Goal: Task Accomplishment & Management: Manage account settings

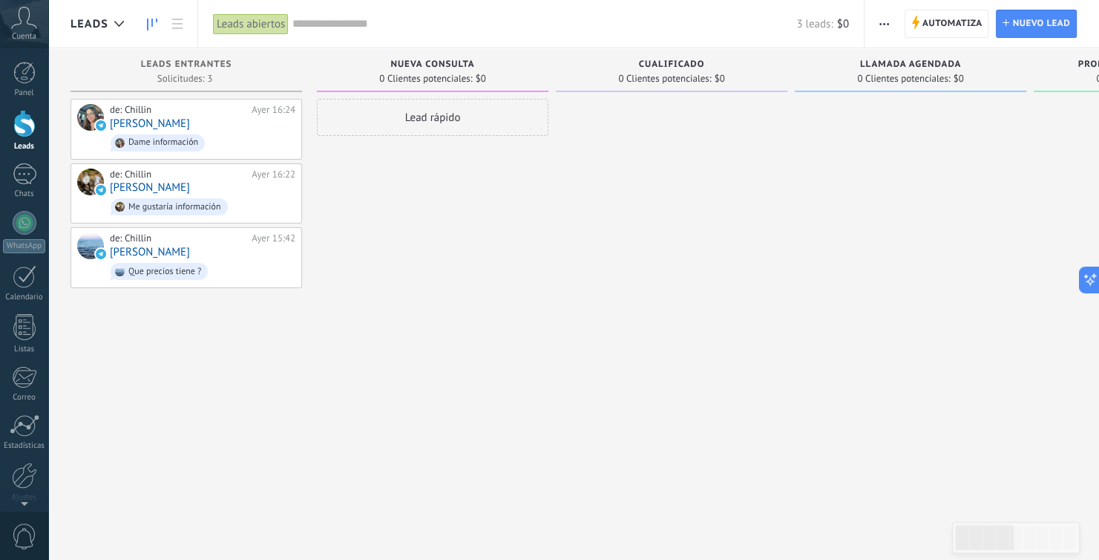
click at [468, 62] on span "Nueva consulta" at bounding box center [432, 64] width 84 height 10
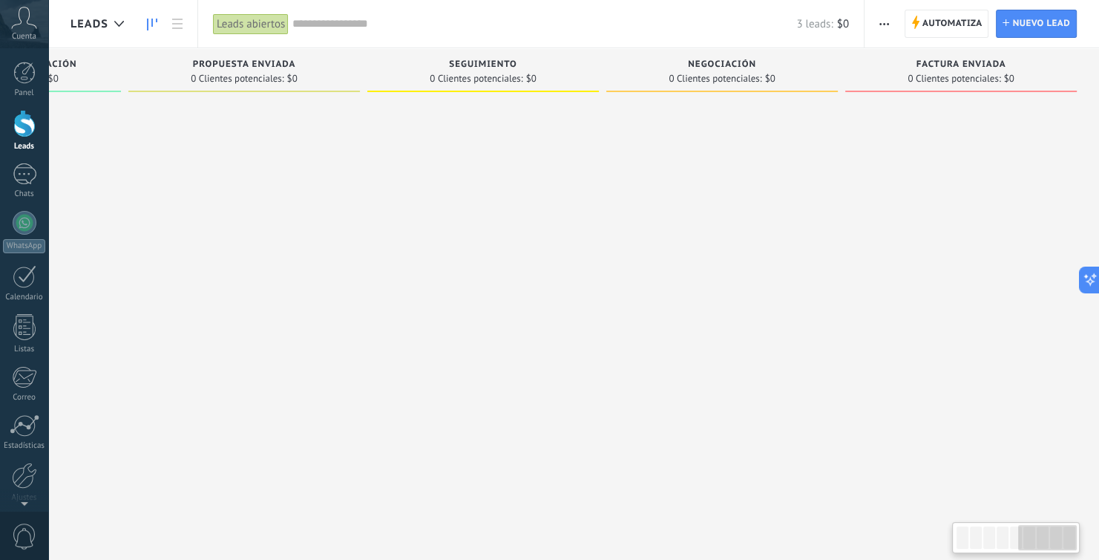
scroll to position [0, 1144]
click at [880, 15] on span "button" at bounding box center [885, 24] width 10 height 28
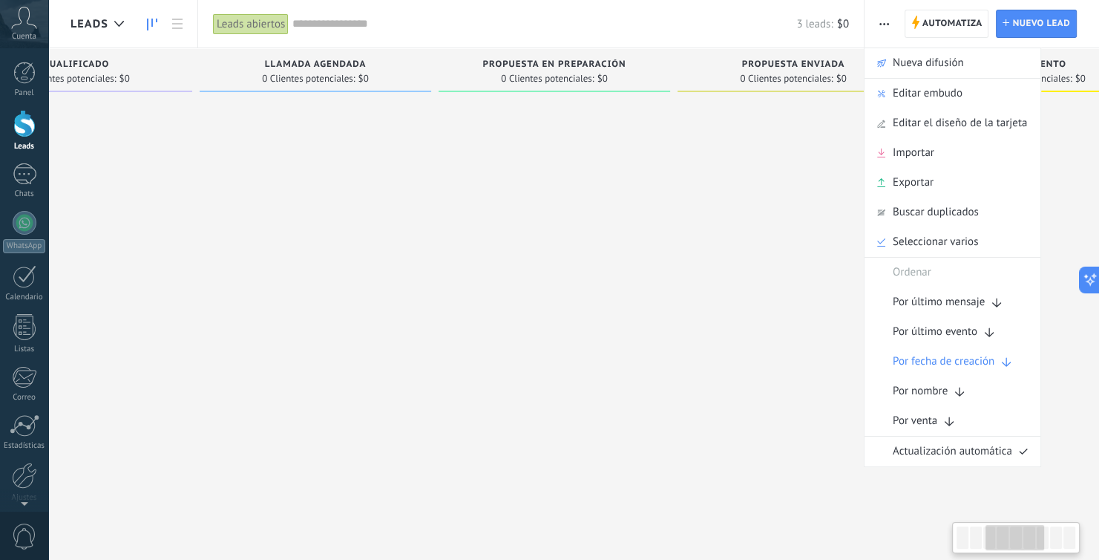
scroll to position [0, 529]
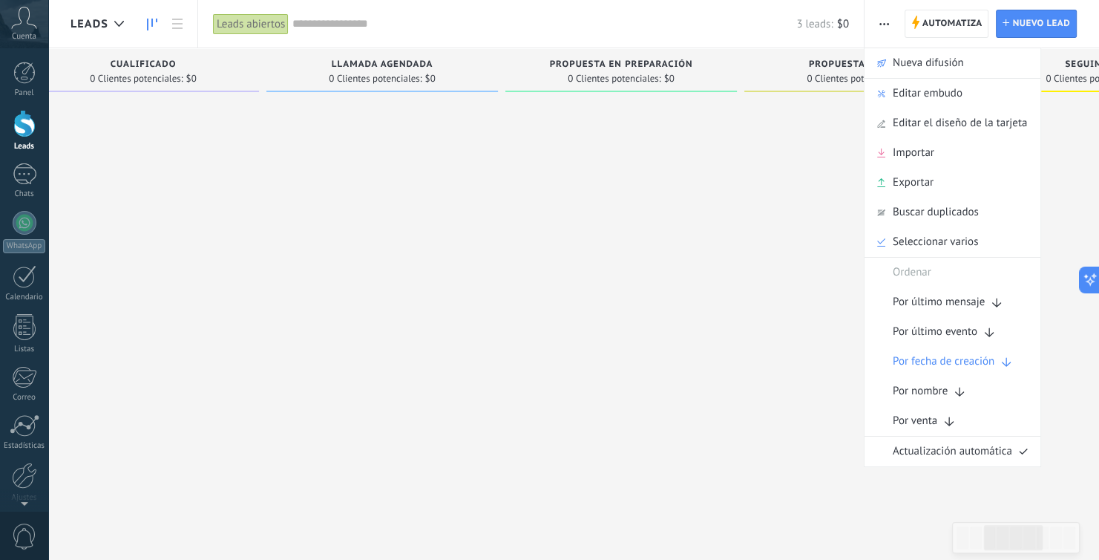
click at [407, 61] on span "Llamada agendada" at bounding box center [382, 64] width 101 height 10
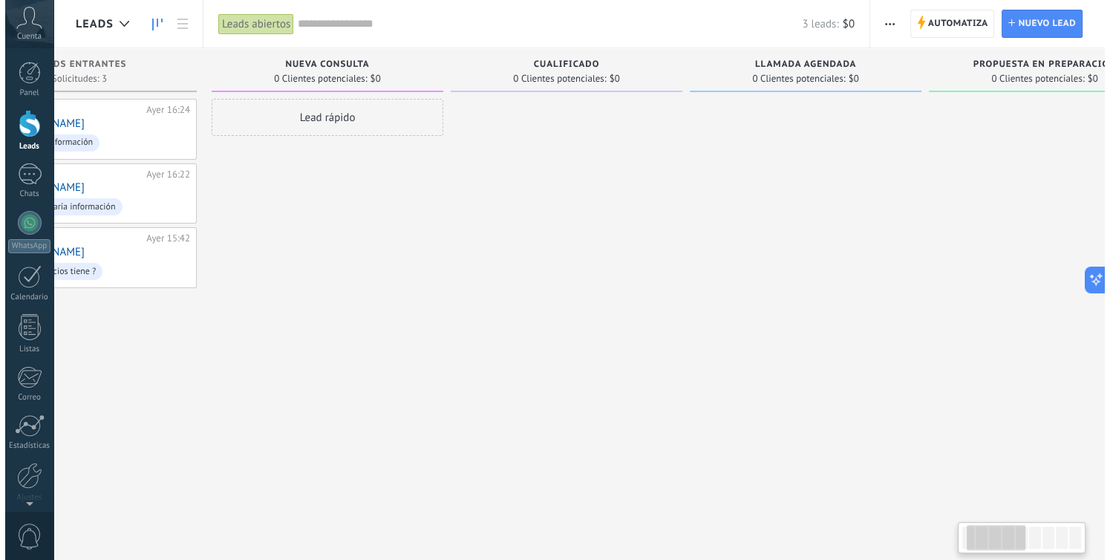
scroll to position [0, 0]
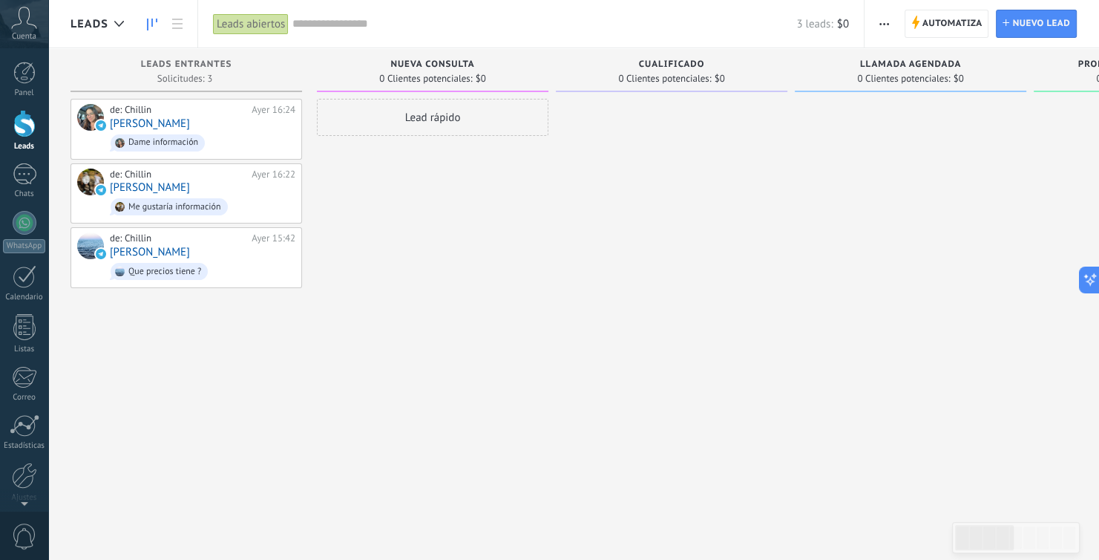
click at [472, 62] on span "Nueva consulta" at bounding box center [432, 64] width 84 height 10
click at [178, 25] on icon at bounding box center [177, 24] width 10 height 10
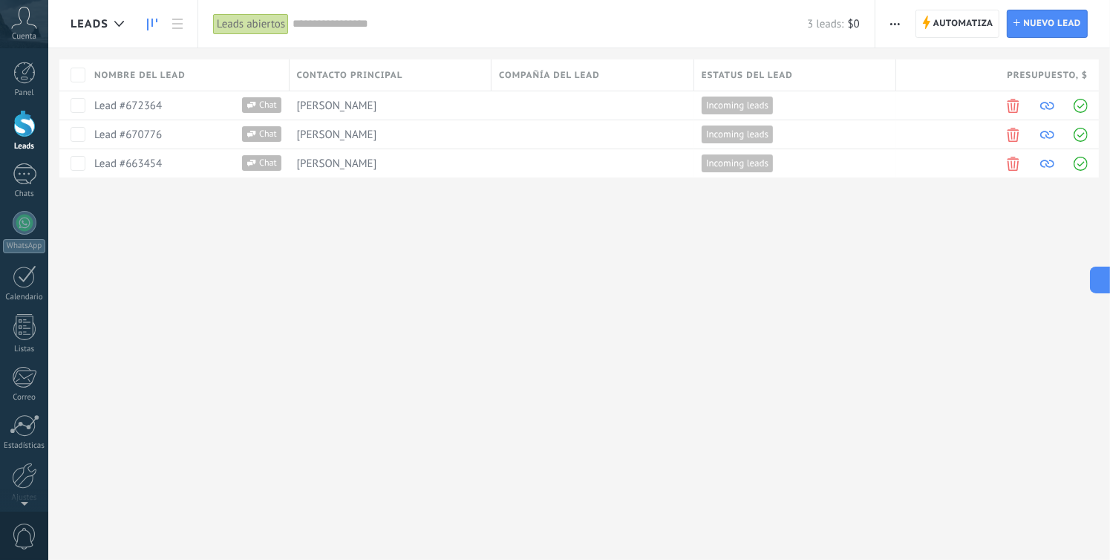
click at [154, 21] on icon at bounding box center [152, 25] width 10 height 12
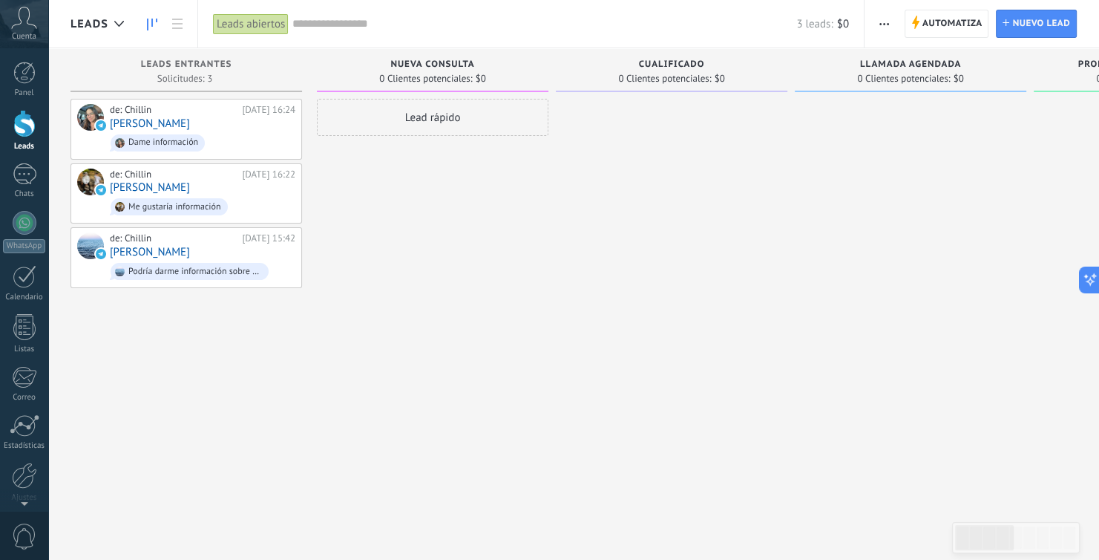
click at [498, 87] on div "Nueva consulta 0 Clientes potenciales: $0" at bounding box center [433, 70] width 232 height 44
click at [457, 65] on span "Nueva consulta" at bounding box center [432, 64] width 84 height 10
click at [439, 74] on span "0 Clientes potenciales:" at bounding box center [425, 78] width 93 height 9
click at [884, 23] on icon "button" at bounding box center [885, 24] width 10 height 2
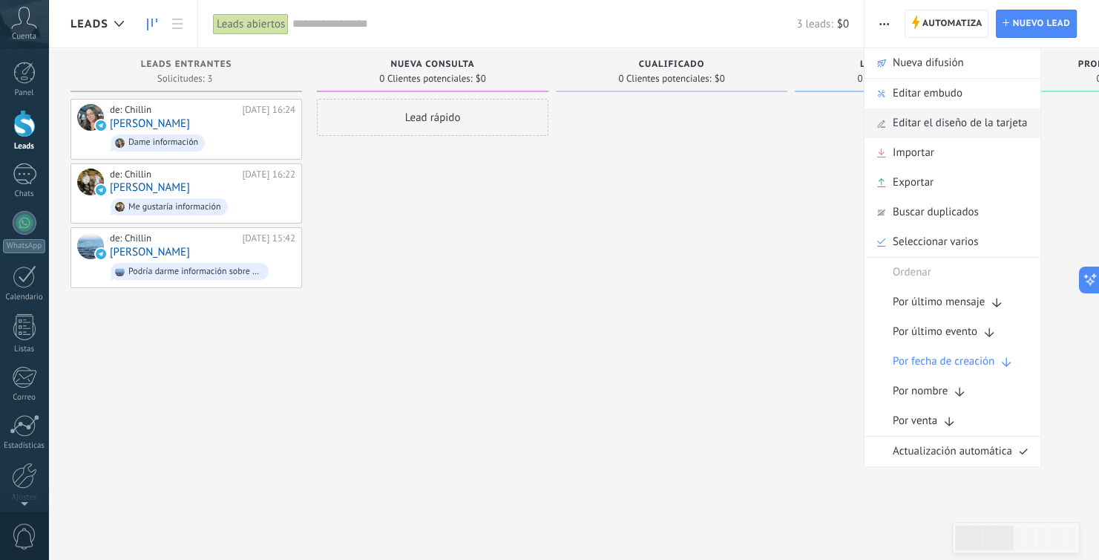
click at [958, 118] on span "Editar el diseño de la tarjeta" at bounding box center [960, 123] width 134 height 30
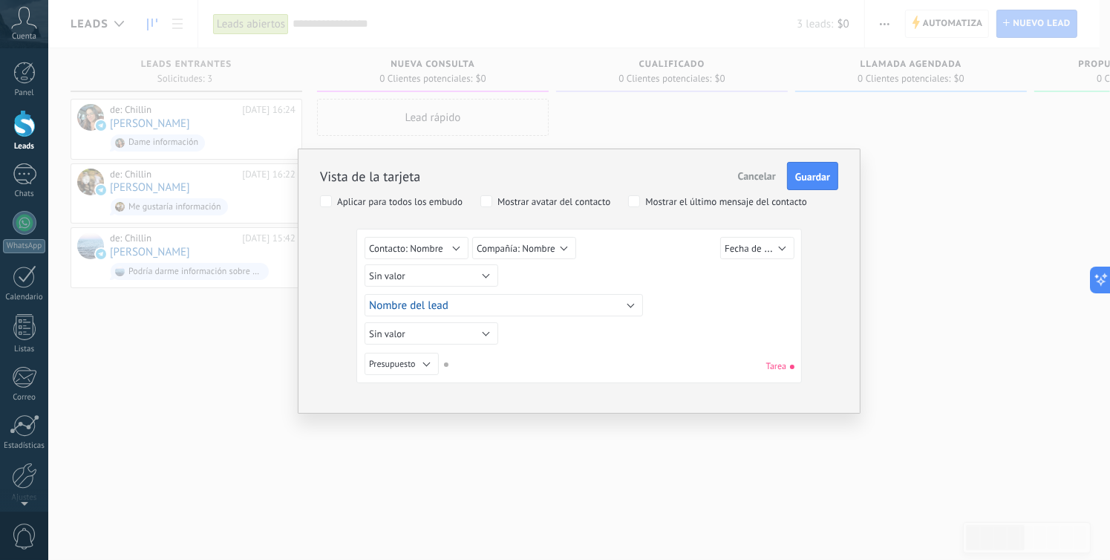
click at [752, 171] on span "Cancelar" at bounding box center [757, 175] width 38 height 13
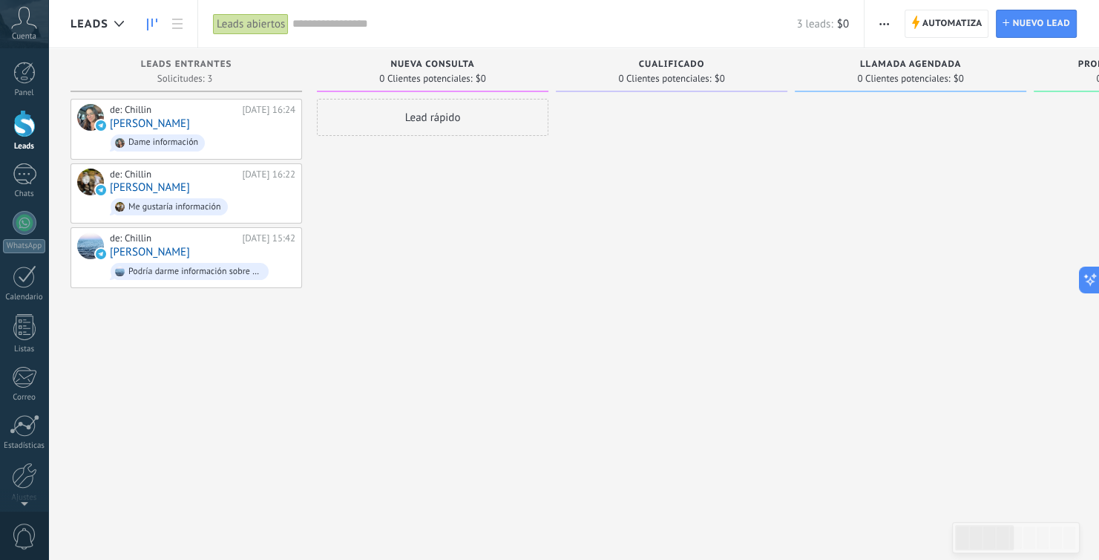
click at [883, 24] on icon "button" at bounding box center [885, 24] width 10 height 2
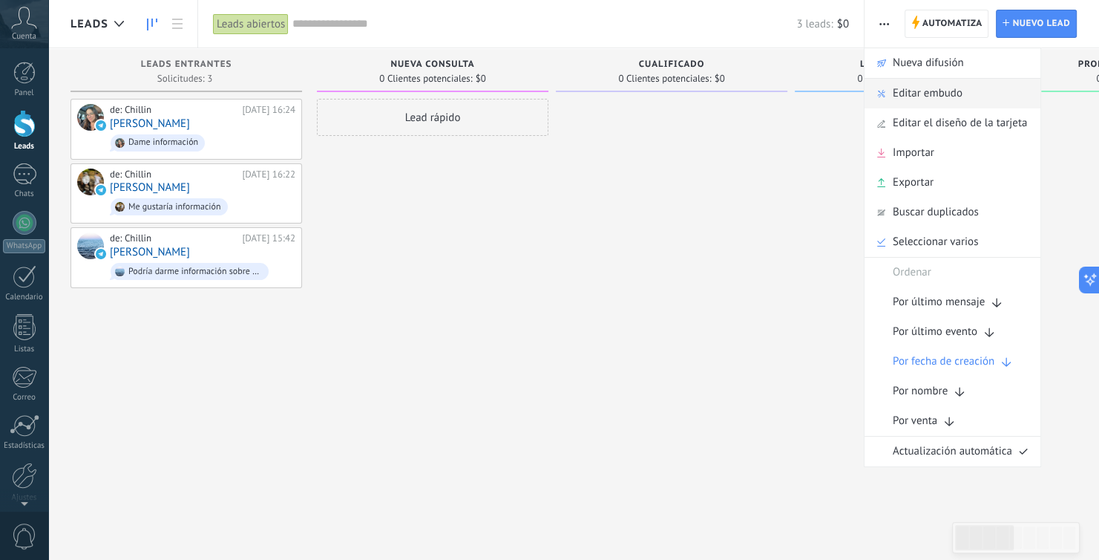
click at [935, 88] on span "Editar embudo" at bounding box center [928, 94] width 70 height 30
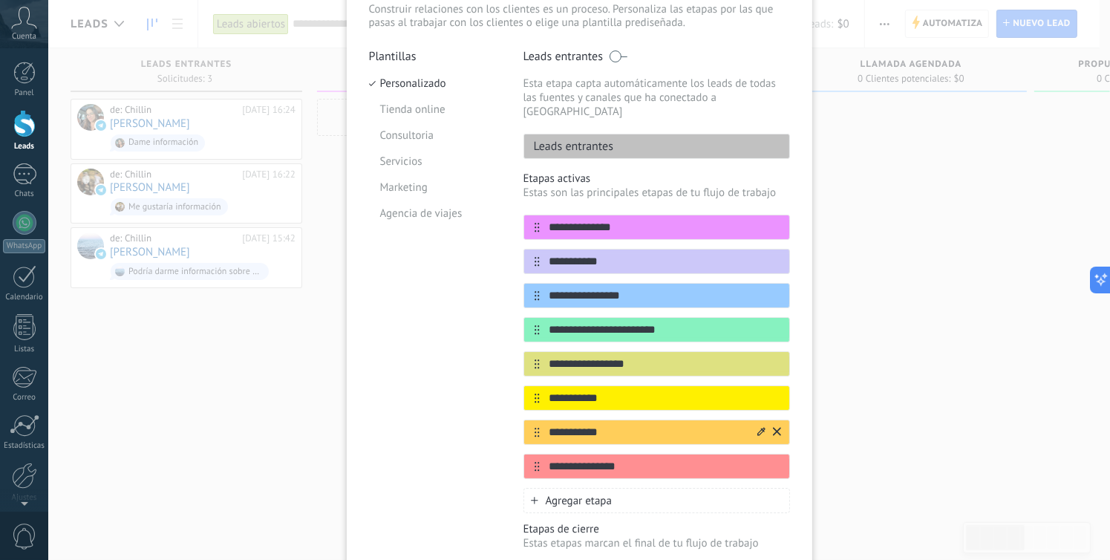
scroll to position [105, 0]
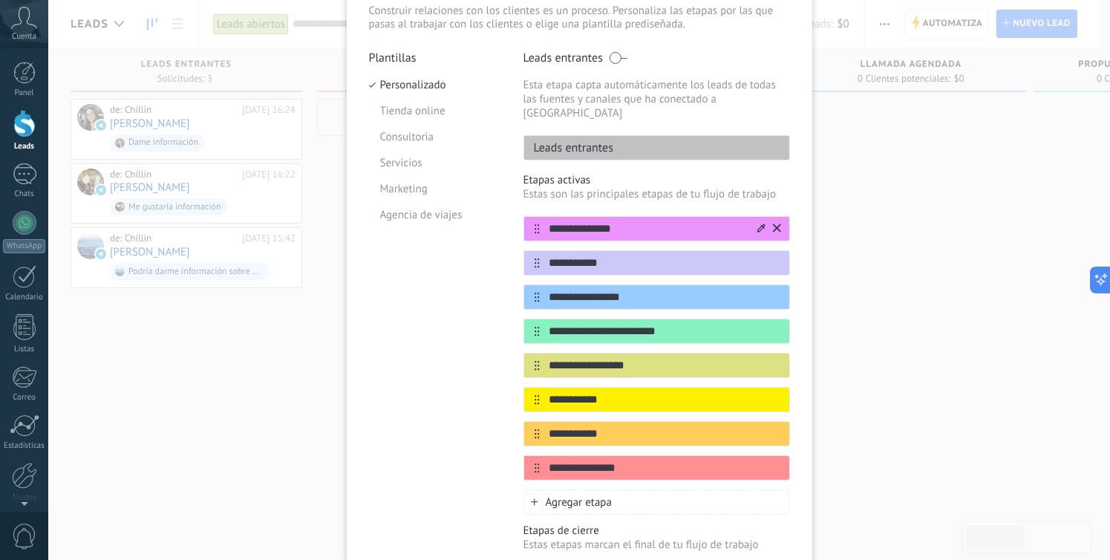
click at [627, 221] on input "**********" at bounding box center [647, 229] width 215 height 16
type input "*******"
click at [458, 214] on li "Agencia de viajes" at bounding box center [435, 215] width 132 height 26
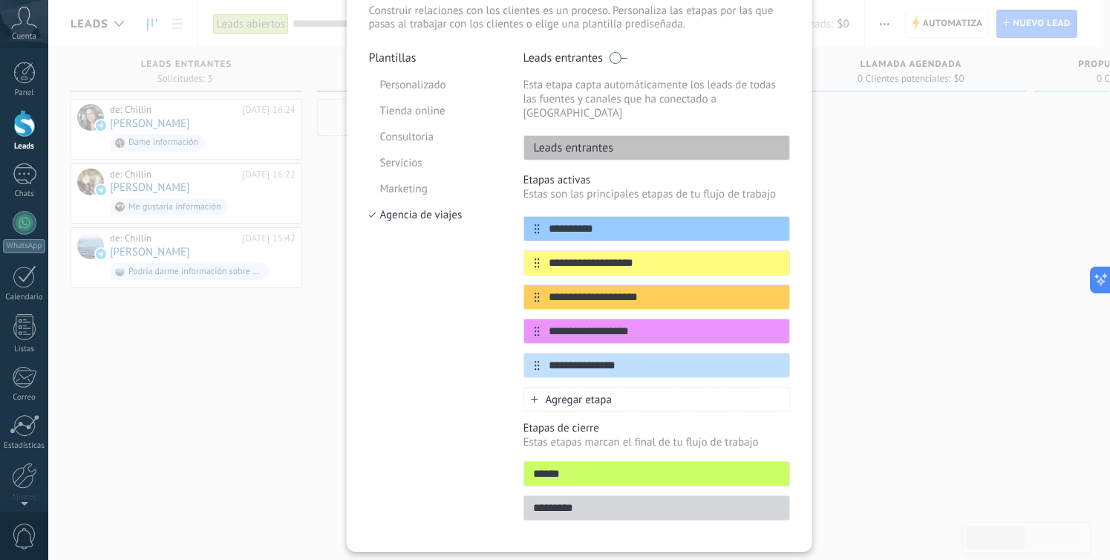
scroll to position [36, 0]
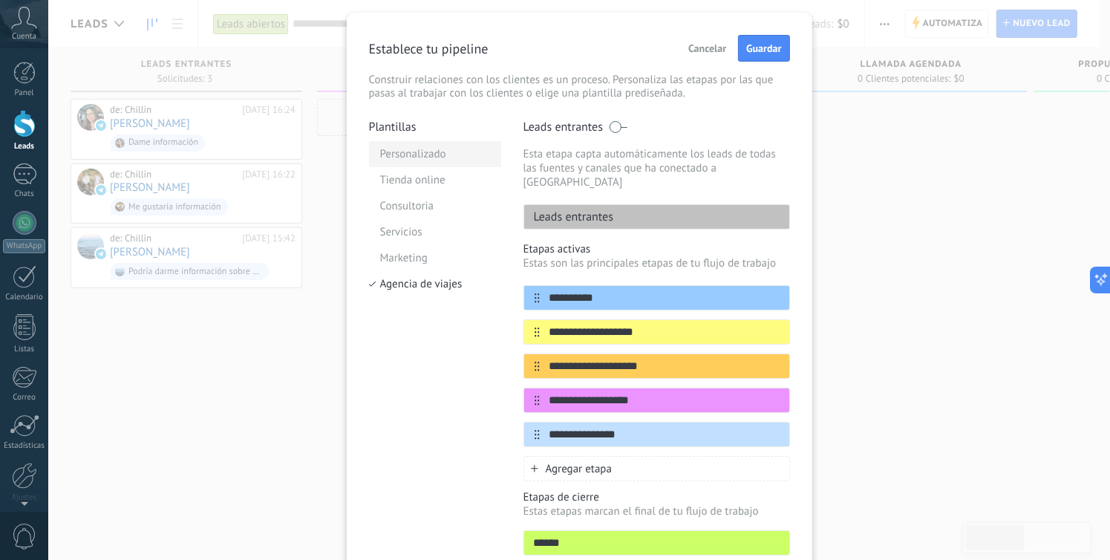
click at [441, 157] on li "Personalizado" at bounding box center [435, 154] width 132 height 26
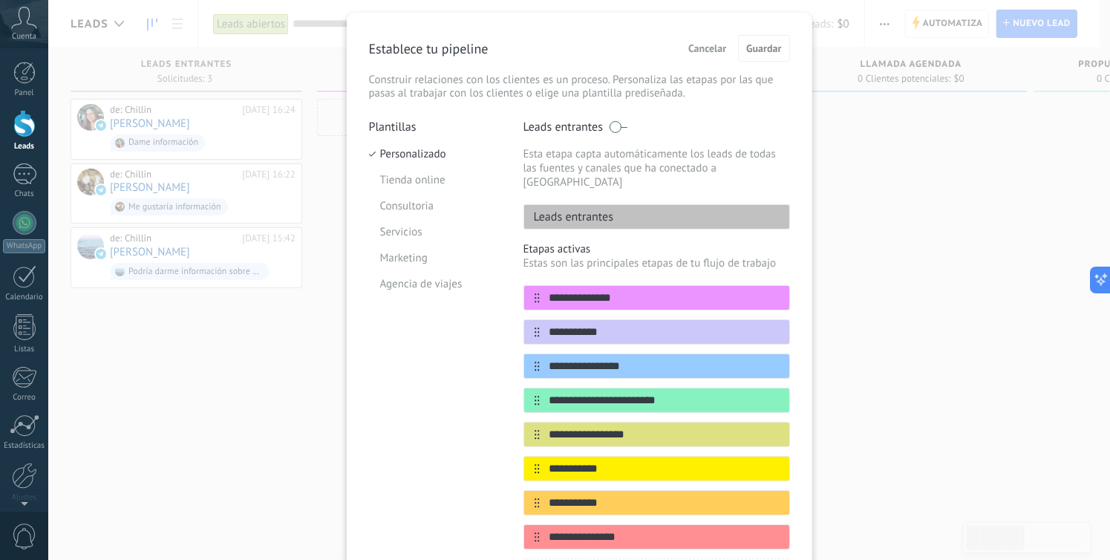
click at [703, 48] on span "Cancelar" at bounding box center [707, 48] width 38 height 10
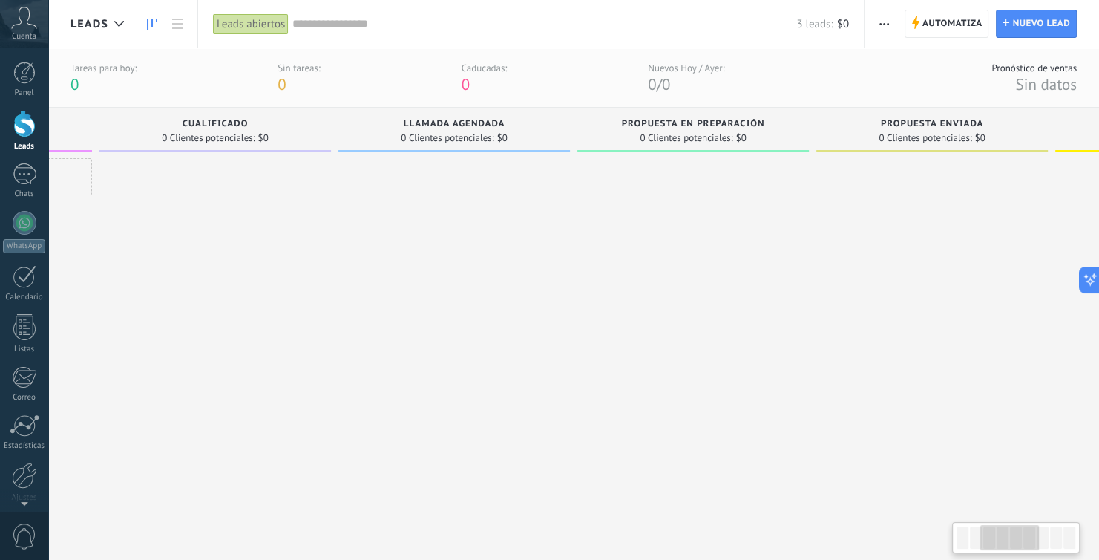
scroll to position [0, 459]
click at [707, 152] on div "Propuesta en preparación 0 Clientes potenciales: $0" at bounding box center [691, 133] width 232 height 50
click at [635, 150] on span at bounding box center [691, 150] width 232 height 1
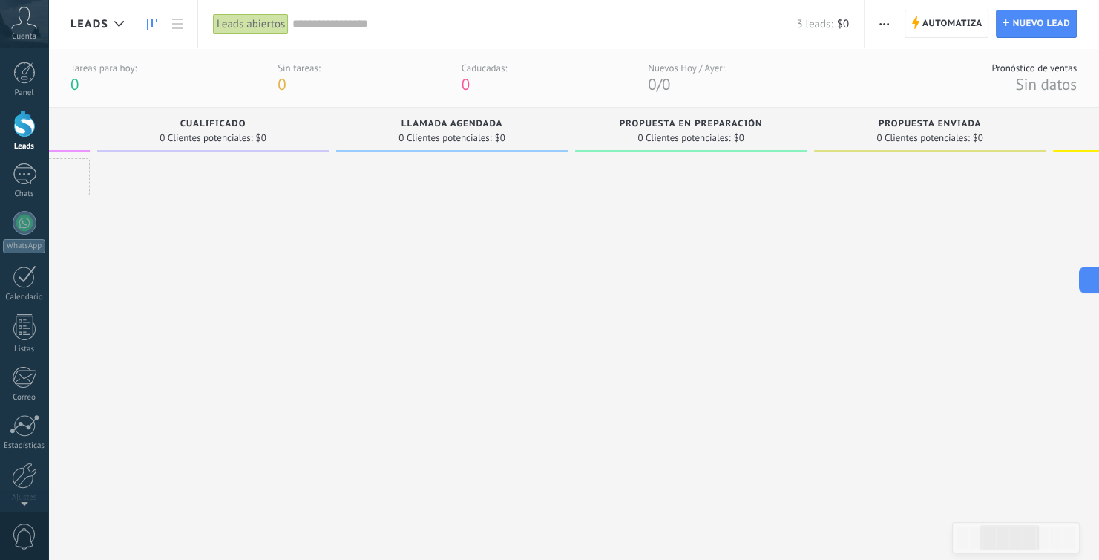
click at [635, 150] on span at bounding box center [691, 150] width 232 height 1
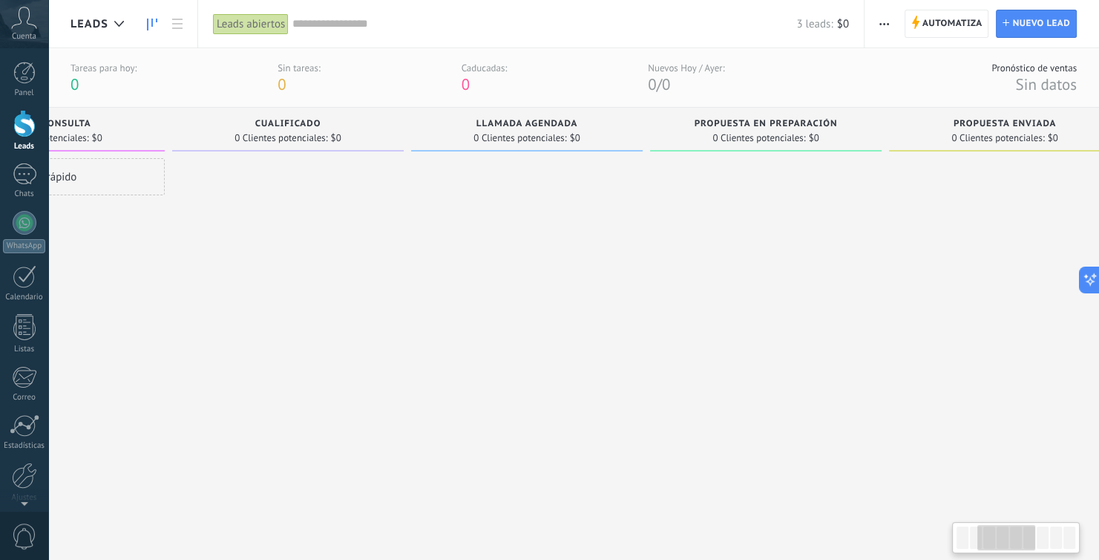
drag, startPoint x: 635, startPoint y: 149, endPoint x: 779, endPoint y: 151, distance: 143.3
click at [779, 151] on div "Propuesta en preparación 0 Clientes potenciales: $0" at bounding box center [766, 130] width 232 height 45
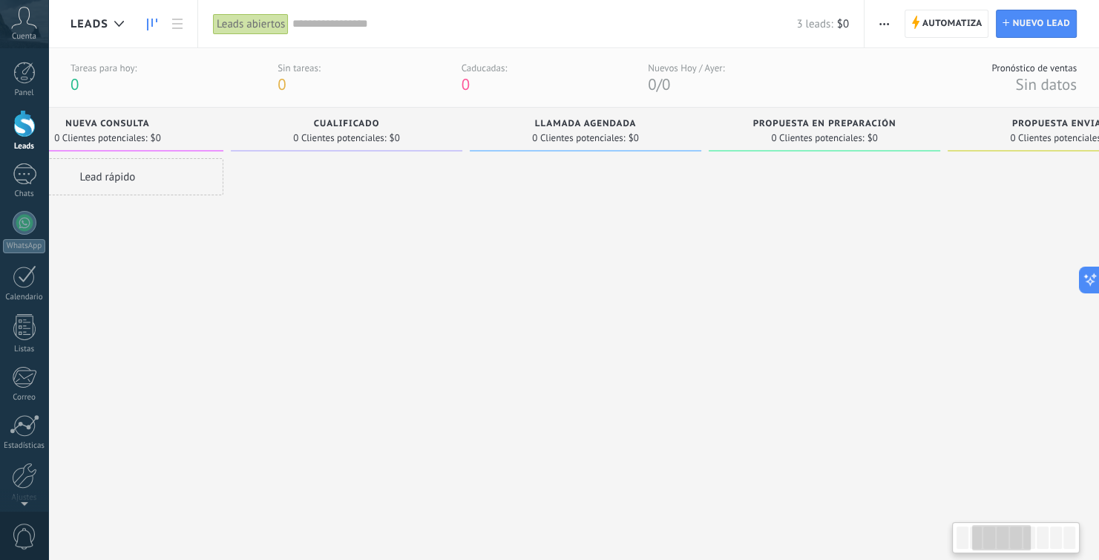
drag, startPoint x: 626, startPoint y: 130, endPoint x: 635, endPoint y: 145, distance: 17.3
click at [635, 145] on div "Llamada agendada 0 Clientes potenciales: $0" at bounding box center [586, 130] width 232 height 44
click at [602, 136] on span "0 Clientes potenciales:" at bounding box center [592, 138] width 93 height 9
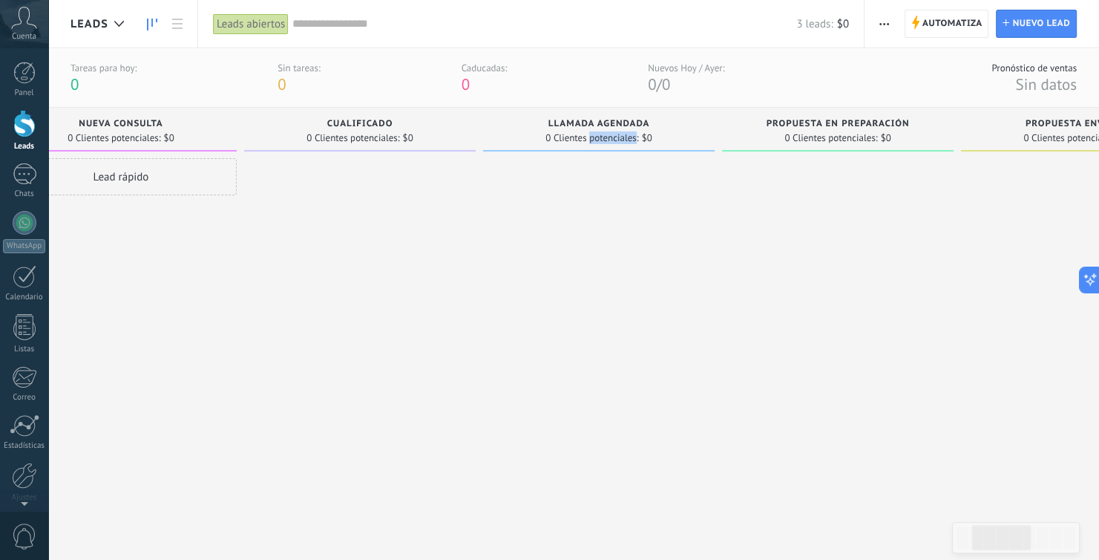
click at [602, 136] on span "0 Clientes potenciales:" at bounding box center [592, 138] width 93 height 9
drag, startPoint x: 632, startPoint y: 149, endPoint x: 641, endPoint y: 157, distance: 11.6
click at [632, 150] on span at bounding box center [599, 150] width 232 height 1
click at [632, 212] on div at bounding box center [599, 341] width 232 height 366
click at [878, 25] on button "button" at bounding box center [885, 24] width 22 height 28
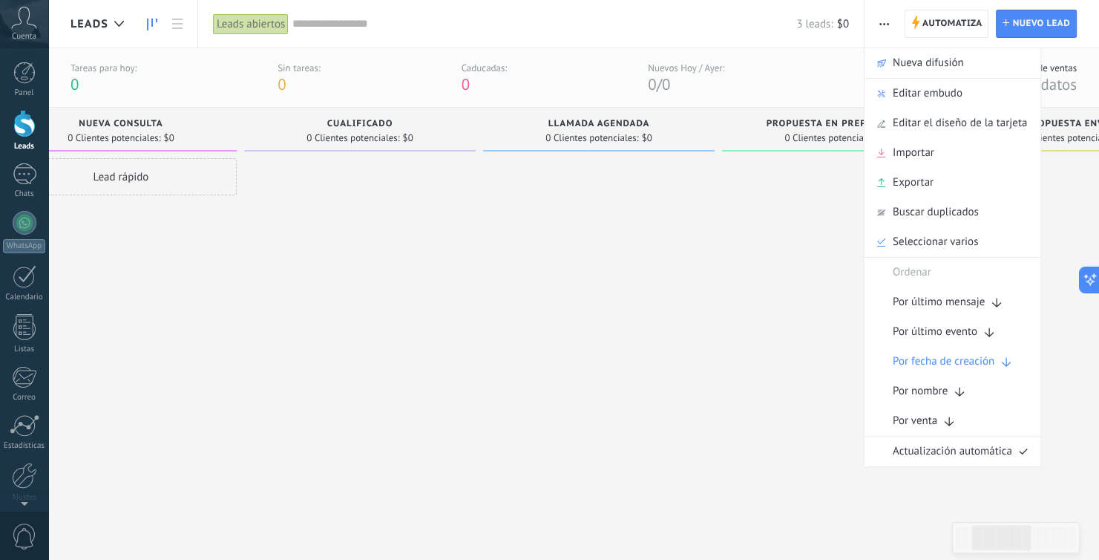
click at [679, 210] on div at bounding box center [599, 341] width 232 height 366
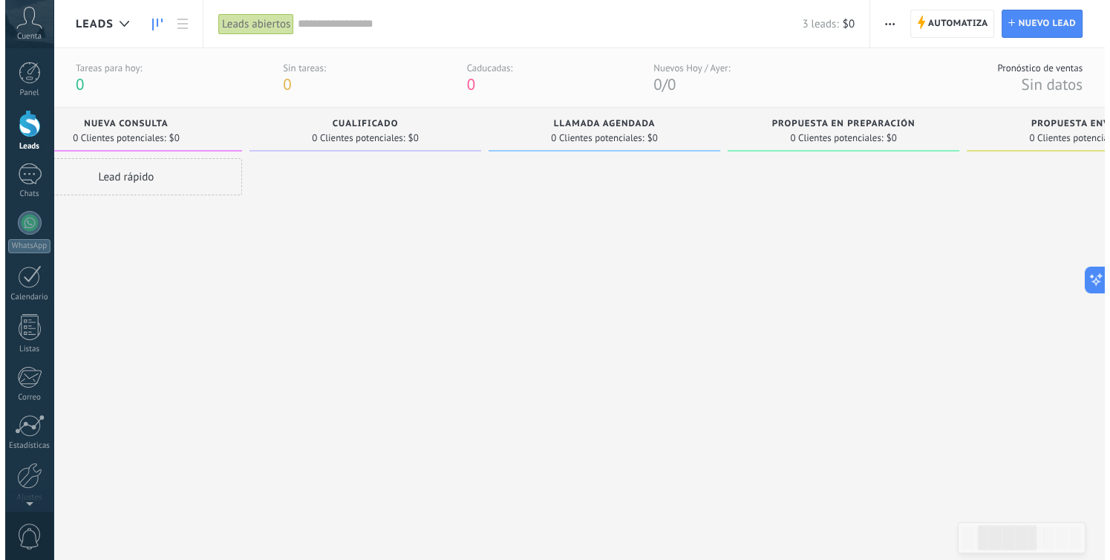
scroll to position [0, 0]
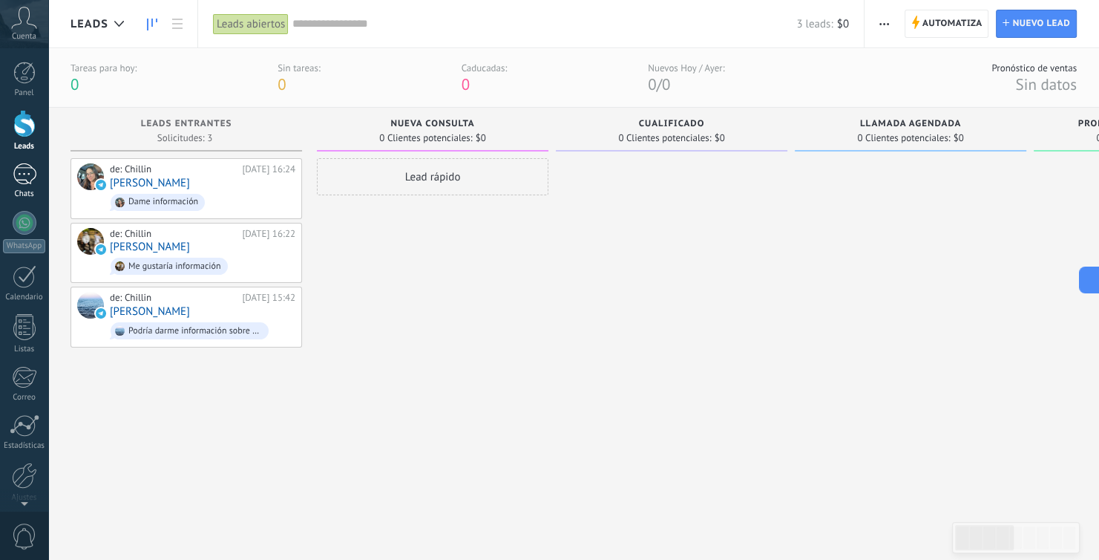
click at [28, 180] on div "1" at bounding box center [25, 174] width 24 height 22
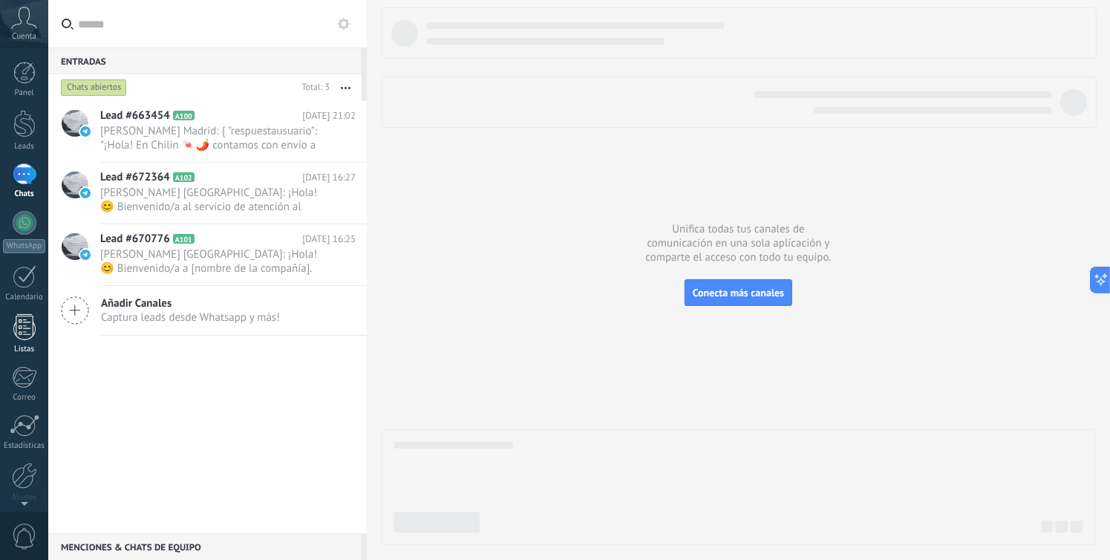
click at [23, 329] on div at bounding box center [24, 327] width 22 height 26
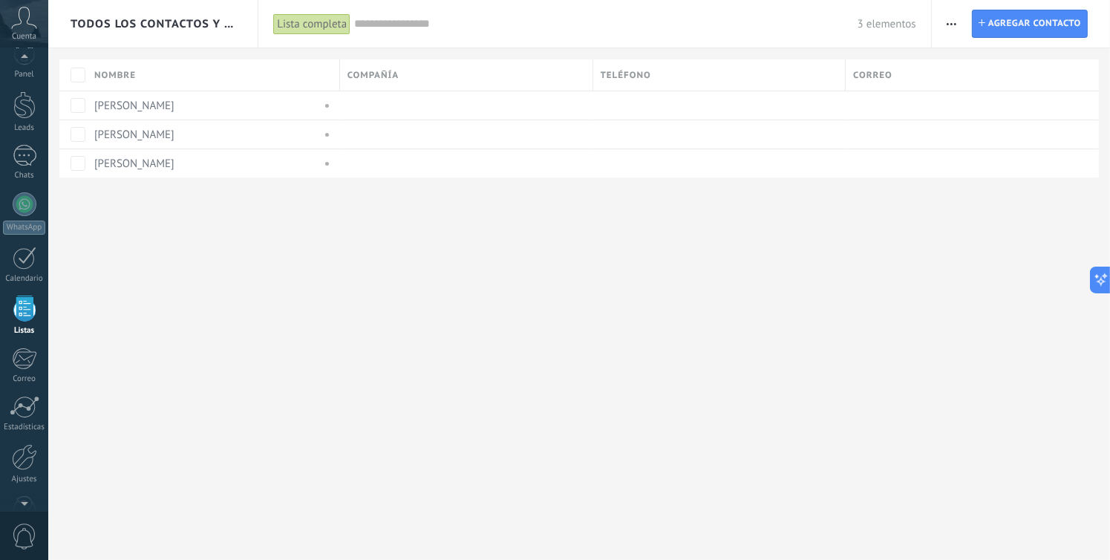
scroll to position [24, 0]
click at [23, 454] on div at bounding box center [24, 452] width 25 height 26
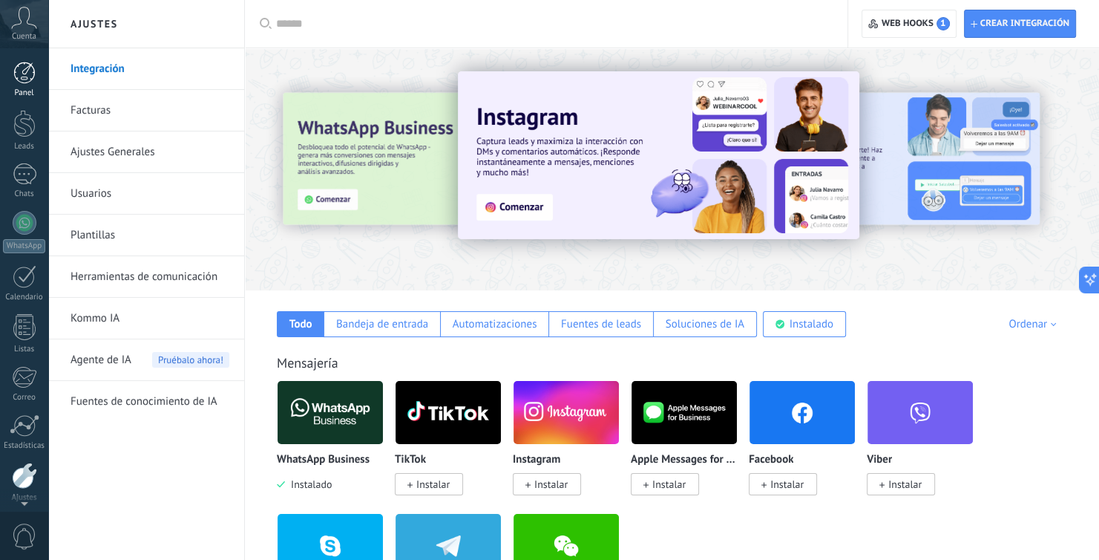
click at [20, 70] on div at bounding box center [24, 73] width 22 height 22
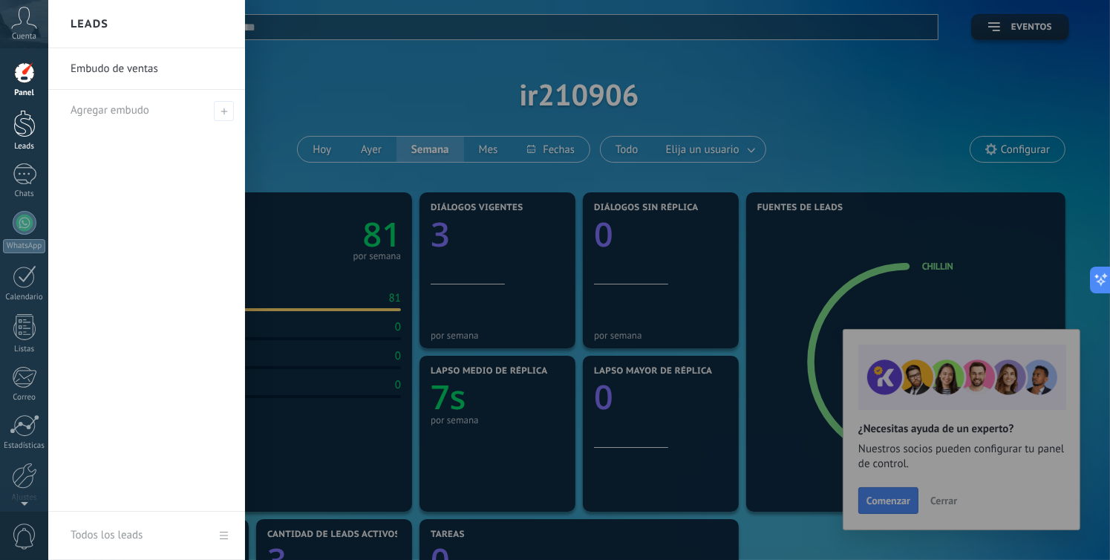
click at [24, 137] on div at bounding box center [24, 123] width 22 height 27
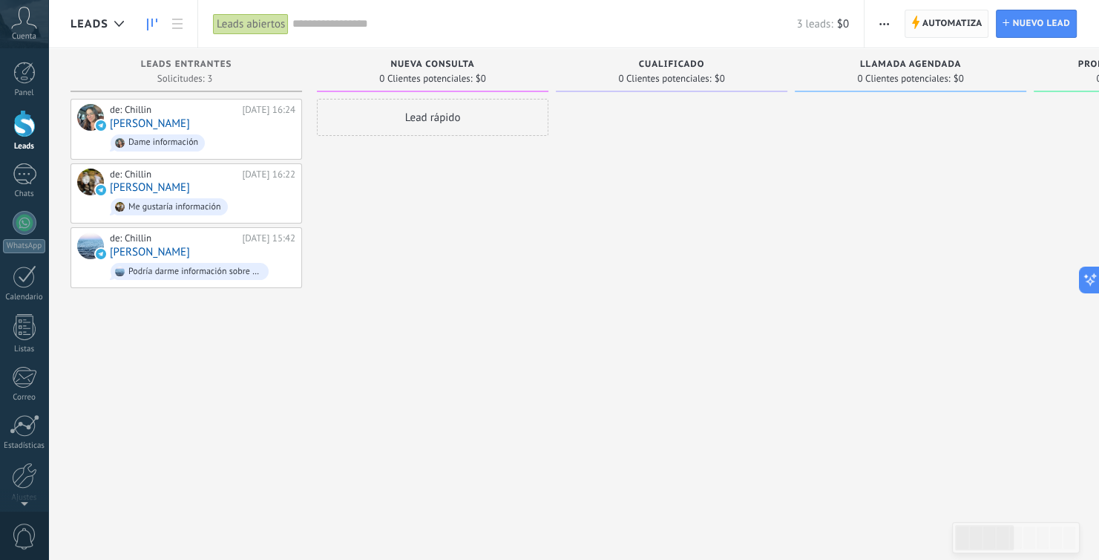
click at [961, 20] on span "Automatiza" at bounding box center [953, 23] width 60 height 27
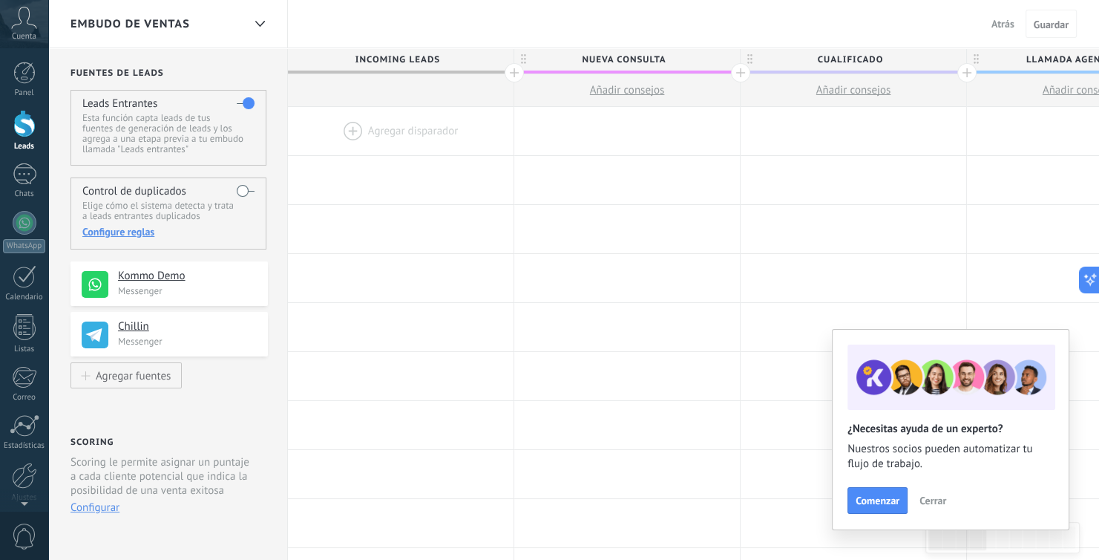
click at [436, 56] on span "Incoming leads" at bounding box center [397, 59] width 218 height 23
click at [882, 54] on span "Cualificado" at bounding box center [850, 59] width 218 height 23
click at [439, 57] on span "Incoming leads" at bounding box center [397, 59] width 218 height 23
click at [439, 56] on span "Incoming leads" at bounding box center [397, 59] width 218 height 23
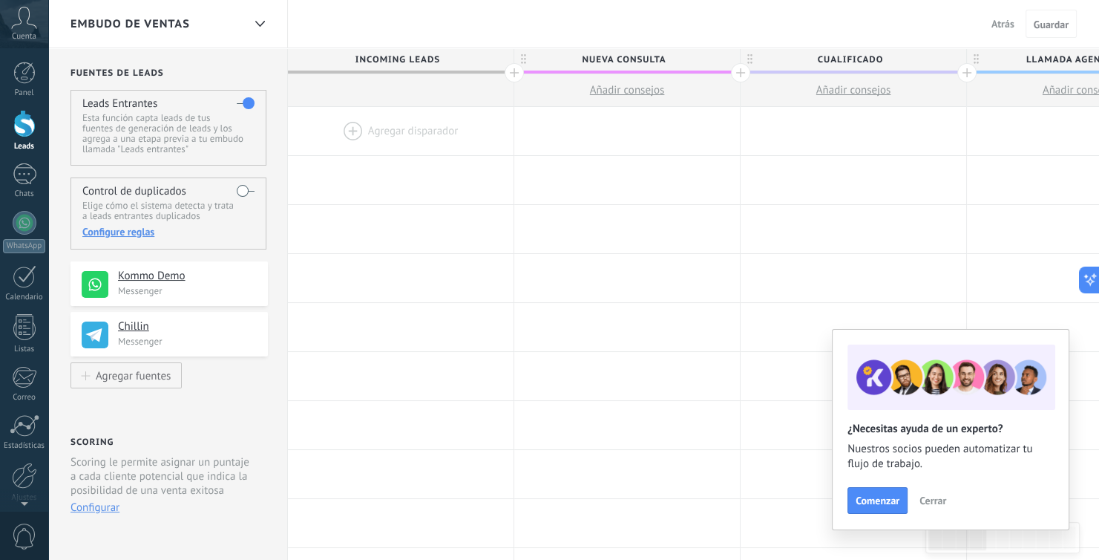
click at [669, 56] on span "Nueva consulta" at bounding box center [623, 59] width 218 height 23
type input "*******"
click at [883, 57] on span "Cualificado" at bounding box center [850, 59] width 218 height 23
type input "*"
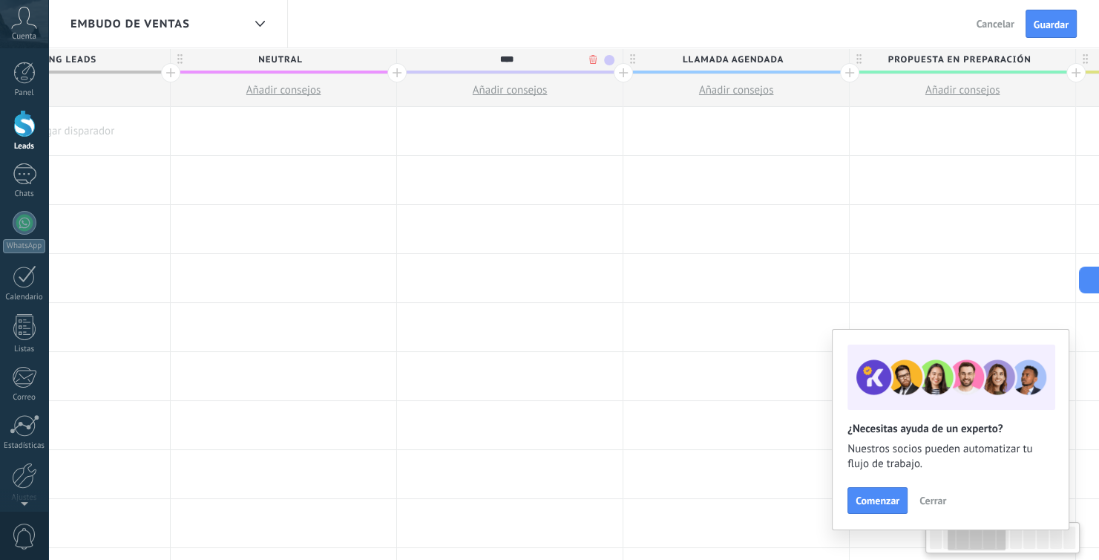
scroll to position [0, 344]
click at [786, 59] on span "Llamada agendada" at bounding box center [732, 59] width 218 height 23
type input "****"
click at [782, 61] on span "Llamada agendada" at bounding box center [732, 59] width 218 height 23
type input "*"
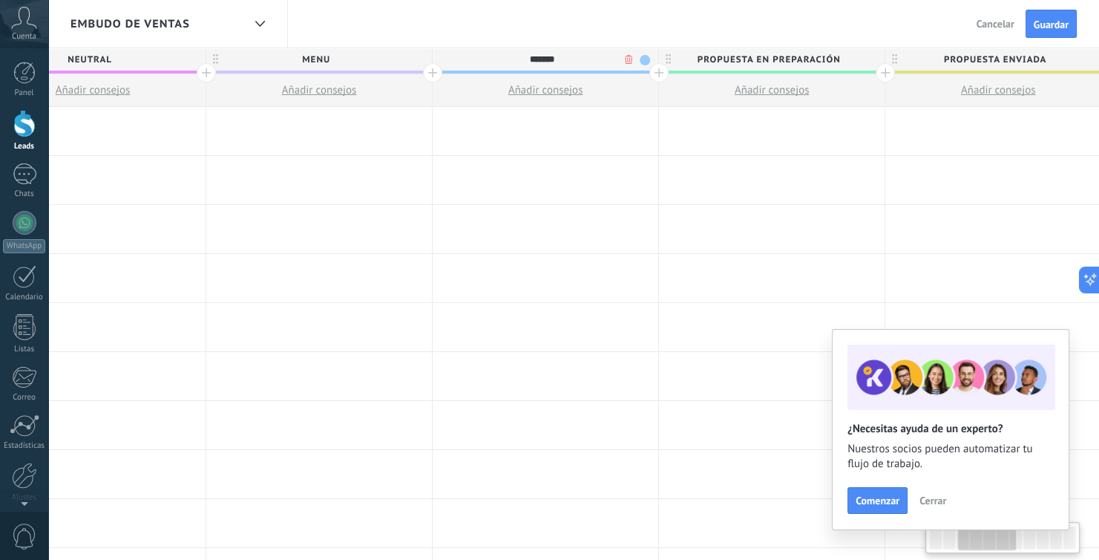
scroll to position [0, 579]
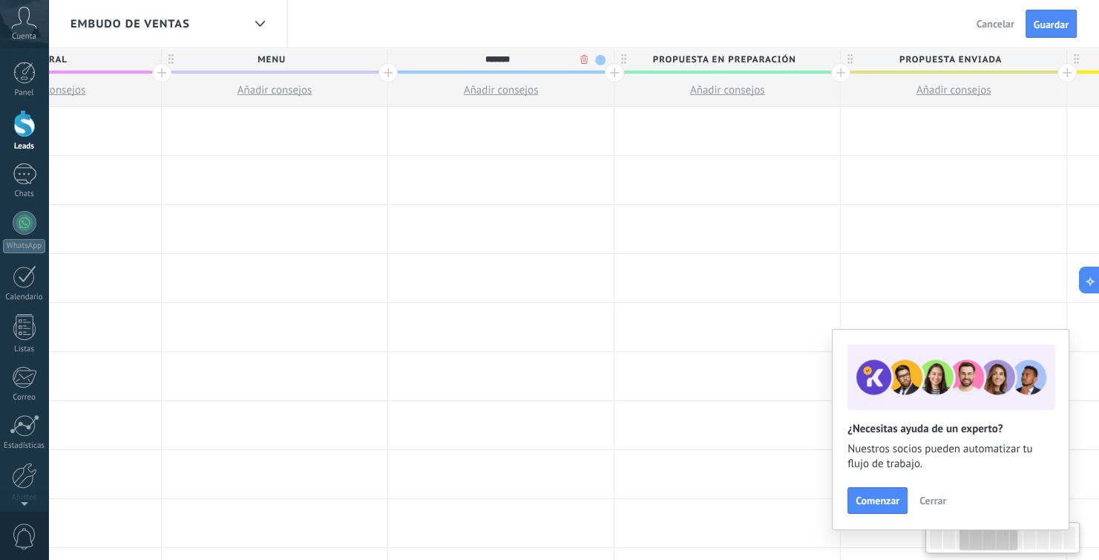
type input "*******"
click at [796, 59] on span "Propuesta en preparación" at bounding box center [724, 59] width 218 height 23
type input "*"
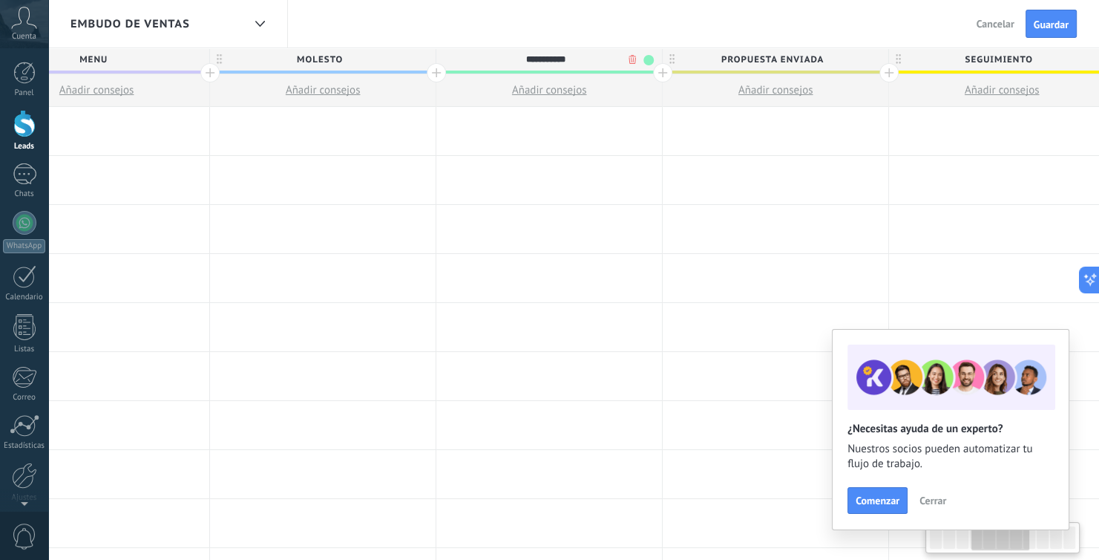
scroll to position [0, 795]
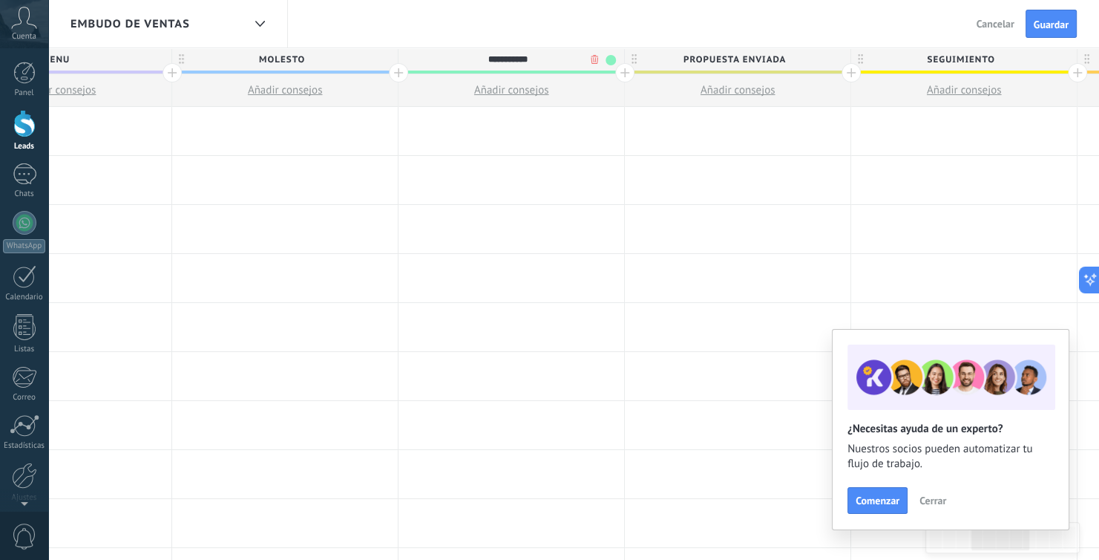
type input "**********"
click at [788, 59] on span "Propuesta enviada" at bounding box center [734, 59] width 218 height 23
type input "*"
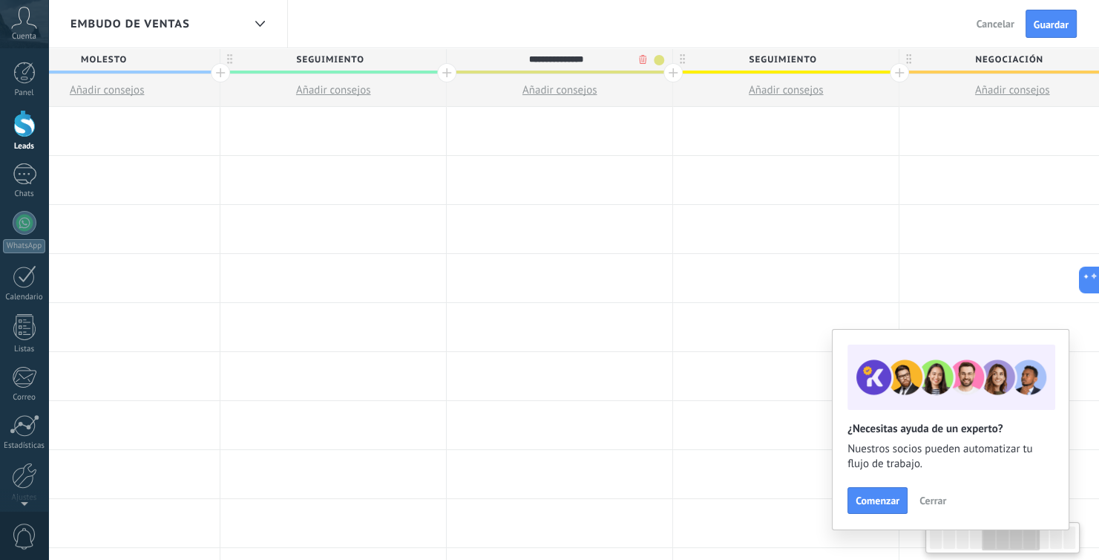
scroll to position [0, 1019]
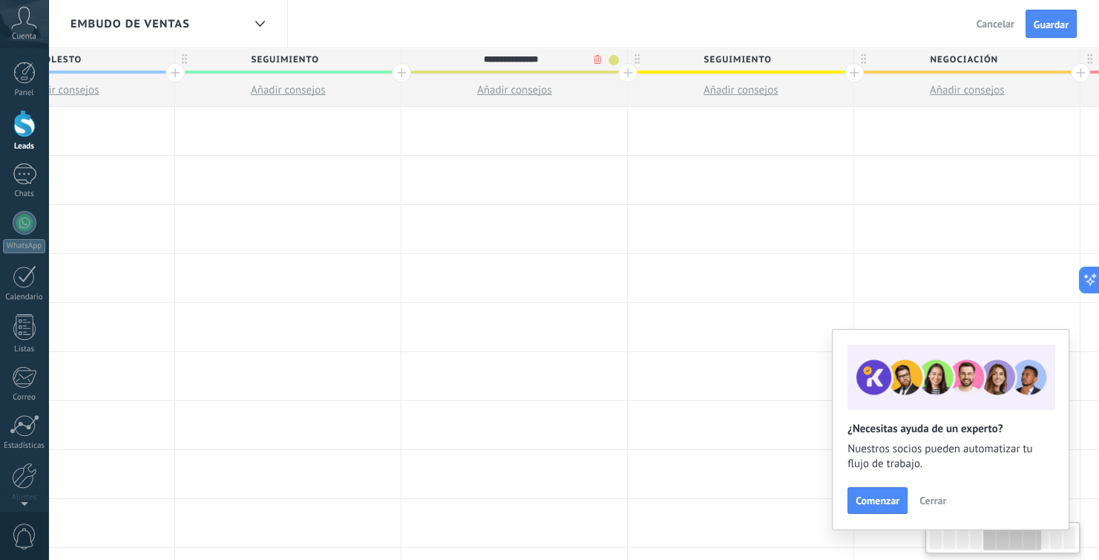
type input "**********"
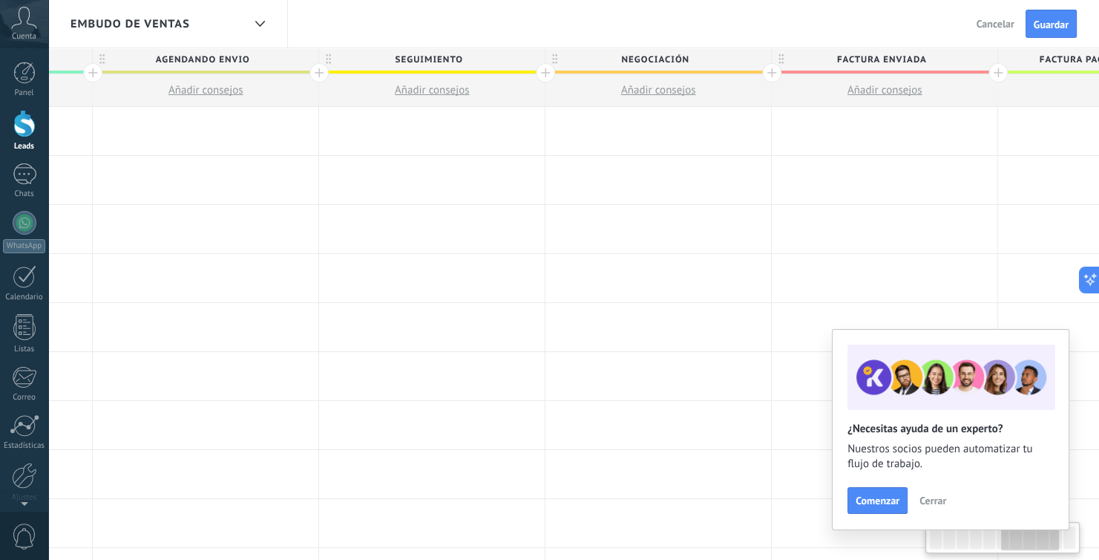
scroll to position [0, 1336]
click at [683, 61] on span "Negociación" at bounding box center [646, 59] width 218 height 23
type input "*"
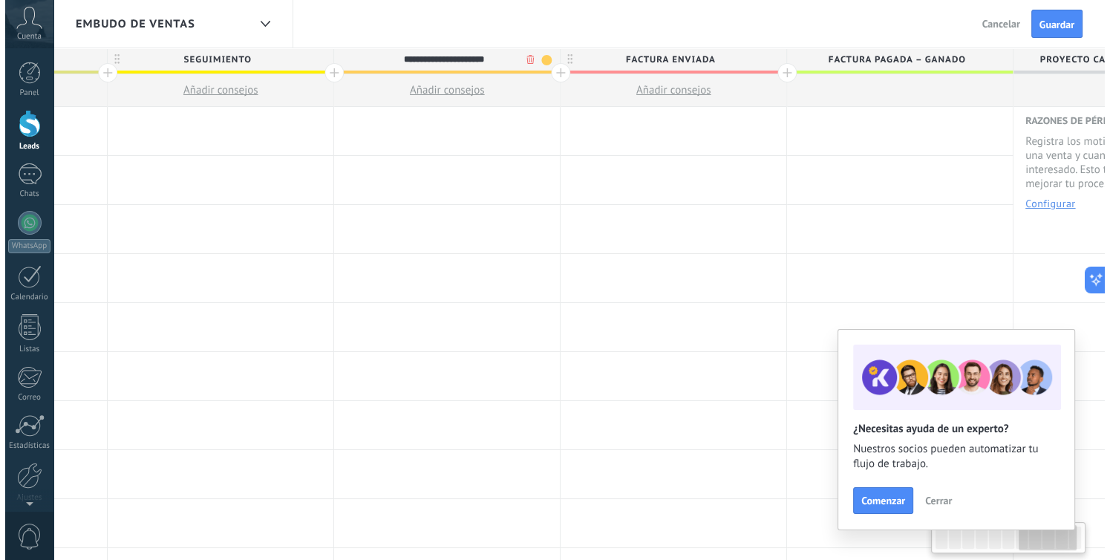
scroll to position [0, 1544]
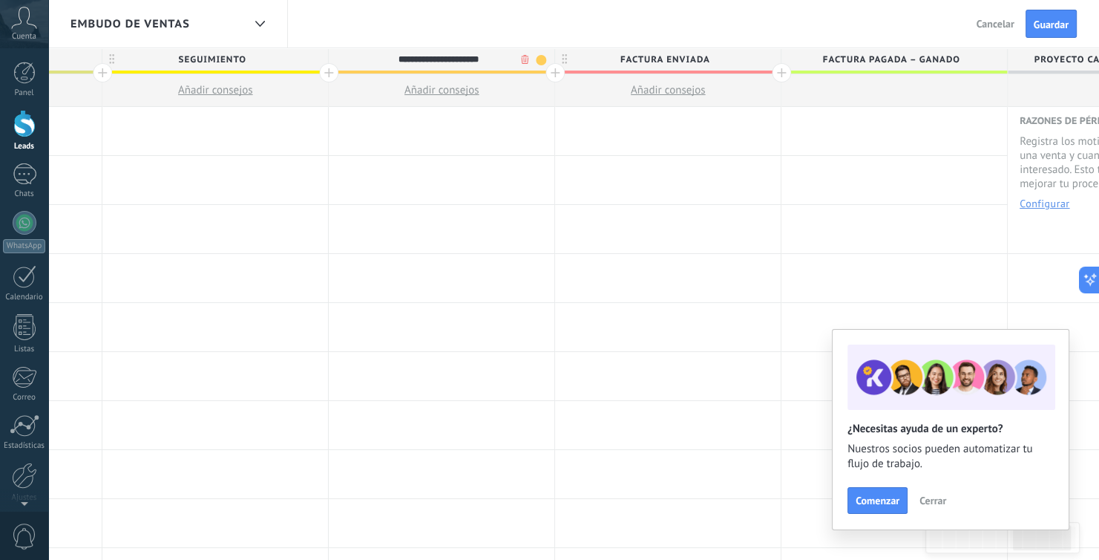
type input "**********"
click at [733, 56] on span "Factura enviada" at bounding box center [664, 59] width 218 height 23
click at [749, 59] on body ".abccls-1,.abccls-2{fill-rule:evenodd}.abccls-2{fill:#fff} .abfcls-1{fill:none}…" at bounding box center [549, 280] width 1099 height 560
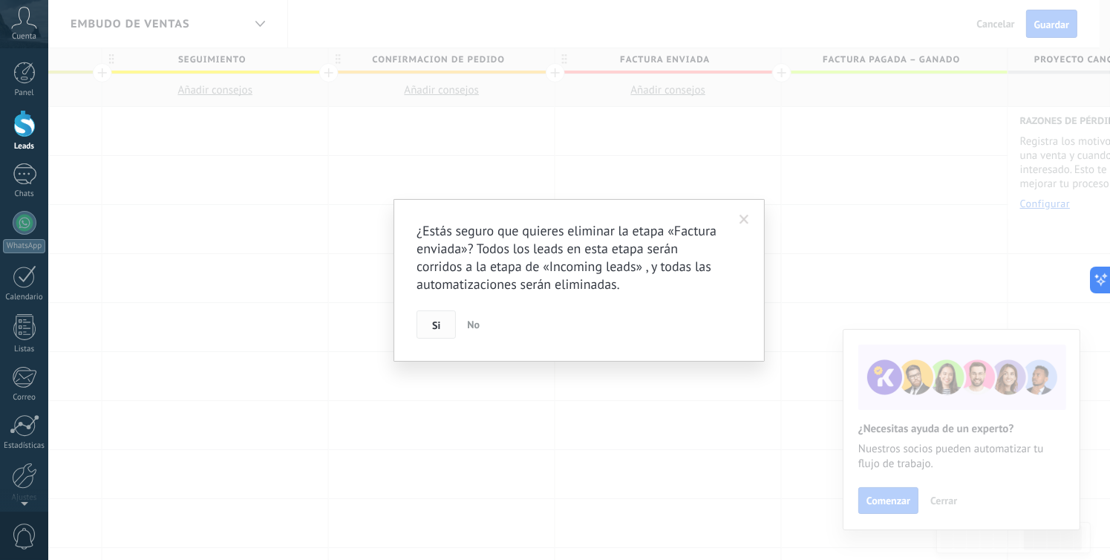
click at [431, 324] on button "Si" at bounding box center [435, 324] width 39 height 28
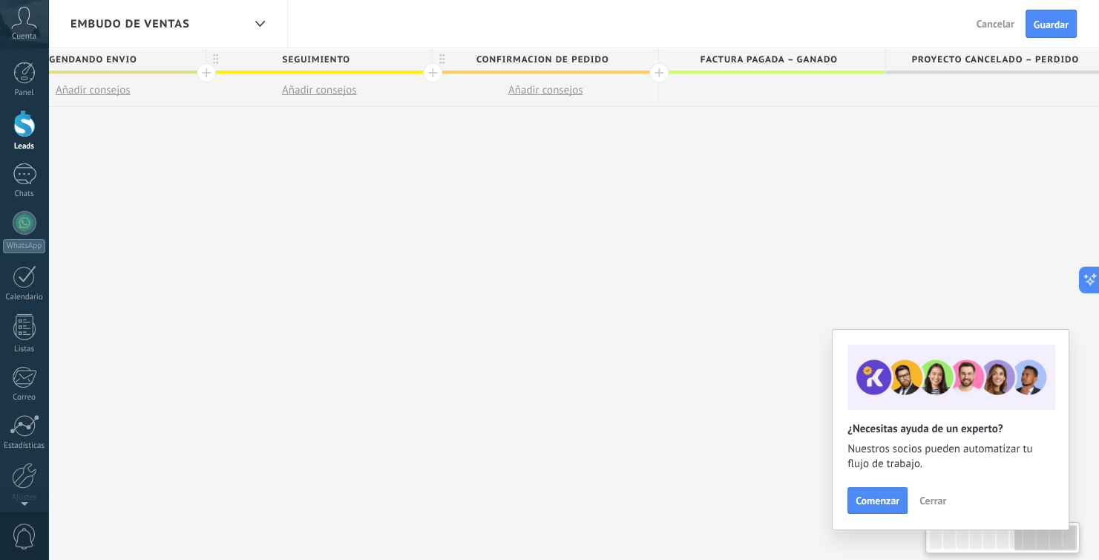
scroll to position [0, 1451]
click at [857, 56] on span "Factura pagada – ganado" at bounding box center [757, 59] width 218 height 23
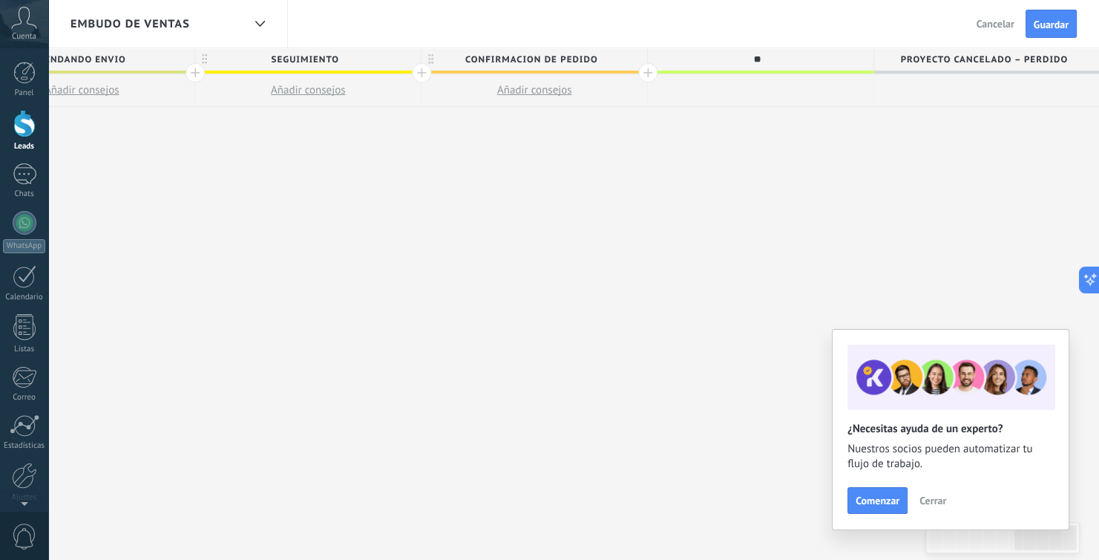
type input "*"
click at [1073, 64] on span "Proyecto cancelado – perdido" at bounding box center [984, 59] width 218 height 23
type input "*"
click at [934, 504] on span "Cerrar" at bounding box center [933, 500] width 27 height 10
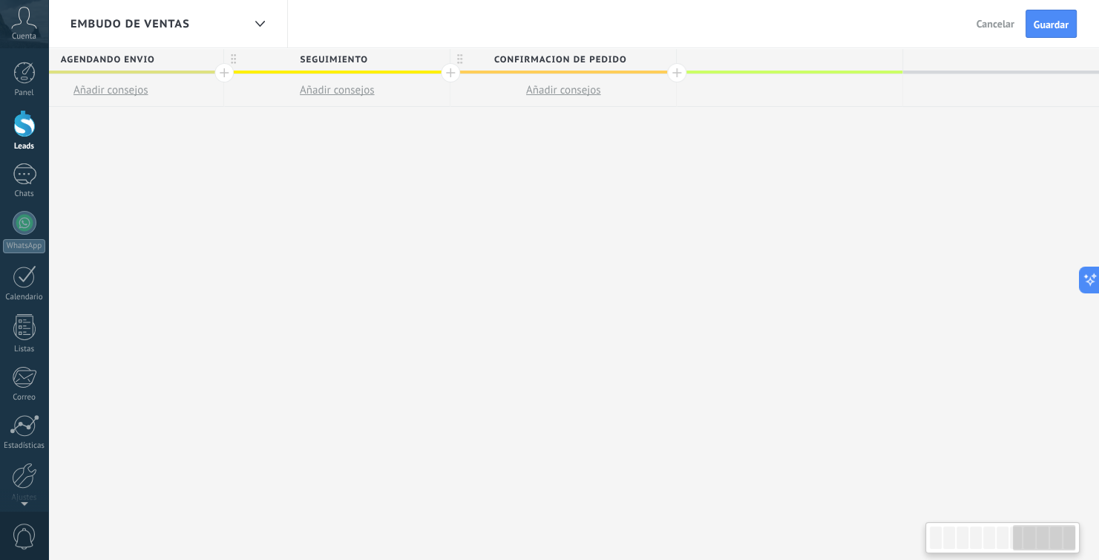
scroll to position [0, 1425]
click at [1050, 32] on button "Guardar" at bounding box center [1051, 24] width 51 height 28
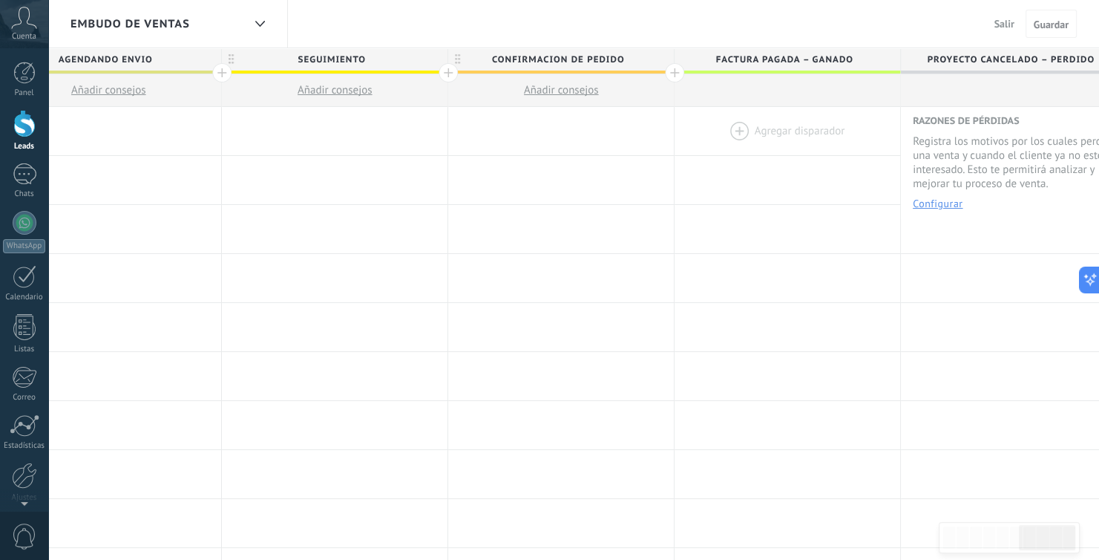
scroll to position [0, 1451]
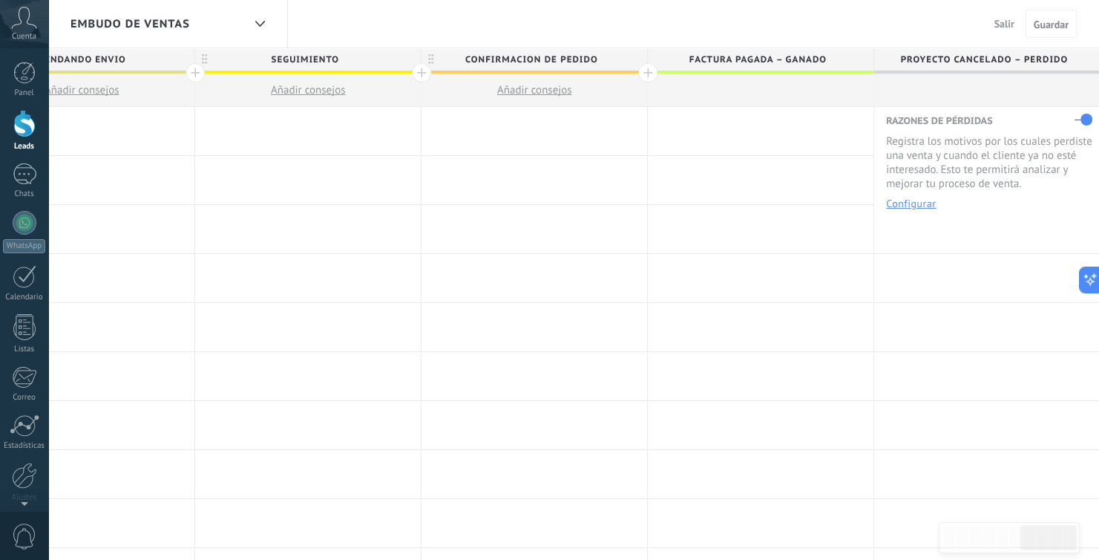
click at [815, 62] on span "Factura pagada – ganado" at bounding box center [757, 59] width 218 height 23
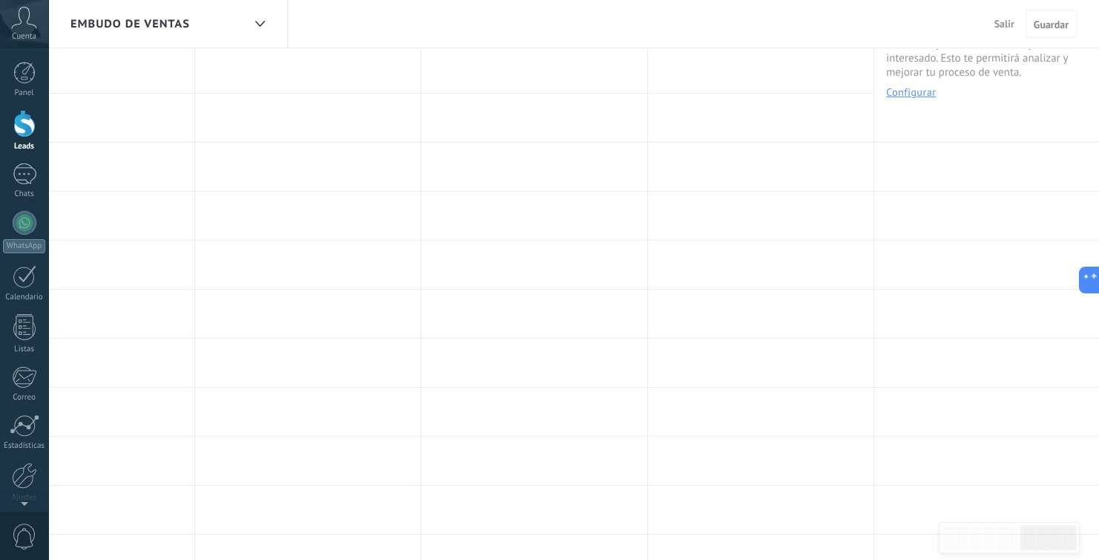
scroll to position [0, 0]
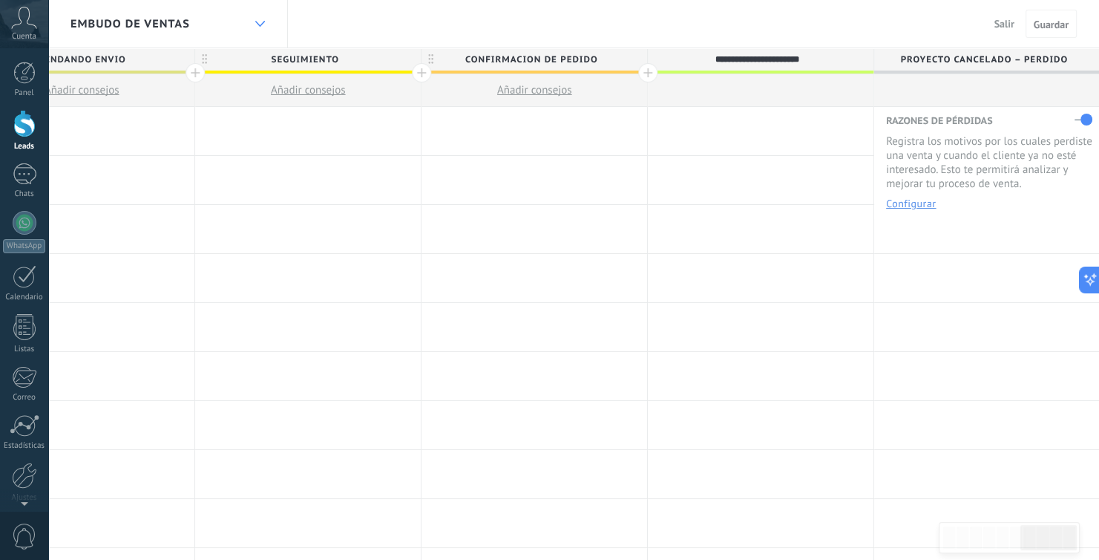
click at [258, 21] on icon at bounding box center [260, 24] width 10 height 6
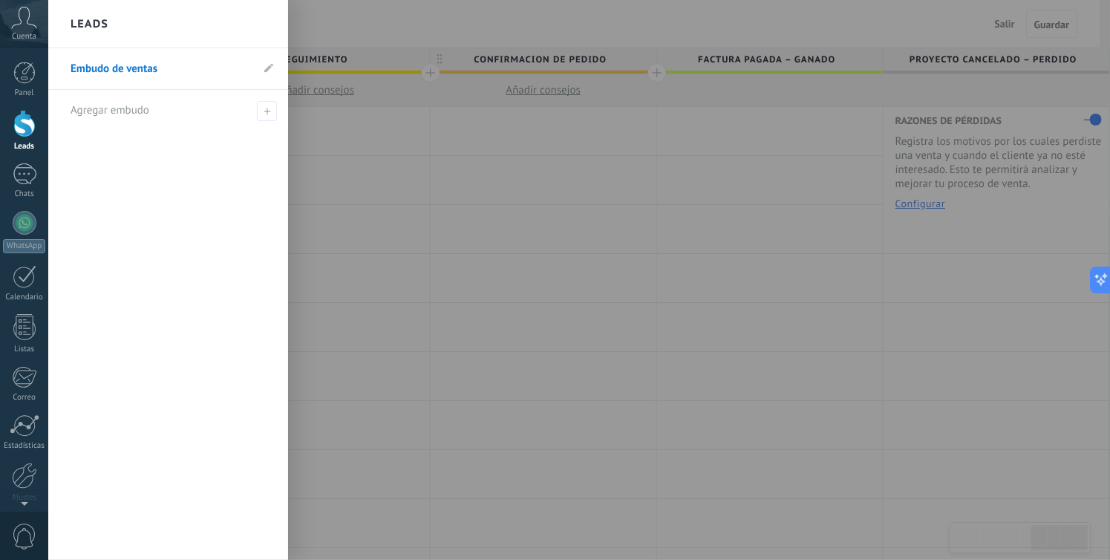
click at [261, 24] on div "Leads" at bounding box center [168, 24] width 240 height 48
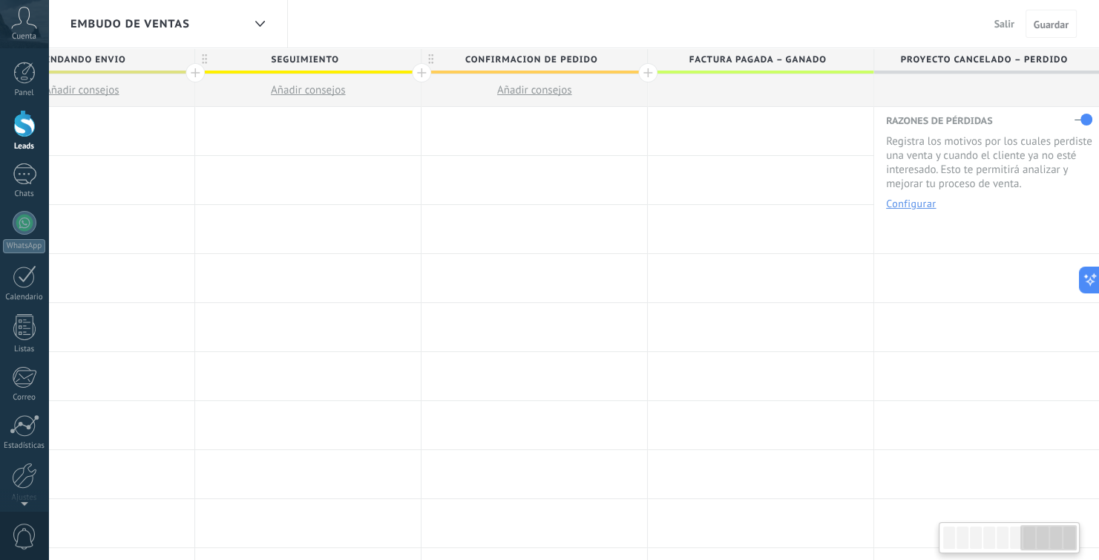
scroll to position [0, 1451]
click at [831, 53] on span "Factura pagada – ganado" at bounding box center [758, 59] width 218 height 23
drag, startPoint x: 1071, startPoint y: 59, endPoint x: 768, endPoint y: 91, distance: 303.8
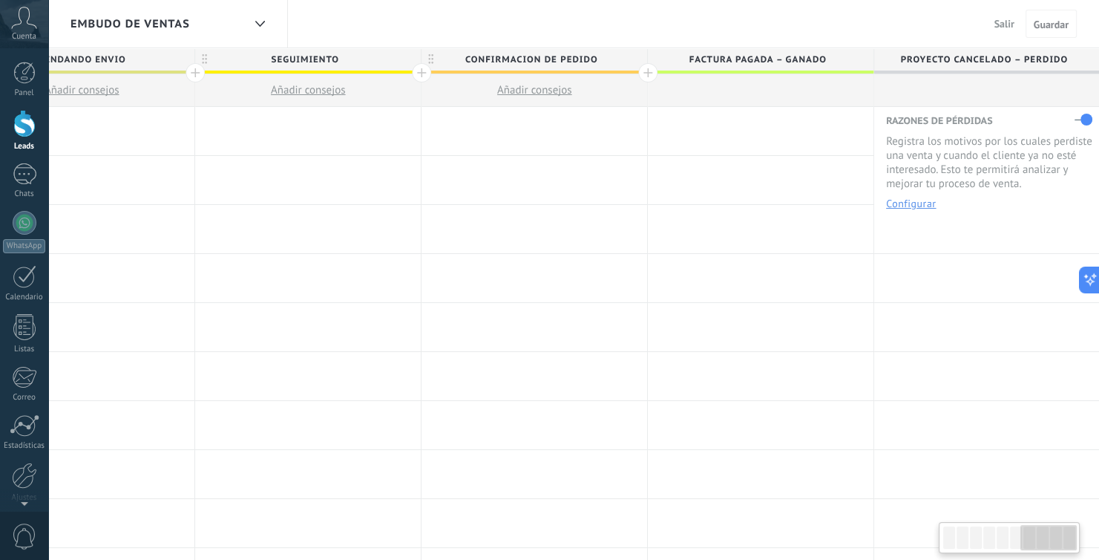
drag, startPoint x: 1075, startPoint y: 56, endPoint x: 936, endPoint y: 62, distance: 139.0
click at [936, 62] on span "Proyecto cancelado – perdido" at bounding box center [984, 59] width 218 height 23
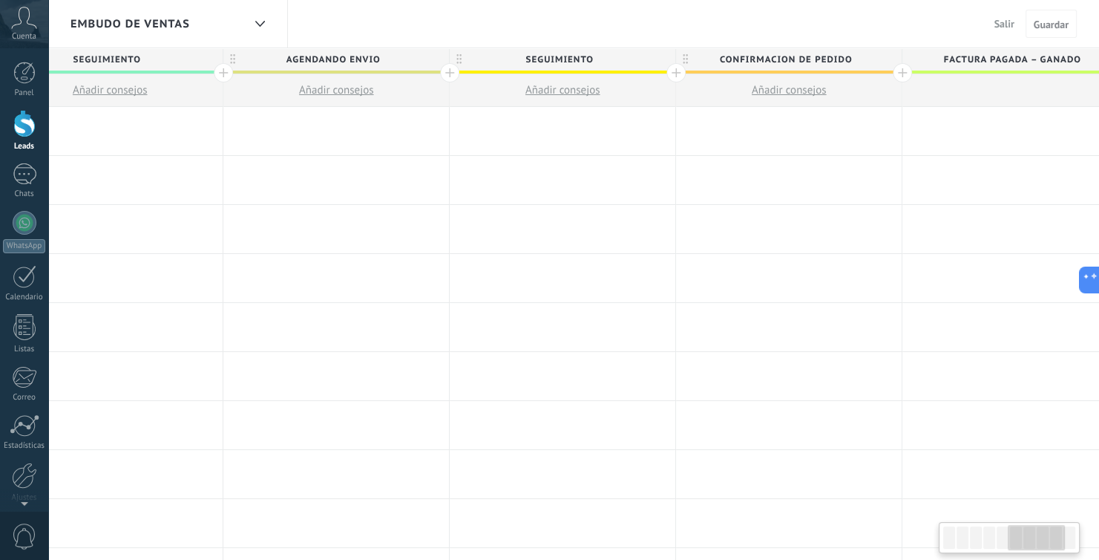
drag, startPoint x: 431, startPoint y: 56, endPoint x: 609, endPoint y: 96, distance: 182.6
click at [690, 82] on div "CONFIRMACION DE PEDIDO Añadir consejos" at bounding box center [789, 77] width 226 height 59
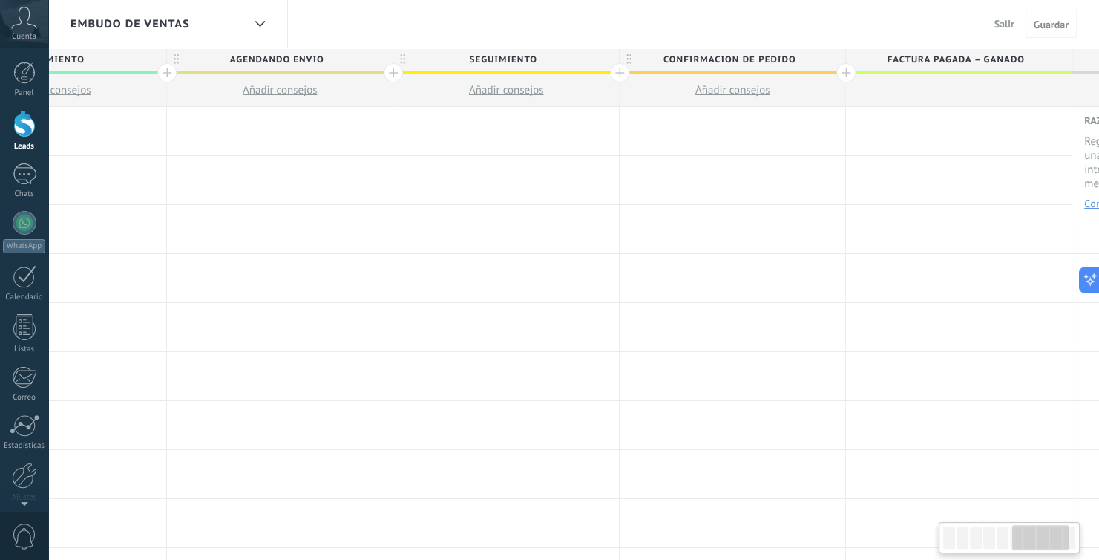
scroll to position [0, 1451]
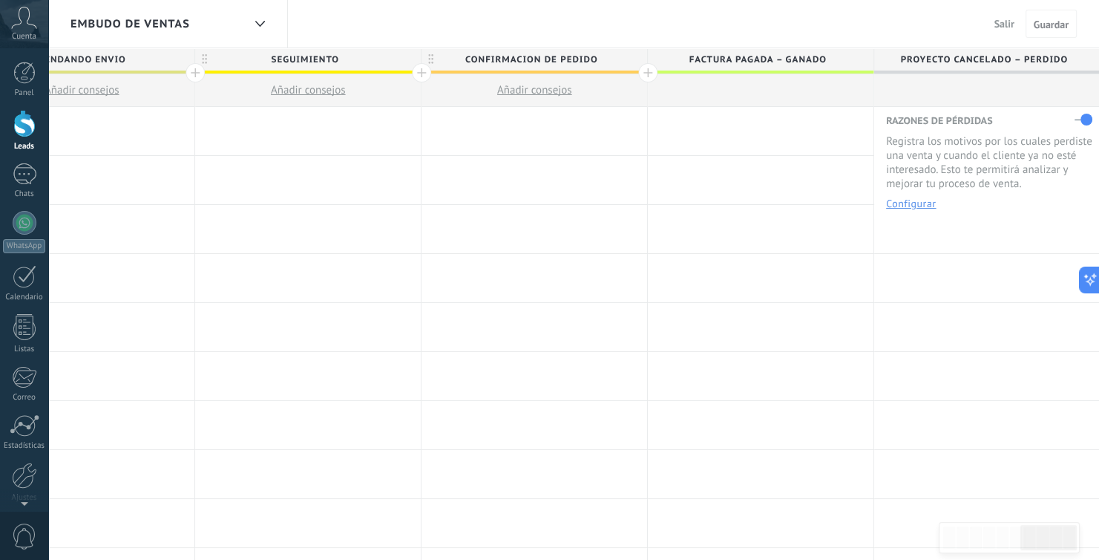
click at [676, 63] on span "Factura pagada – ganado" at bounding box center [757, 59] width 218 height 23
type input "*"
click at [1052, 30] on span "Guardar" at bounding box center [1051, 24] width 35 height 10
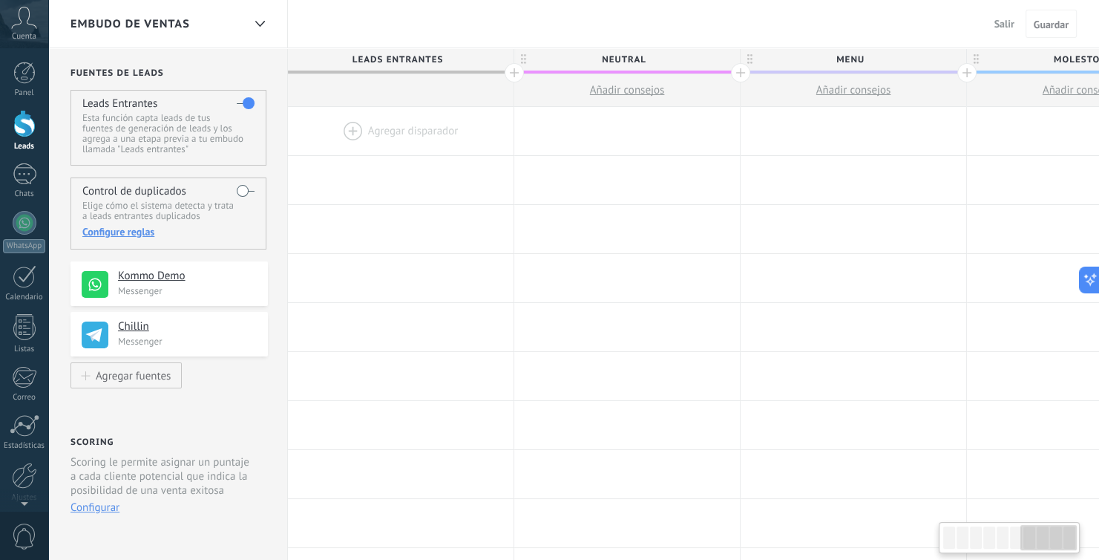
scroll to position [0, 1451]
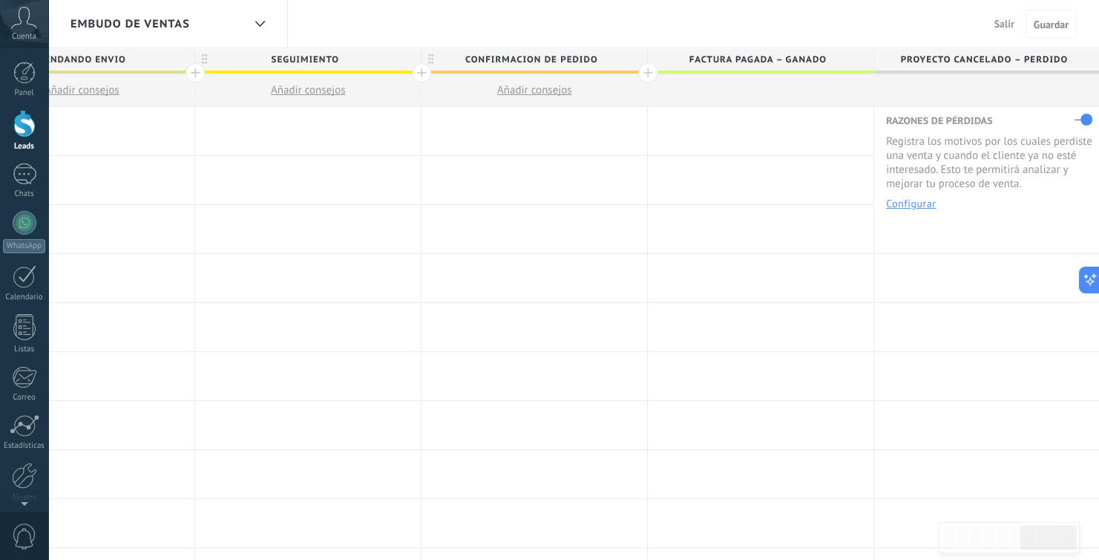
click at [747, 71] on span "Factura pagada – ganado" at bounding box center [757, 59] width 218 height 23
click at [786, 80] on div at bounding box center [761, 90] width 226 height 33
drag, startPoint x: 786, startPoint y: 80, endPoint x: 627, endPoint y: 195, distance: 196.3
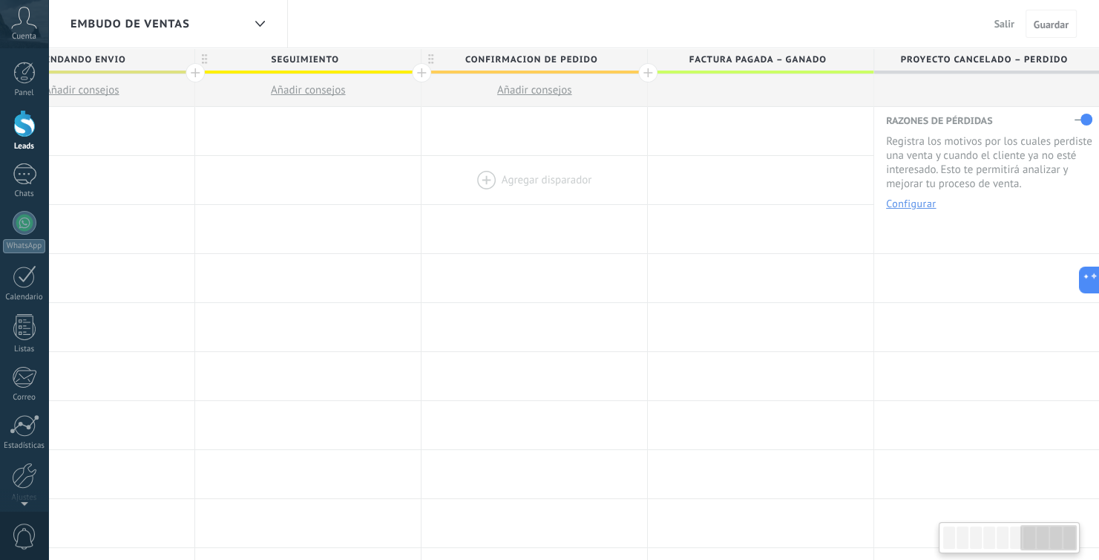
scroll to position [0, 1451]
click at [989, 32] on button "Salir" at bounding box center [1005, 24] width 32 height 22
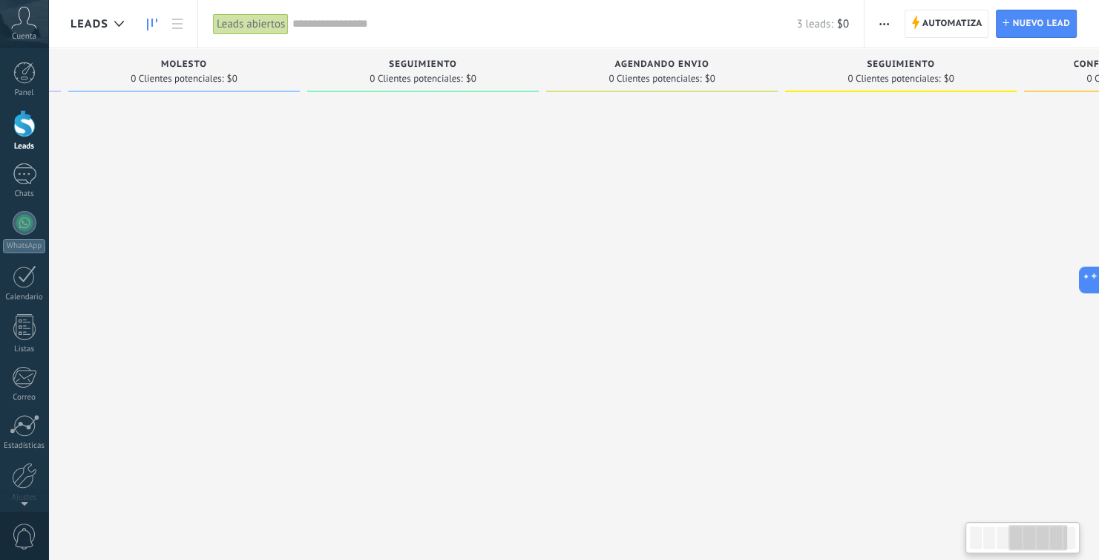
scroll to position [0, 906]
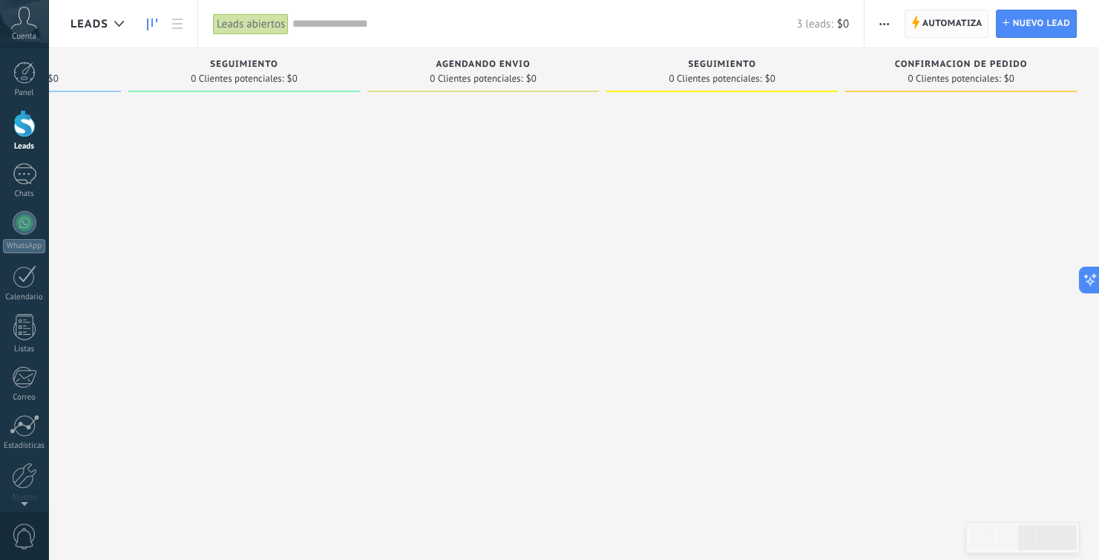
click at [935, 30] on span "Automatiza" at bounding box center [953, 23] width 60 height 27
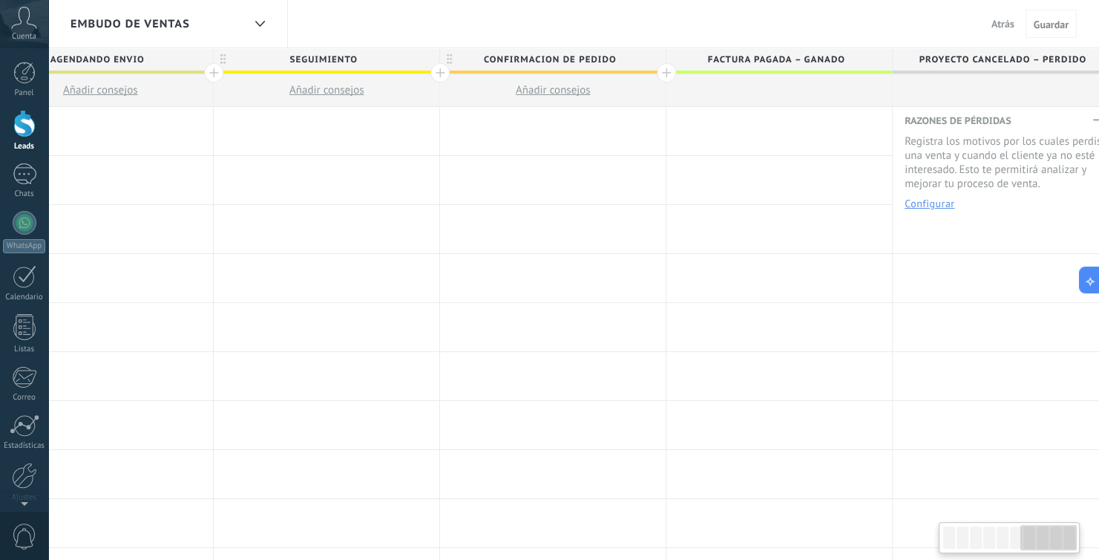
scroll to position [0, 1451]
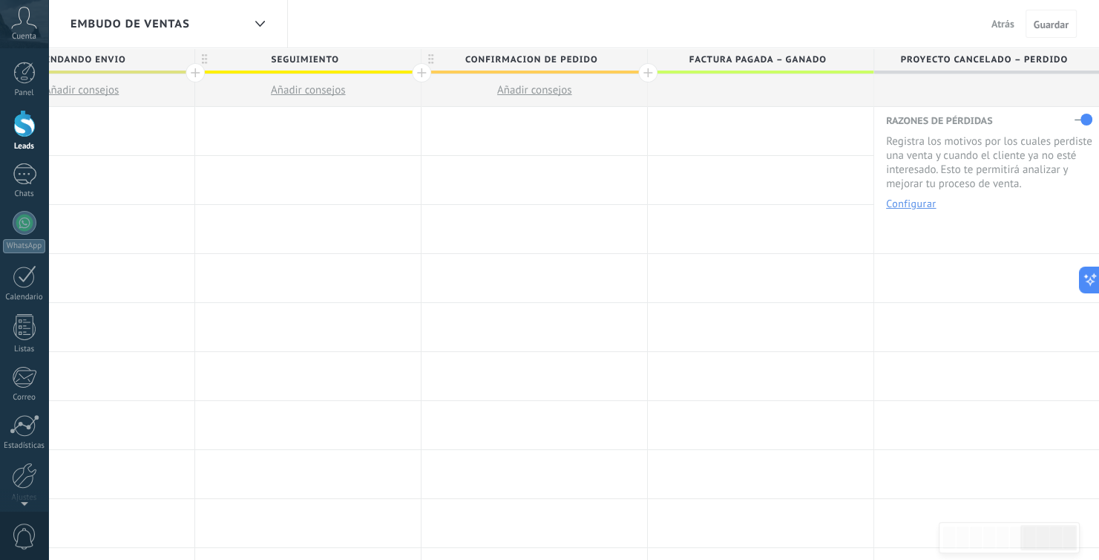
click at [1078, 115] on label at bounding box center [1084, 120] width 18 height 24
click at [771, 57] on span "Factura pagada – ganado" at bounding box center [757, 59] width 218 height 23
click at [771, 57] on input "**********" at bounding box center [757, 59] width 197 height 22
type input "**********"
click at [1048, 23] on span "Guardar" at bounding box center [1051, 24] width 35 height 10
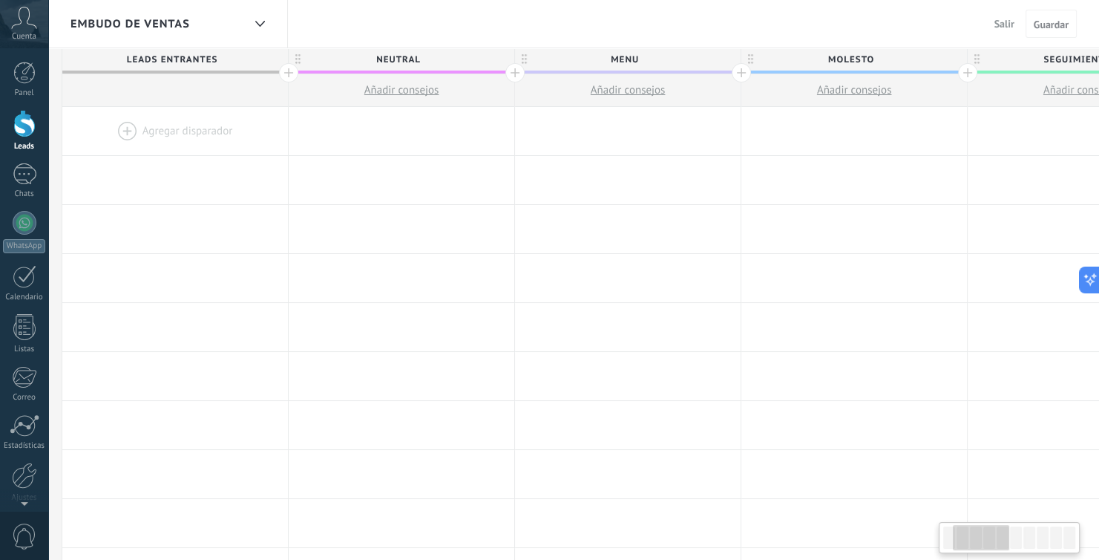
scroll to position [0, 208]
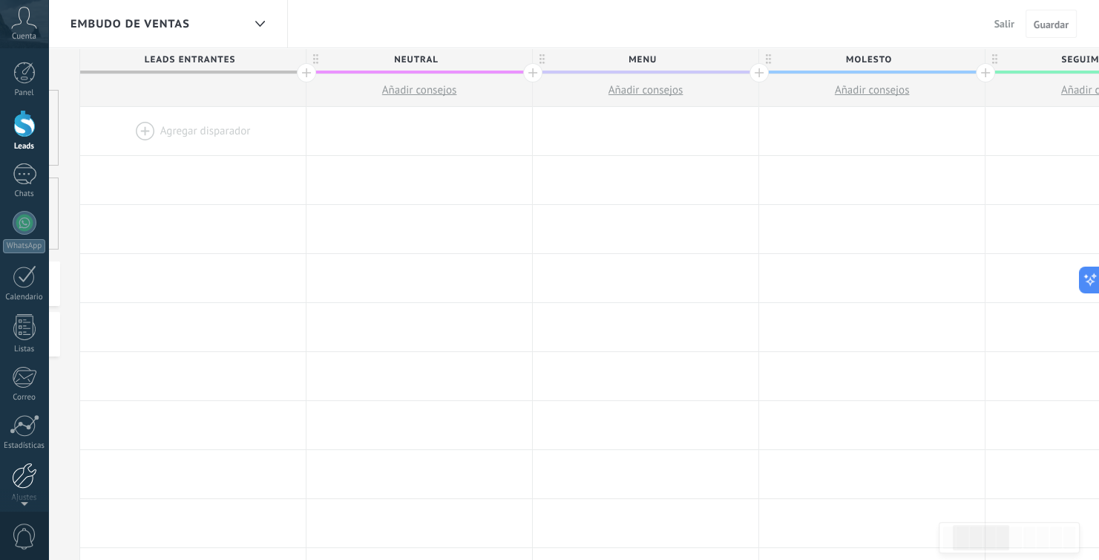
click at [15, 480] on div at bounding box center [24, 476] width 25 height 26
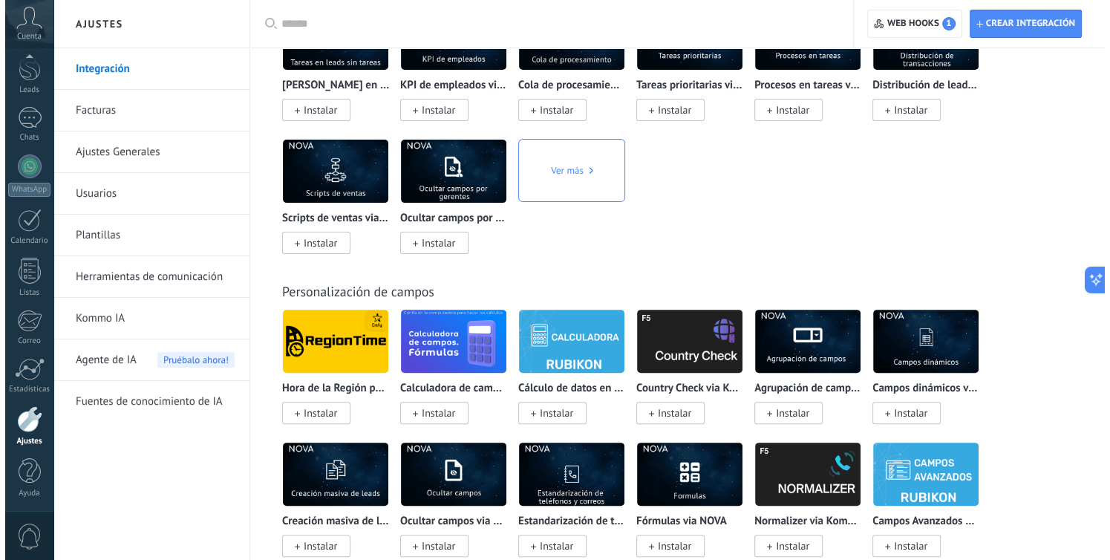
scroll to position [6546, 0]
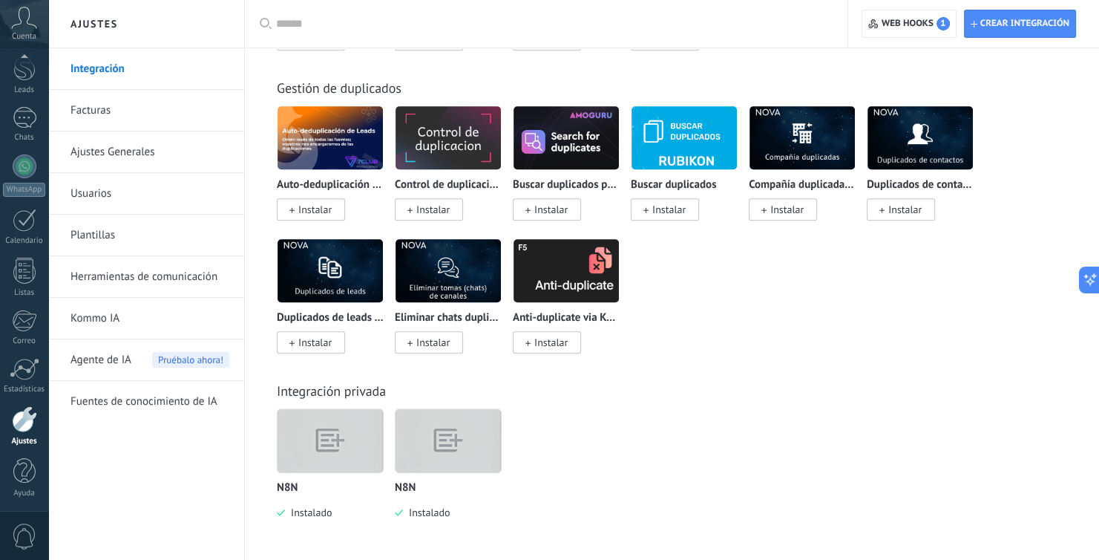
click at [322, 437] on img at bounding box center [330, 440] width 105 height 81
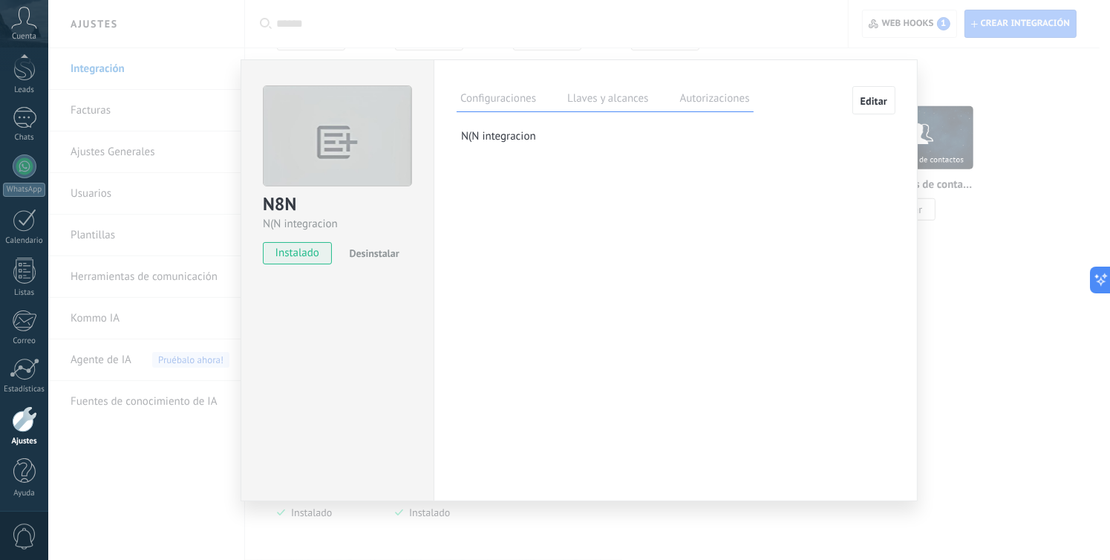
click at [604, 99] on label "Llaves y alcances" at bounding box center [607, 101] width 88 height 22
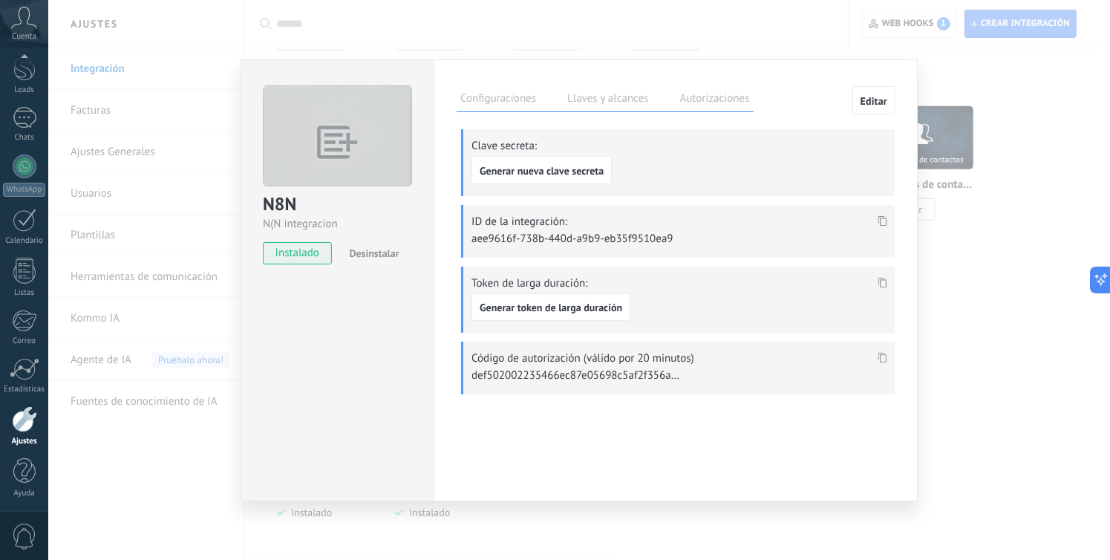
click at [707, 105] on label "Autorizaciones" at bounding box center [714, 101] width 77 height 22
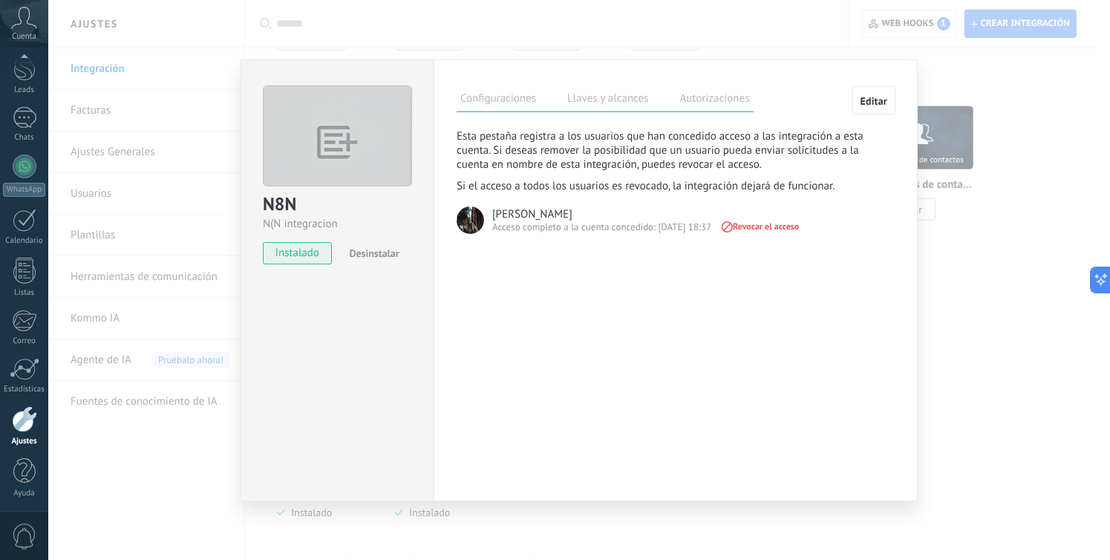
click at [609, 96] on label "Llaves y alcances" at bounding box center [607, 101] width 88 height 22
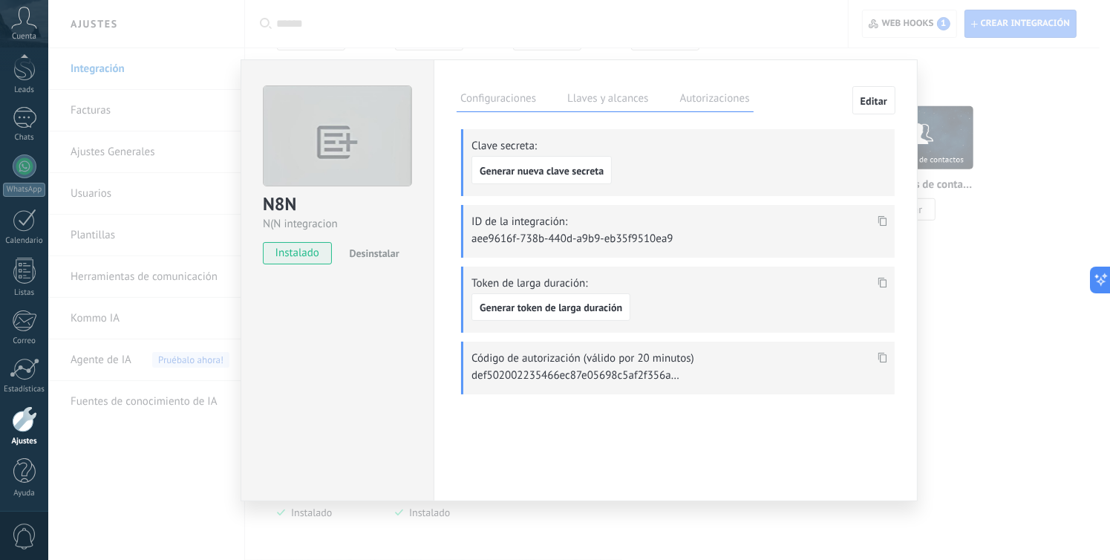
click at [995, 291] on div "N8N N(N integracion instalado Desinstalar Configuraciones Llaves y alcances Aut…" at bounding box center [579, 280] width 1062 height 560
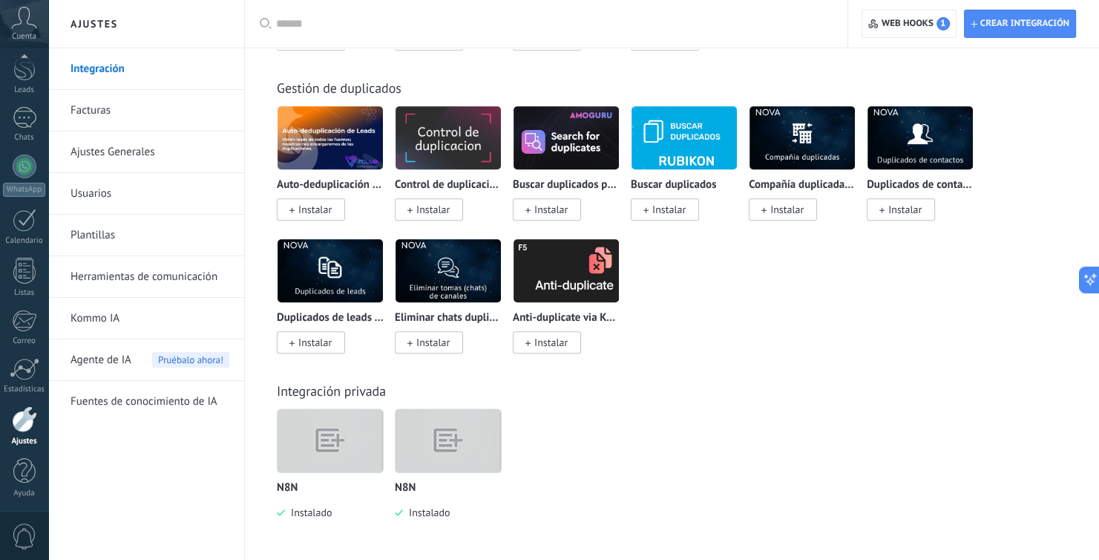
click at [471, 419] on img at bounding box center [448, 440] width 105 height 81
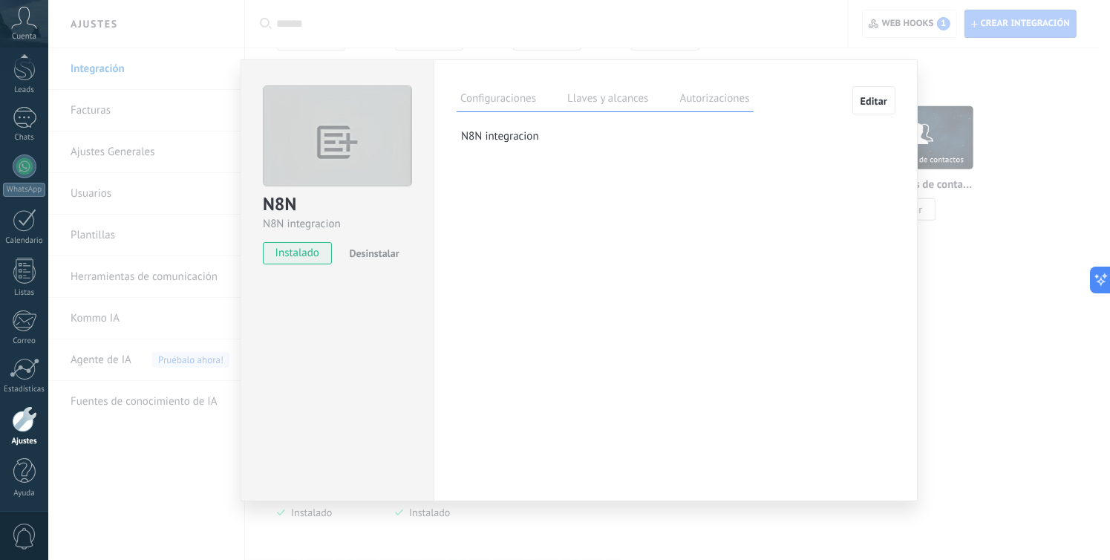
click at [603, 92] on label "Llaves y alcances" at bounding box center [607, 101] width 88 height 22
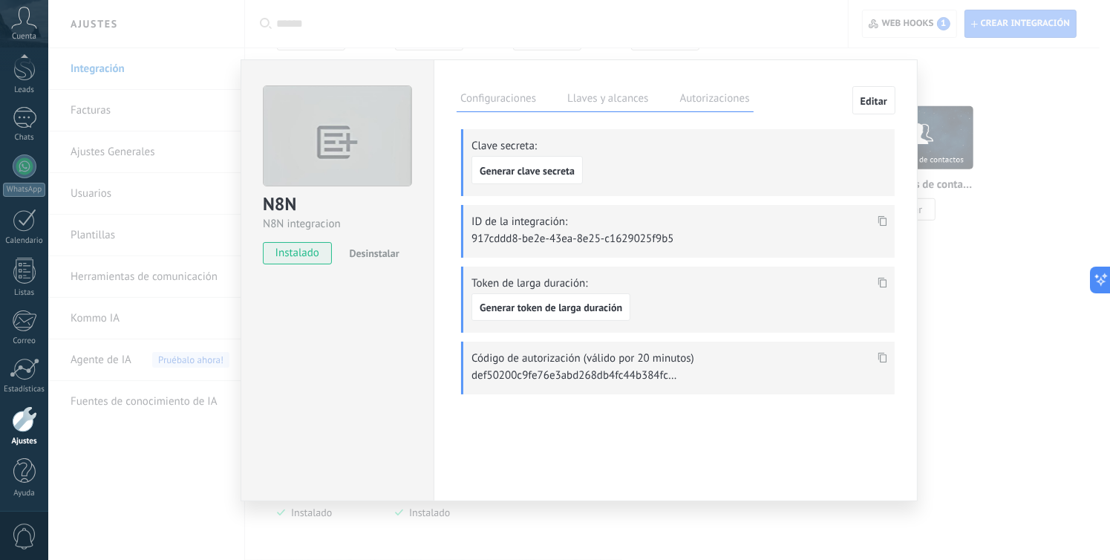
click at [1016, 272] on div "N8N N8N integracion instalado Desinstalar Configuraciones Llaves y alcances Aut…" at bounding box center [579, 280] width 1062 height 560
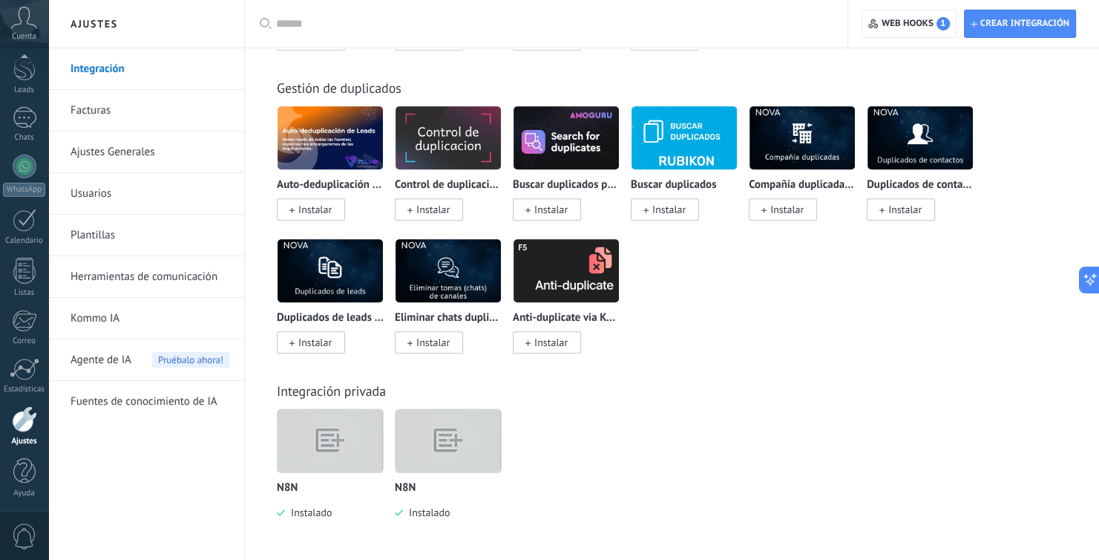
click at [327, 442] on img at bounding box center [330, 440] width 105 height 81
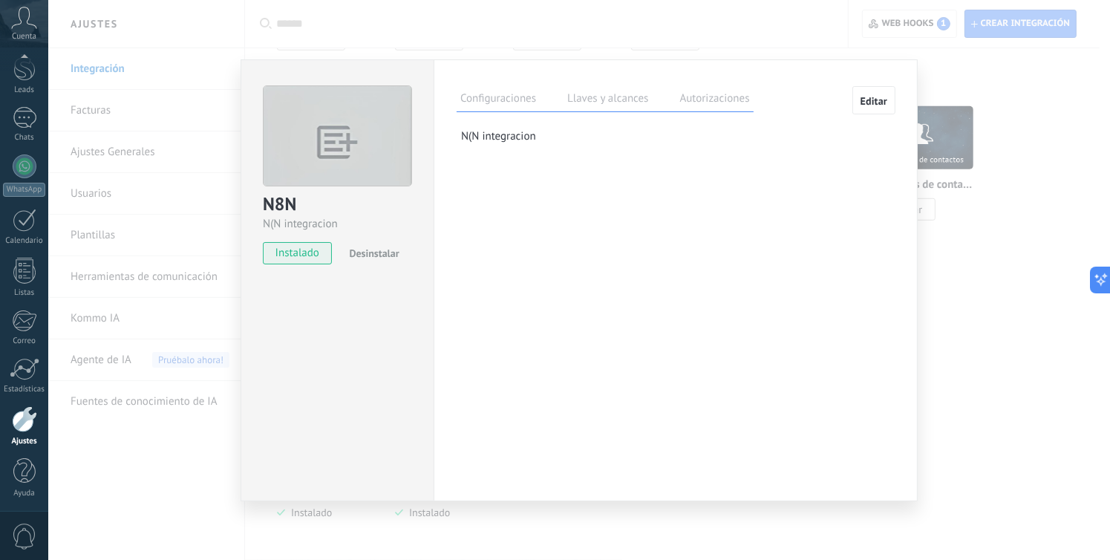
click at [601, 87] on div "Configuraciones Llaves y alcances Autorizaciones" at bounding box center [605, 99] width 297 height 26
click at [580, 102] on label "Llaves y alcances" at bounding box center [607, 101] width 88 height 22
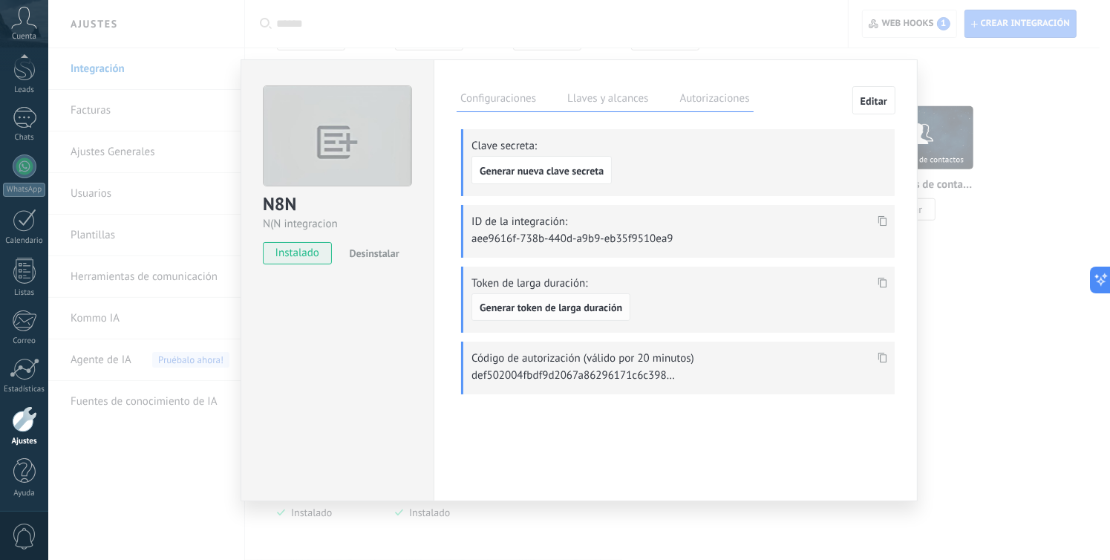
click at [554, 310] on span "Generar token de larga duración" at bounding box center [551, 307] width 143 height 10
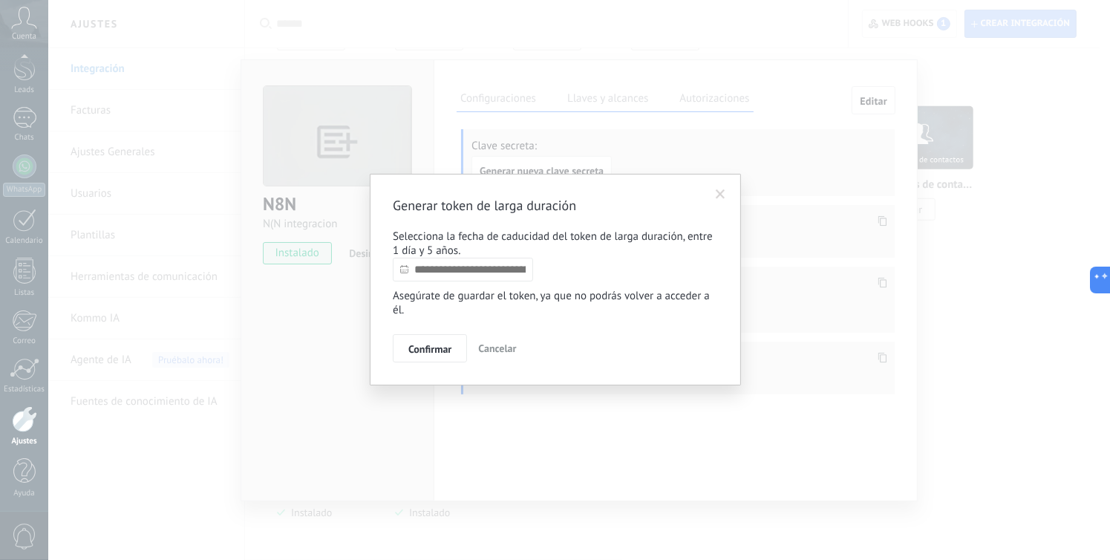
click at [530, 272] on input "text" at bounding box center [463, 270] width 140 height 24
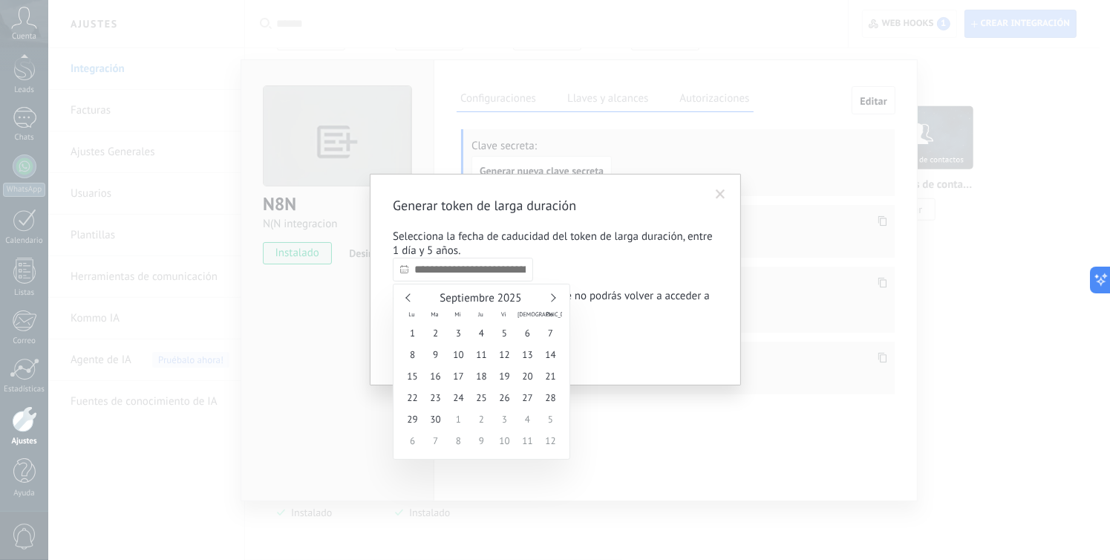
click at [552, 298] on link at bounding box center [551, 297] width 8 height 8
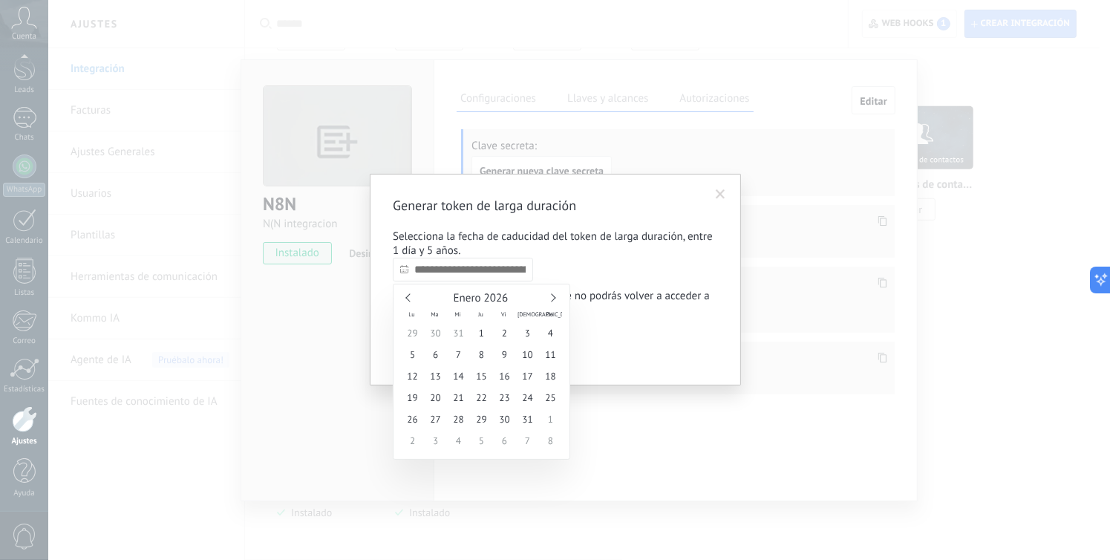
click at [552, 298] on link at bounding box center [551, 297] width 8 height 8
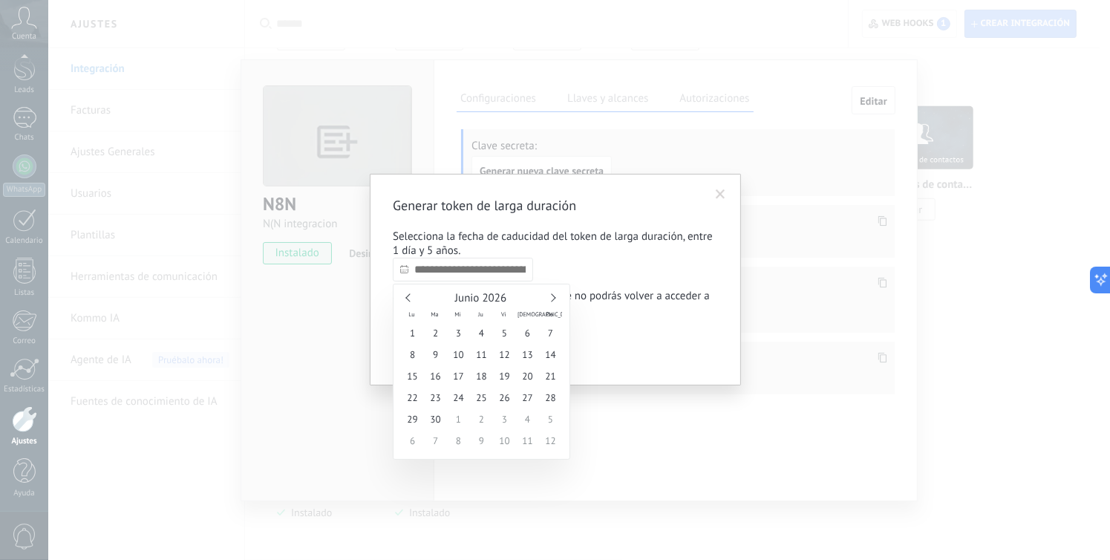
click at [552, 298] on link at bounding box center [551, 297] width 8 height 8
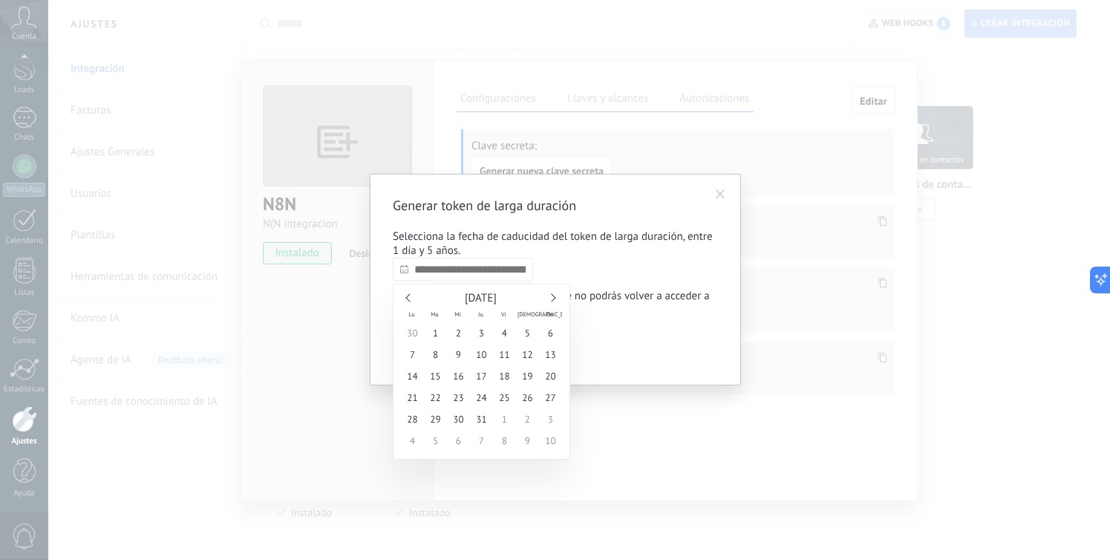
click at [552, 298] on link at bounding box center [551, 297] width 8 height 8
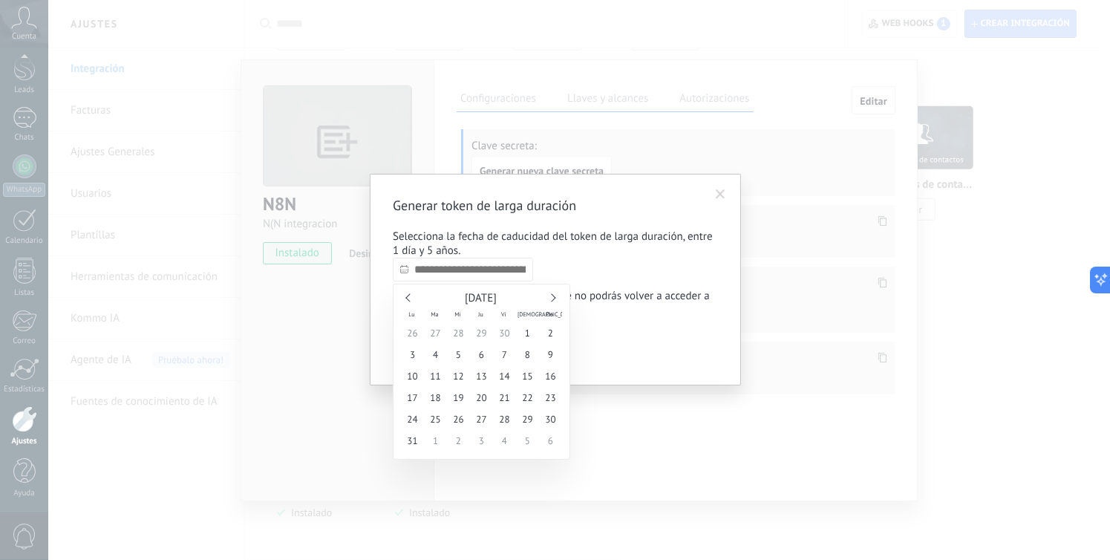
click at [552, 298] on link at bounding box center [551, 297] width 8 height 8
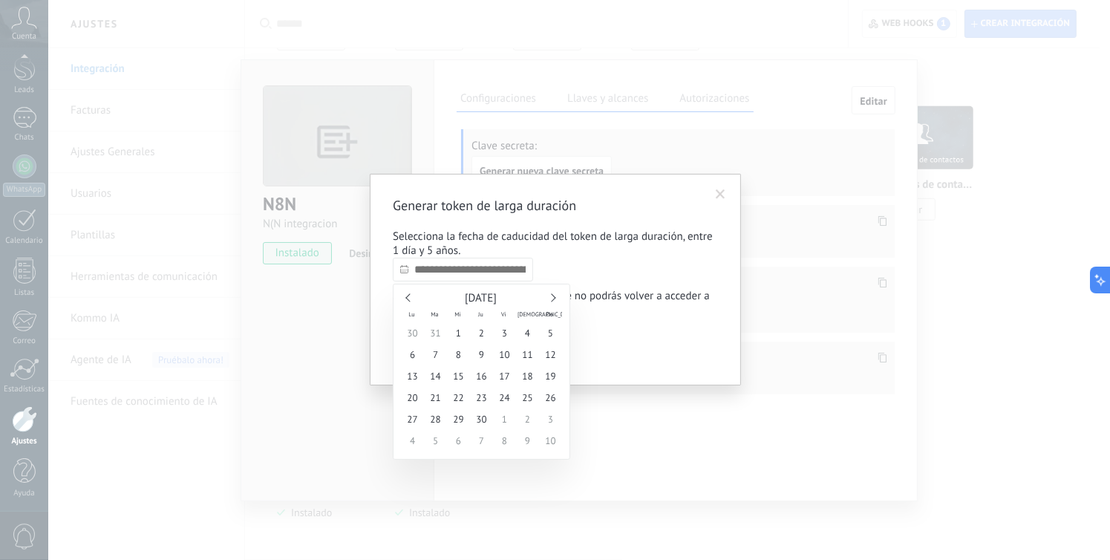
click at [552, 298] on link at bounding box center [551, 297] width 8 height 8
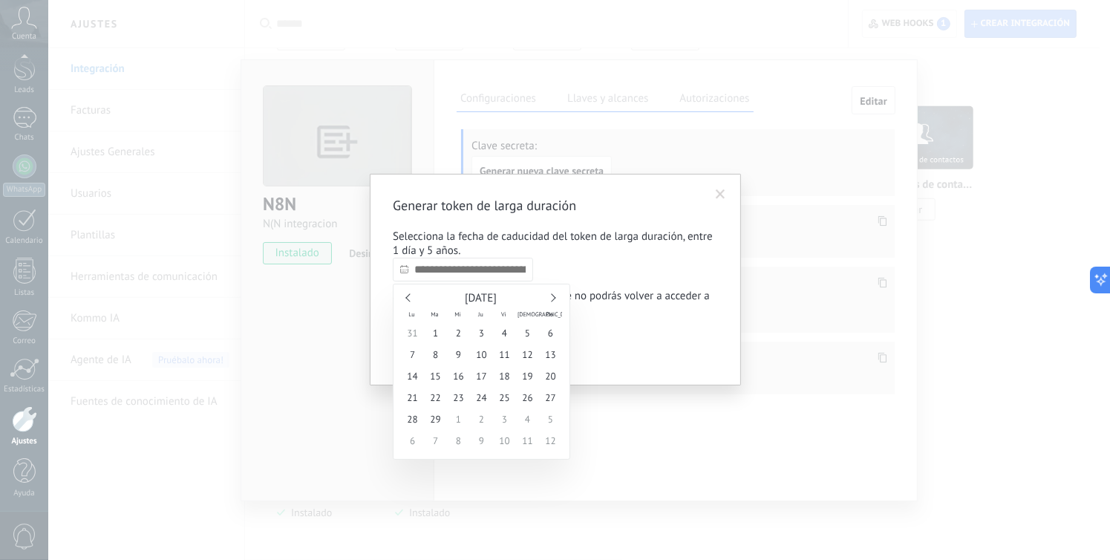
click at [552, 298] on link at bounding box center [551, 297] width 8 height 8
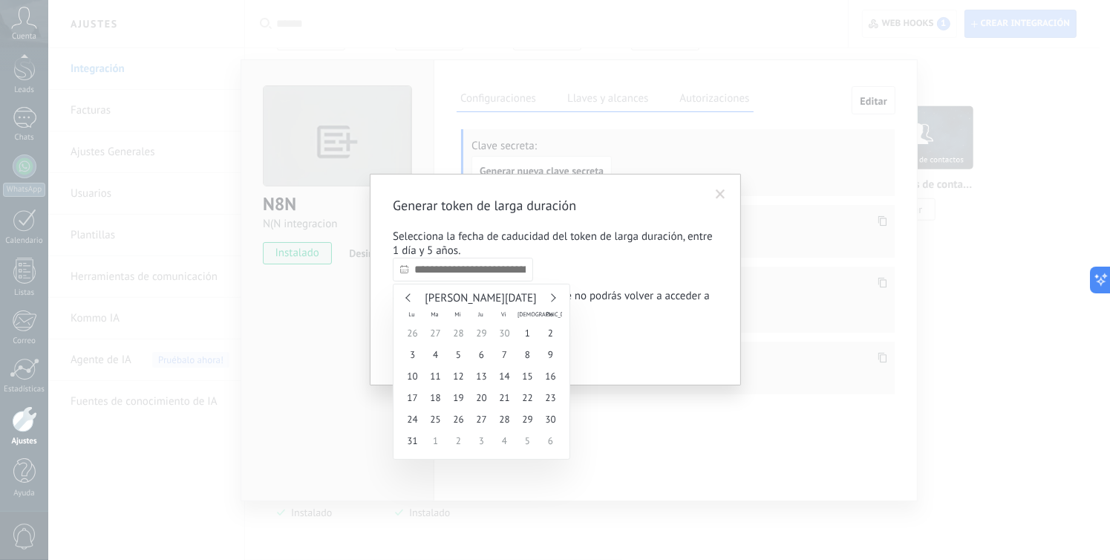
click at [552, 298] on link at bounding box center [551, 297] width 8 height 8
type input "**********"
click at [462, 362] on span "9" at bounding box center [458, 355] width 23 height 22
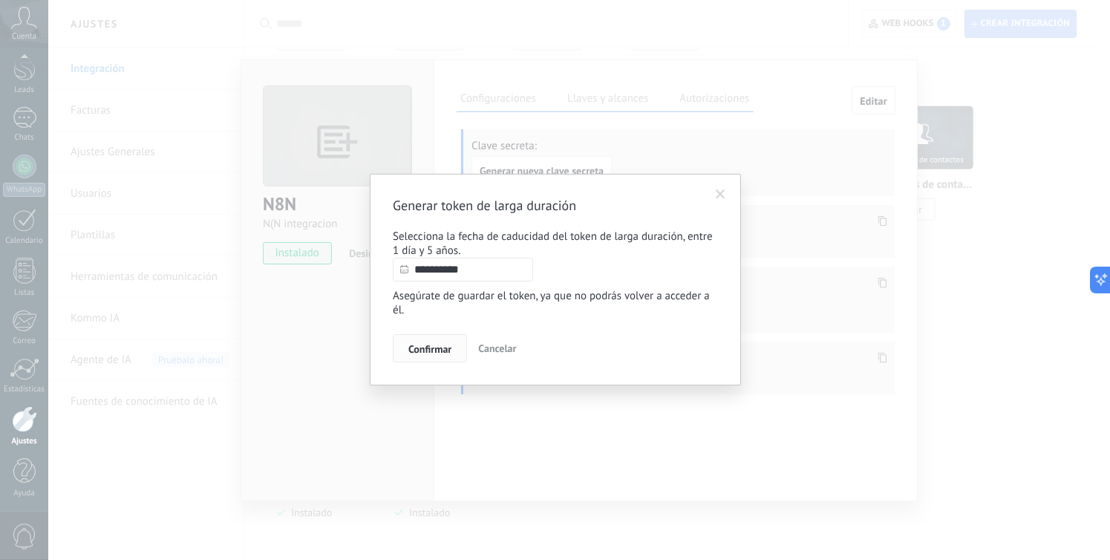
click at [427, 352] on span "Confirmar" at bounding box center [429, 349] width 43 height 10
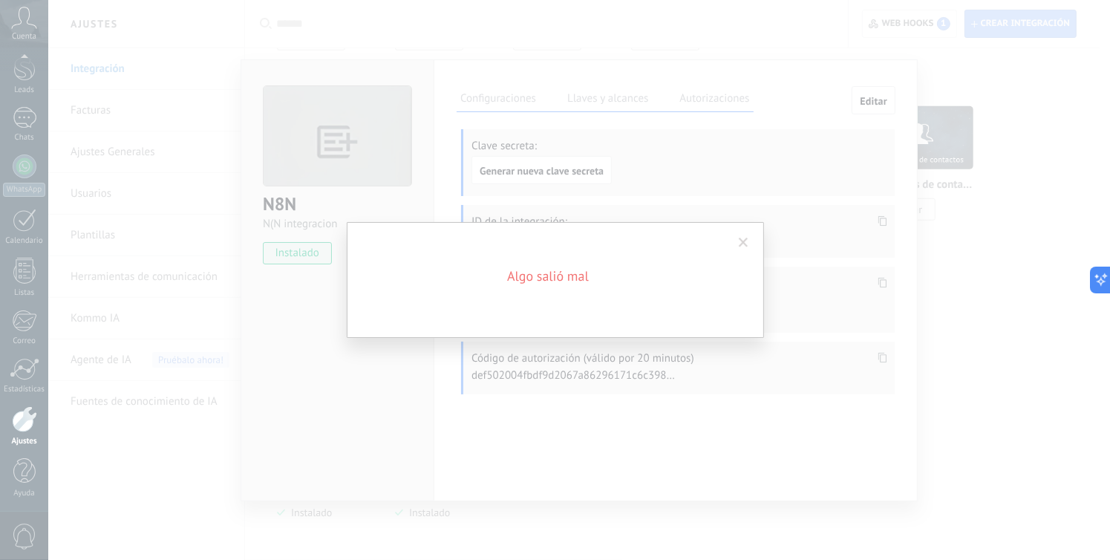
click at [745, 241] on span at bounding box center [744, 243] width 10 height 10
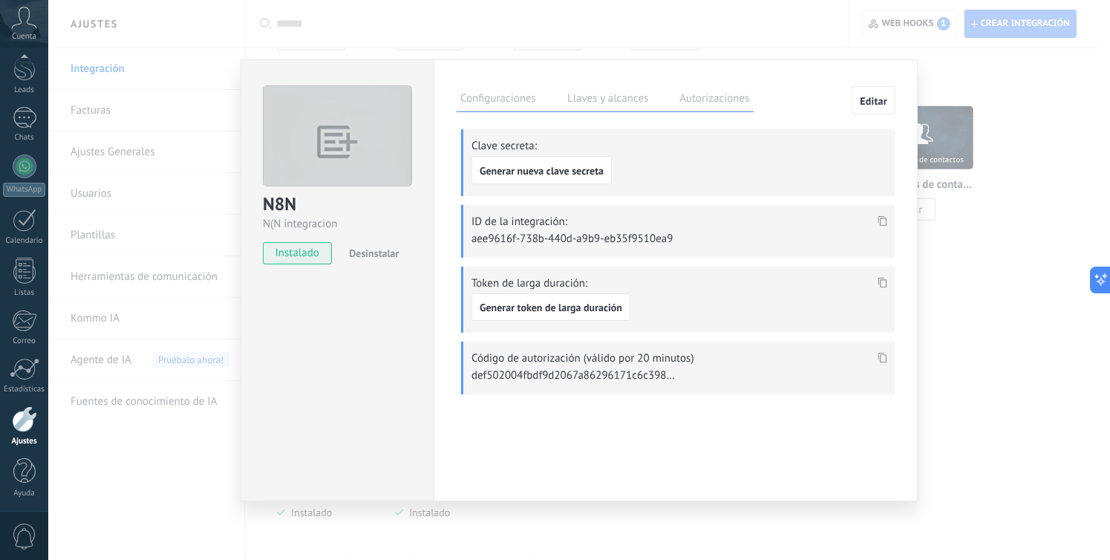
click at [873, 99] on span "Editar" at bounding box center [873, 101] width 27 height 10
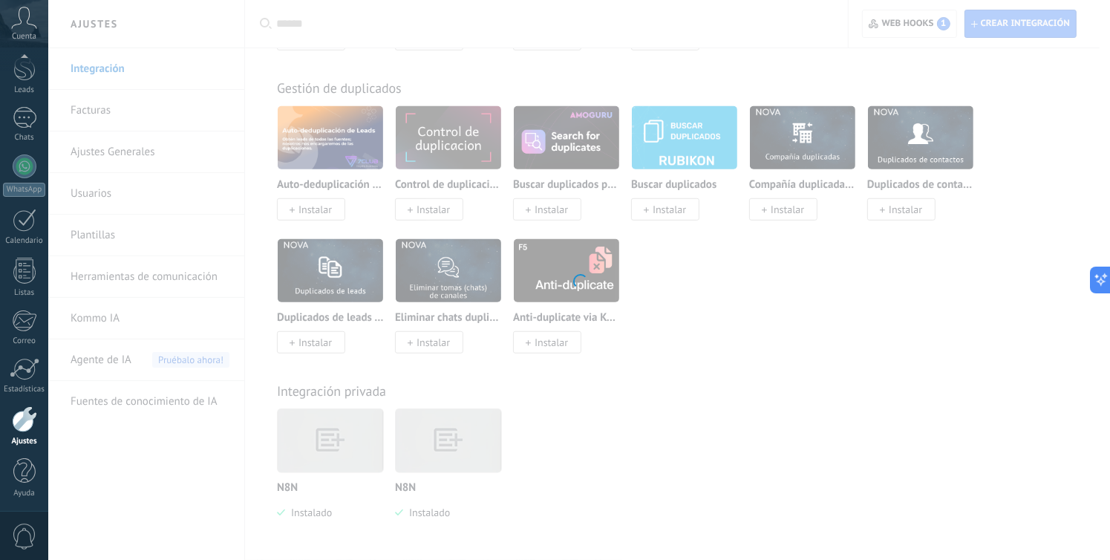
type textarea "**********"
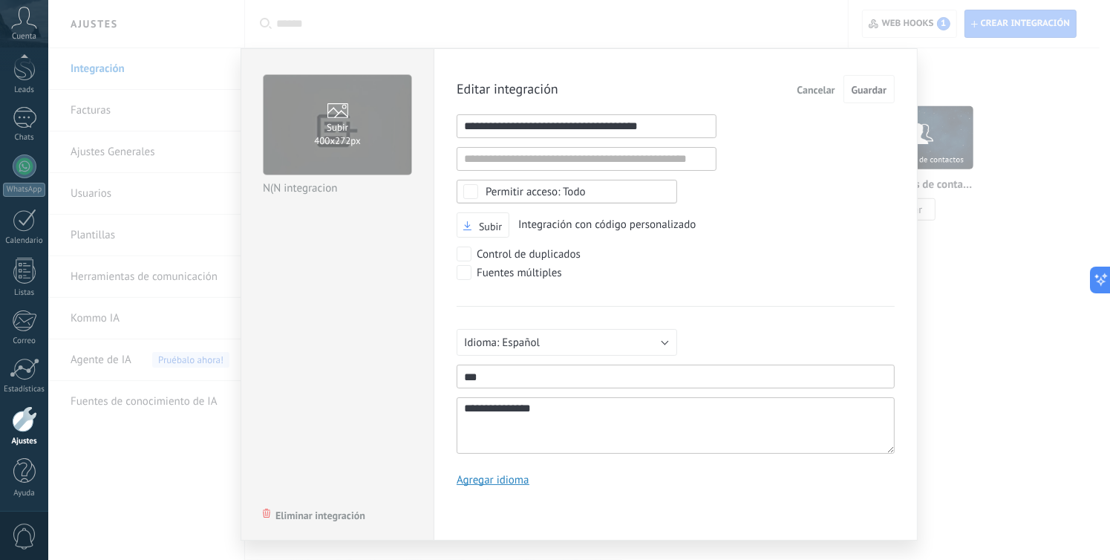
scroll to position [14, 0]
click at [321, 510] on span "Eliminar integración" at bounding box center [320, 515] width 90 height 10
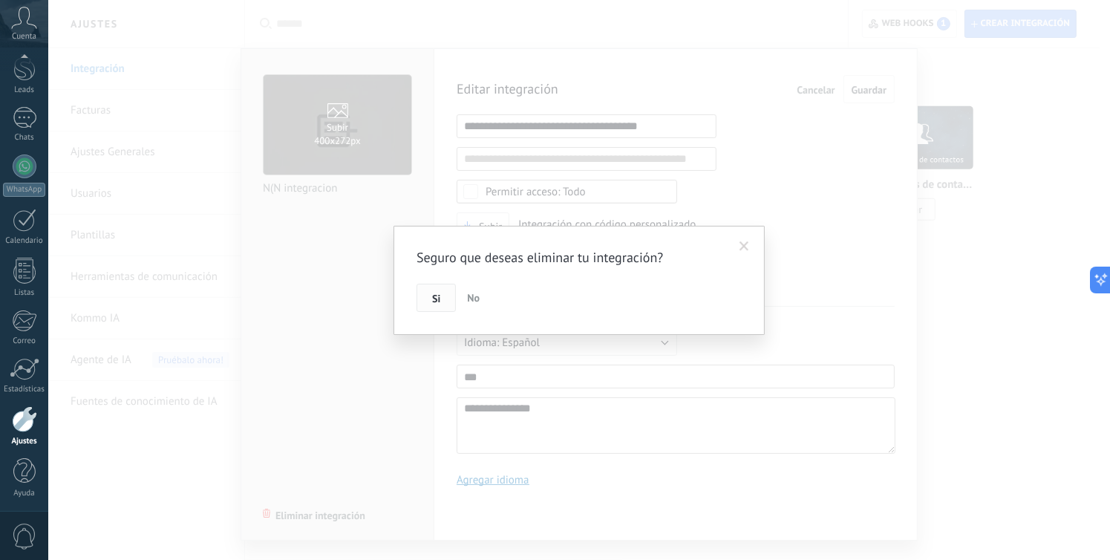
click at [425, 295] on button "Si" at bounding box center [435, 298] width 39 height 28
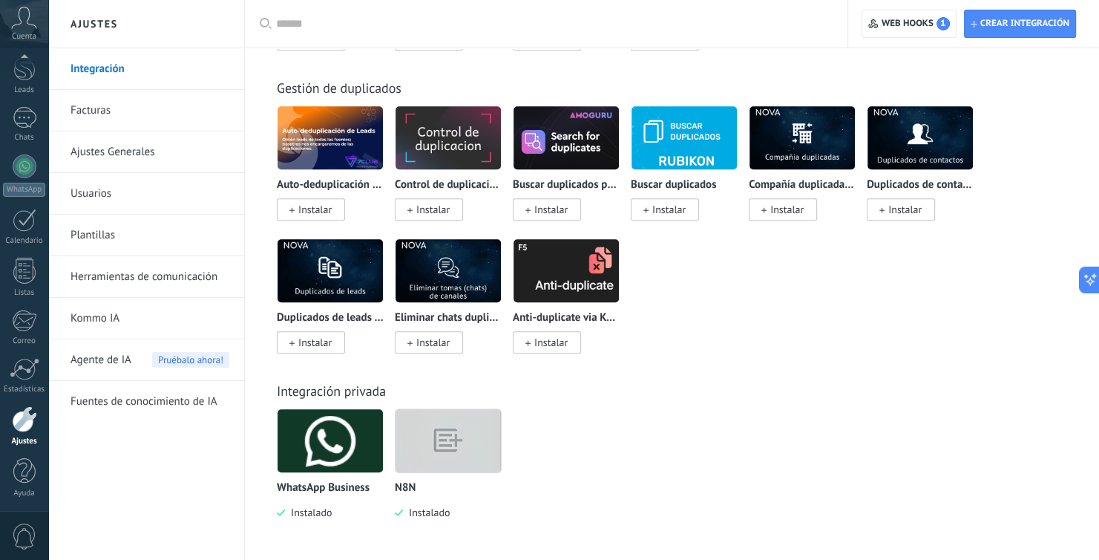
click at [439, 442] on img at bounding box center [448, 440] width 105 height 81
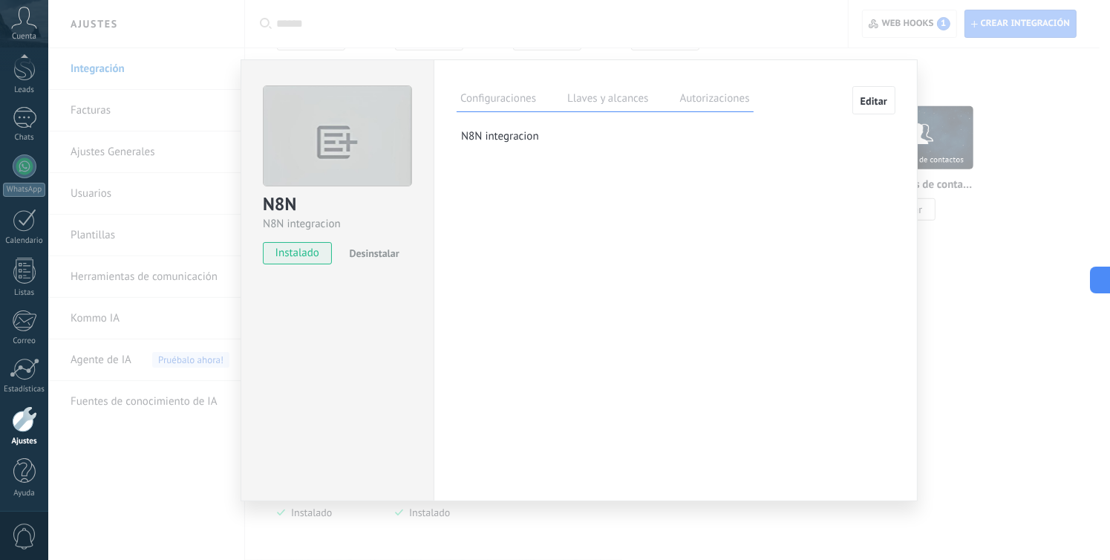
click at [606, 102] on label "Llaves y alcances" at bounding box center [607, 101] width 88 height 22
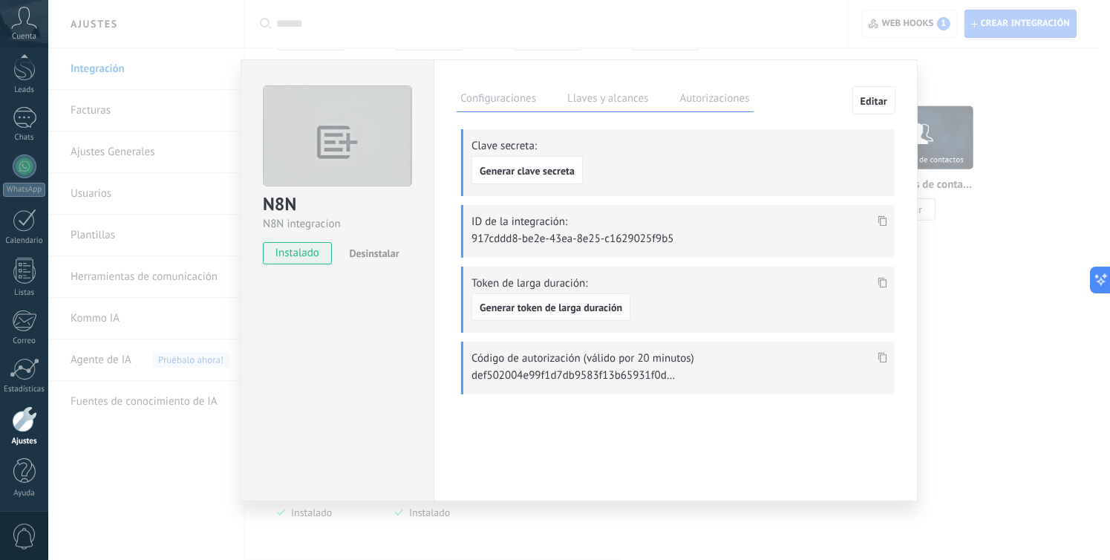
click at [592, 308] on span "Generar token de larga duración" at bounding box center [551, 307] width 143 height 10
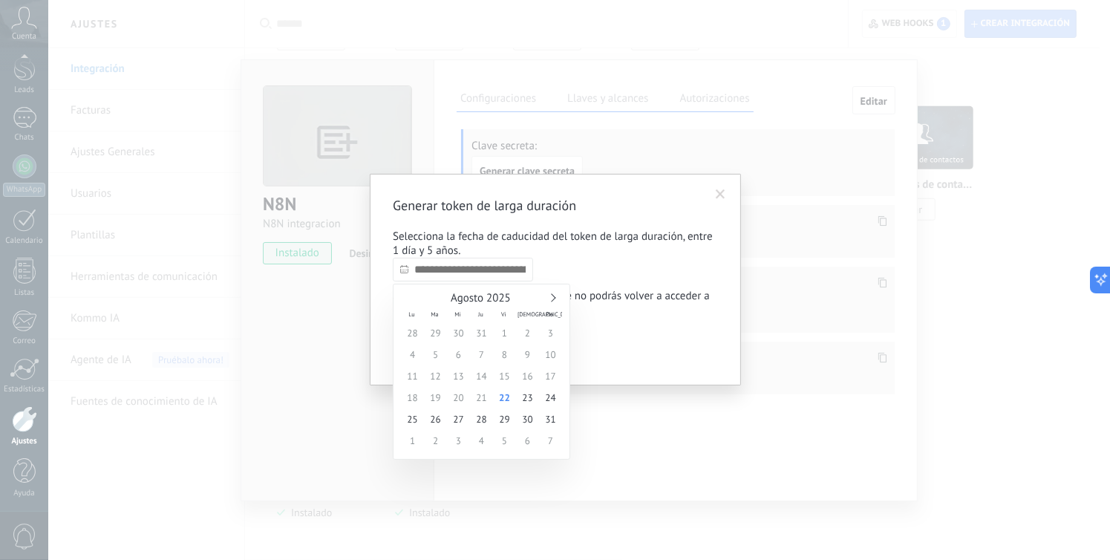
click at [486, 278] on input "text" at bounding box center [463, 270] width 140 height 24
click at [554, 301] on div "Agosto 2025" at bounding box center [481, 298] width 161 height 13
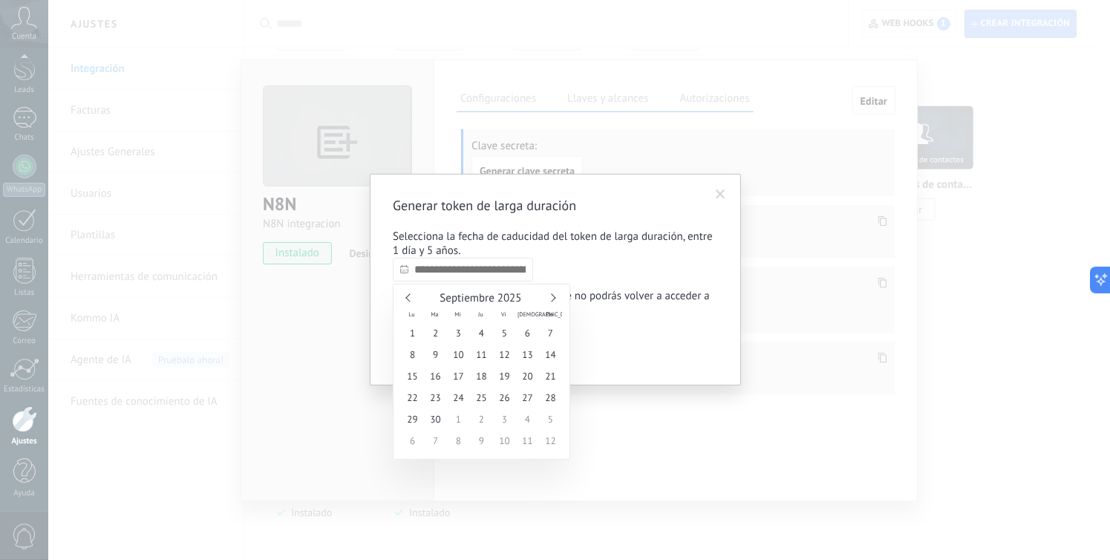
click at [555, 298] on link at bounding box center [551, 297] width 8 height 8
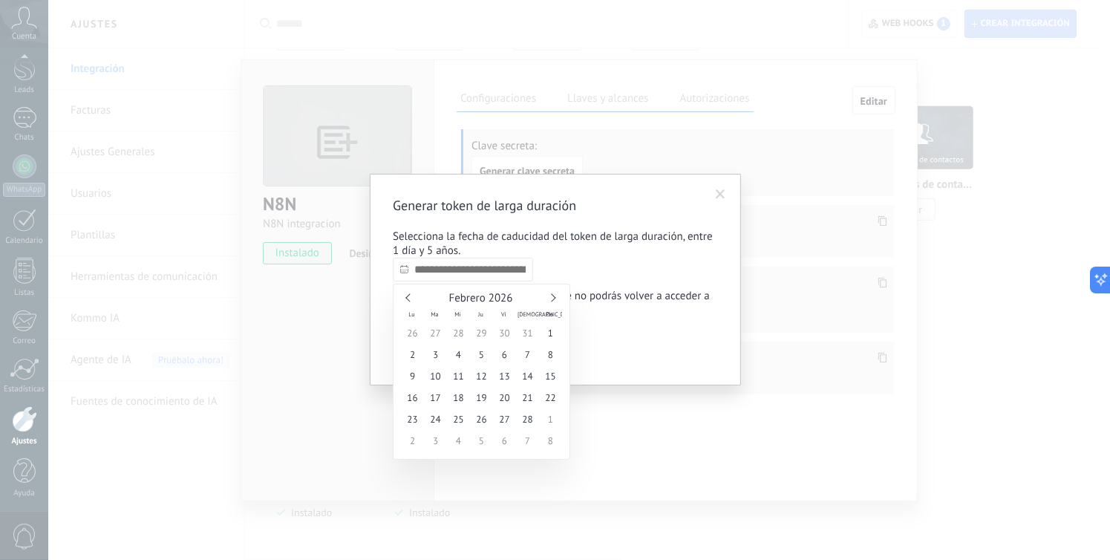
click at [555, 298] on link at bounding box center [551, 297] width 8 height 8
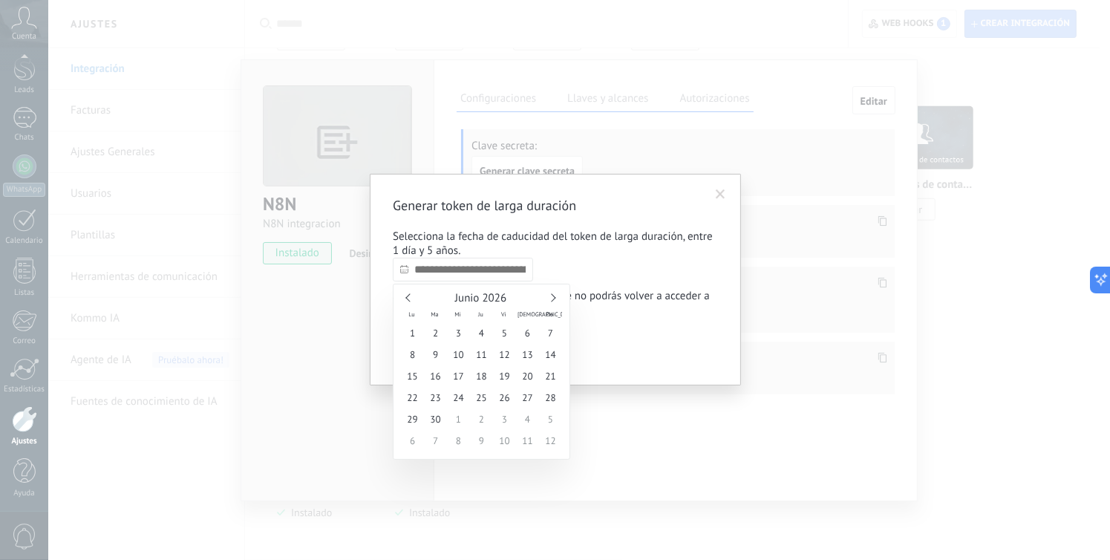
click at [555, 298] on link at bounding box center [551, 297] width 8 height 8
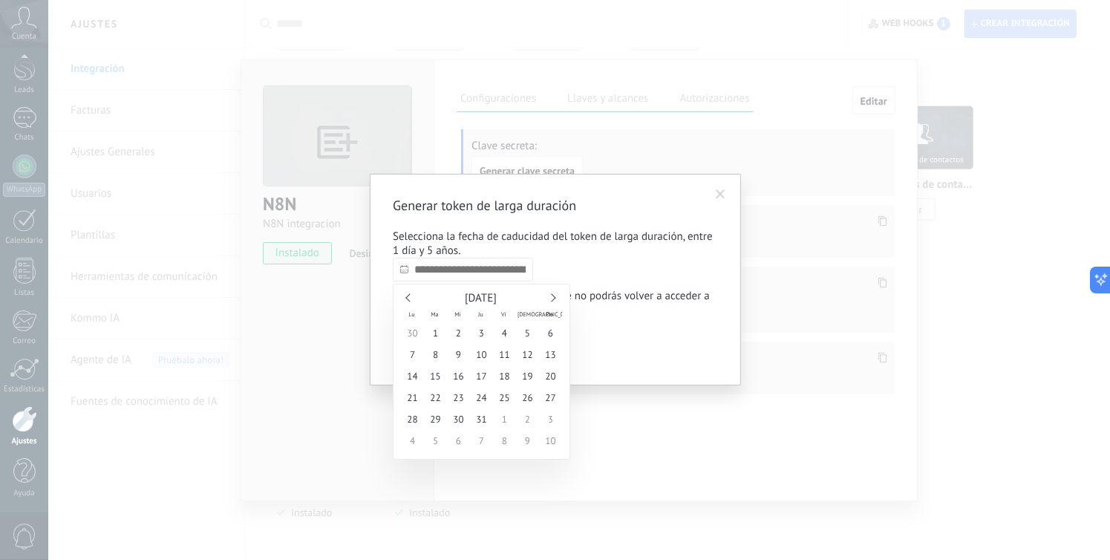
click at [555, 298] on link at bounding box center [551, 297] width 8 height 8
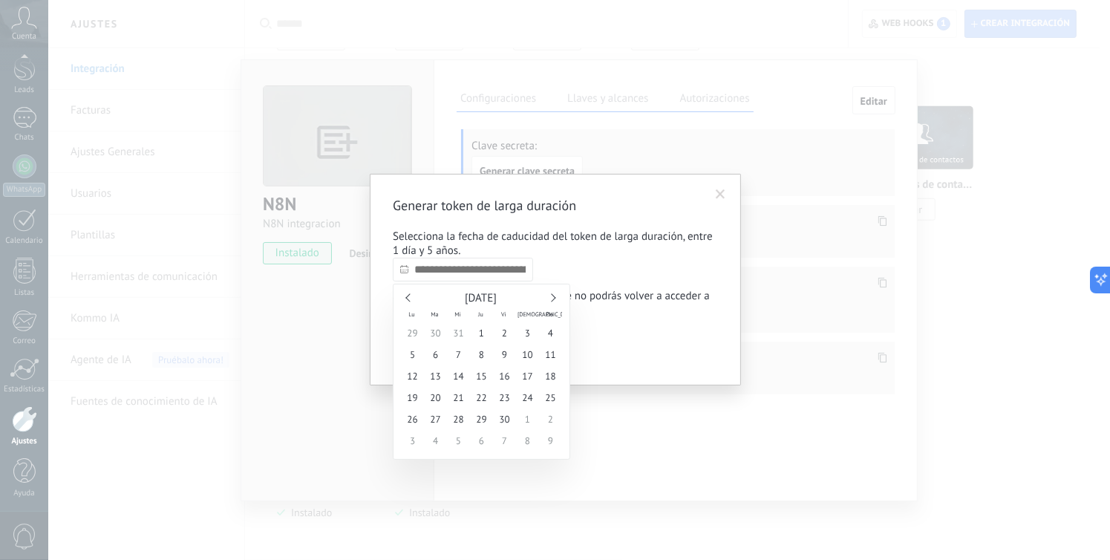
click at [555, 298] on link at bounding box center [551, 297] width 8 height 8
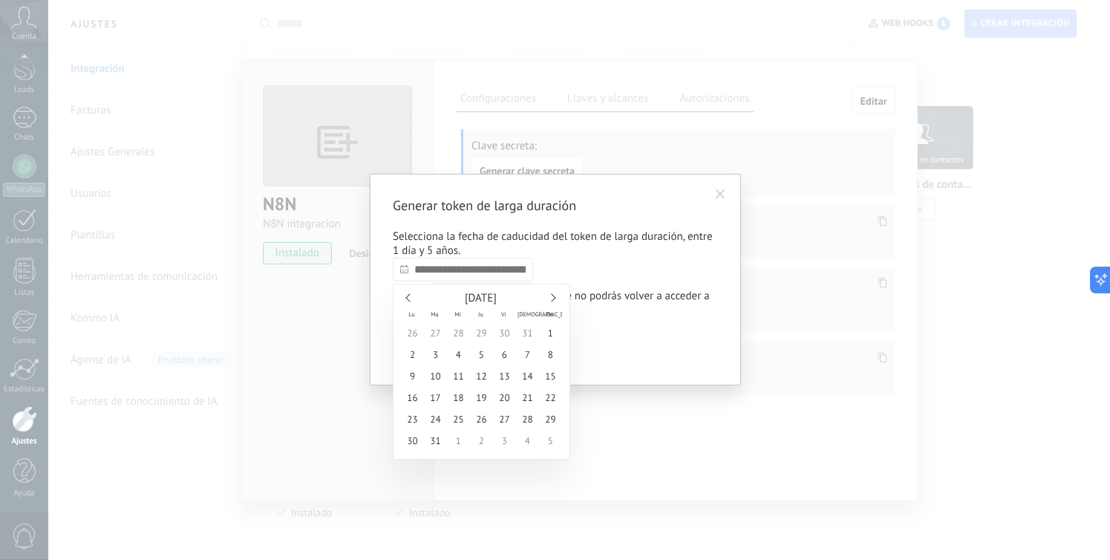
click at [555, 298] on link at bounding box center [551, 297] width 8 height 8
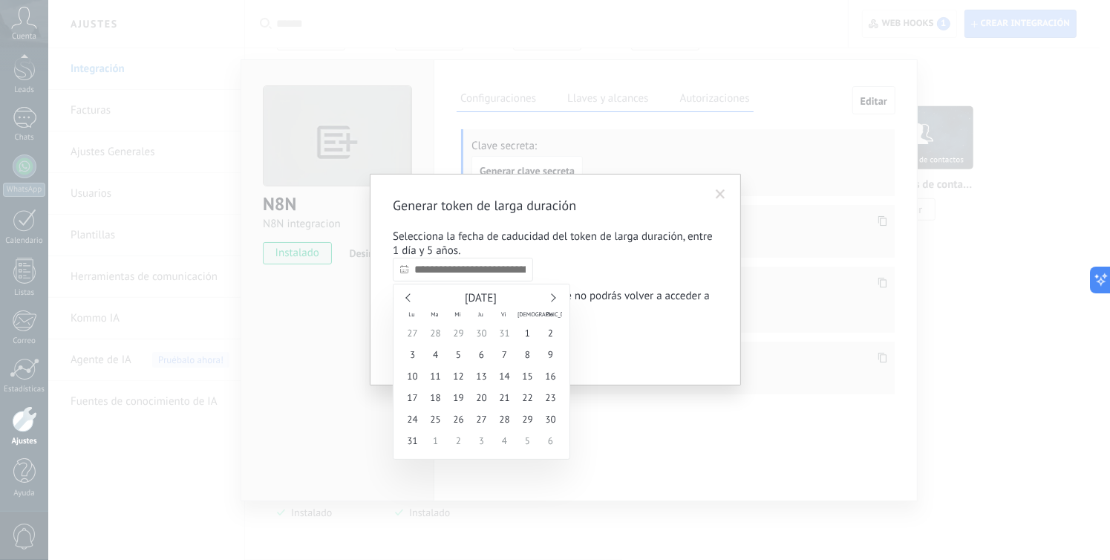
click at [555, 298] on link at bounding box center [551, 297] width 8 height 8
type input "**********"
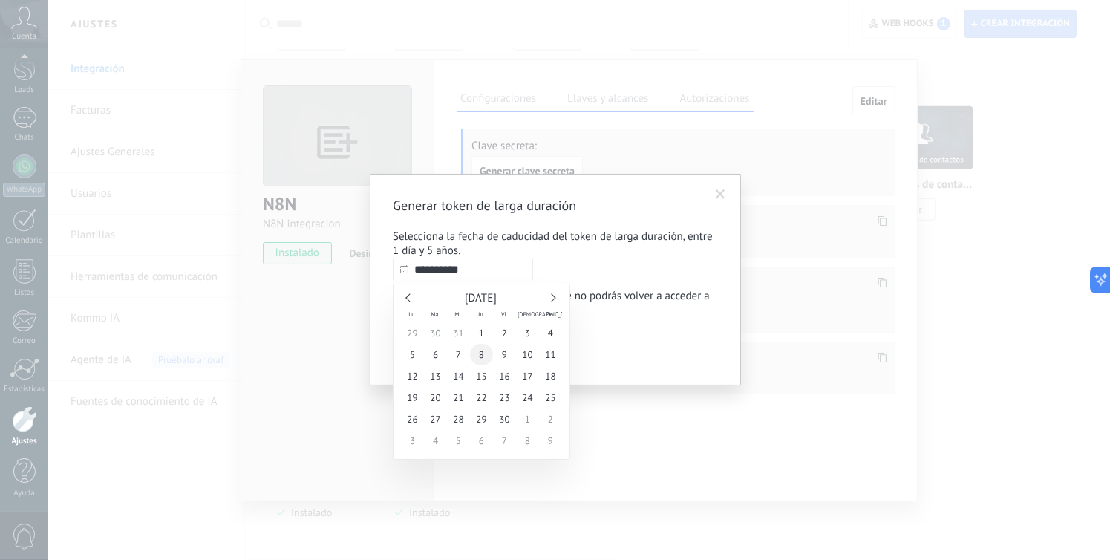
click at [471, 350] on span "8" at bounding box center [481, 355] width 23 height 22
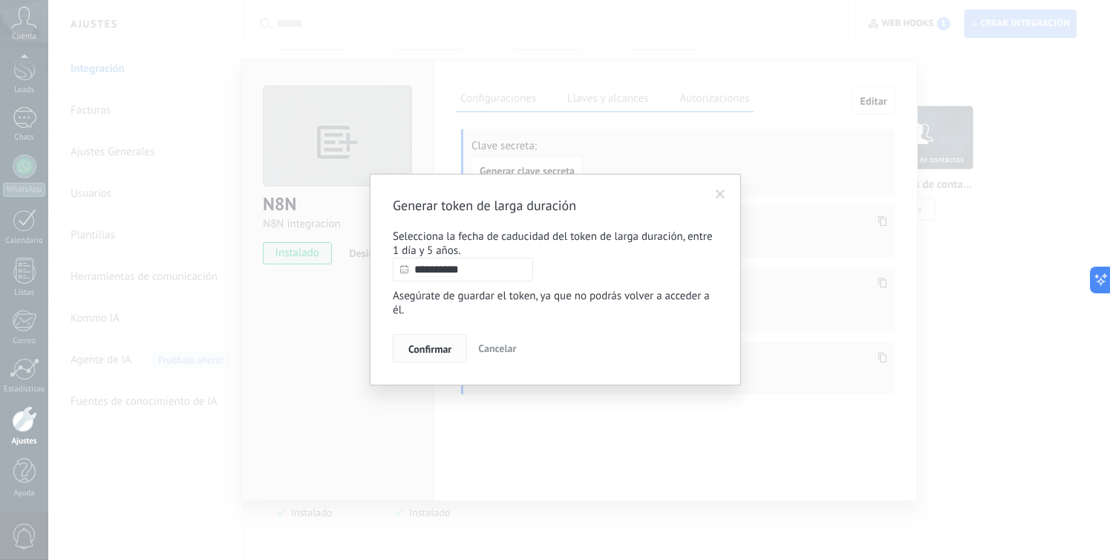
click at [431, 347] on span "Confirmar" at bounding box center [429, 349] width 43 height 10
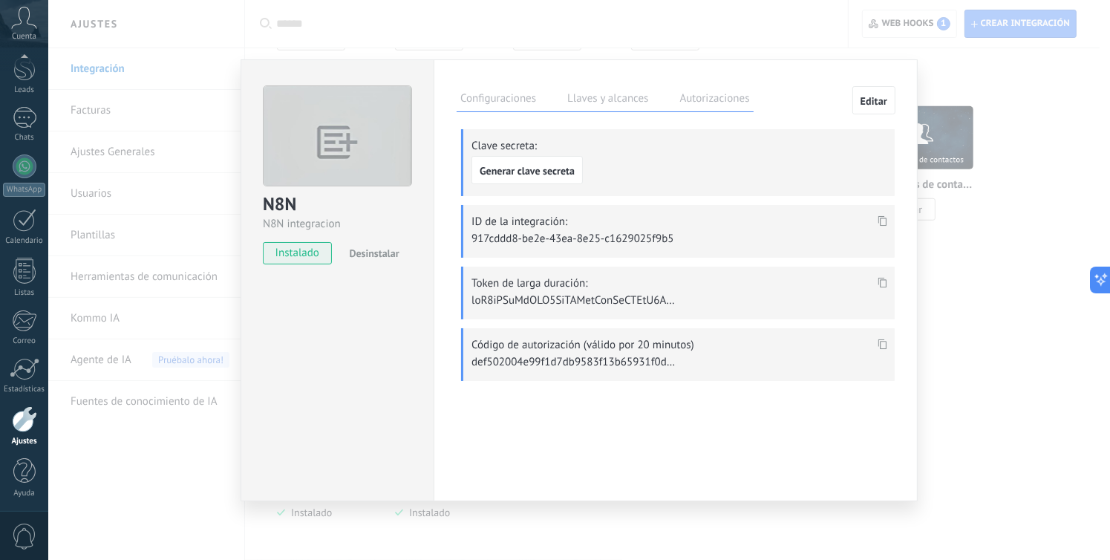
click at [877, 281] on span at bounding box center [882, 287] width 17 height 13
type textarea "**********"
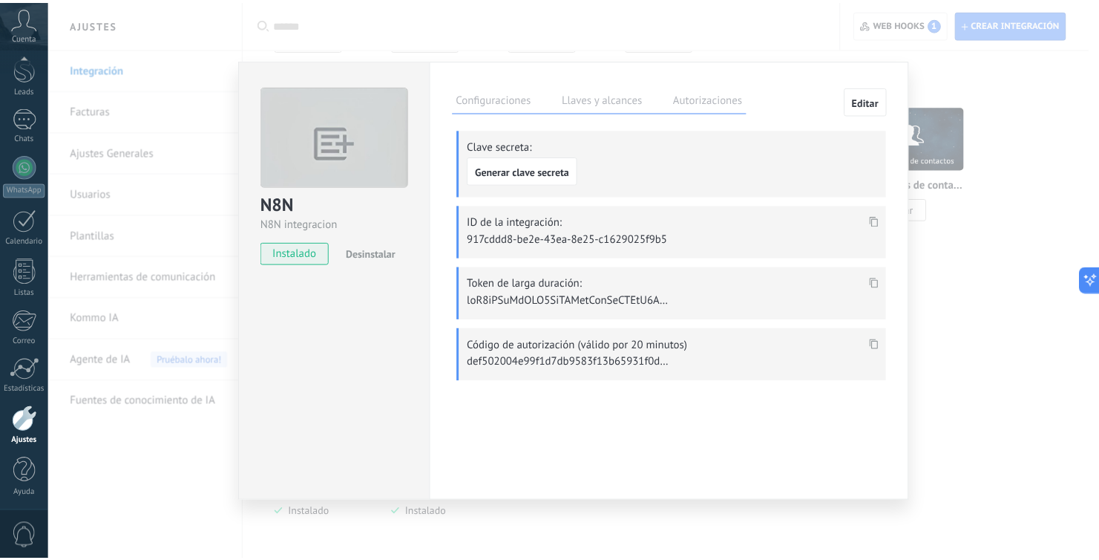
scroll to position [14, 0]
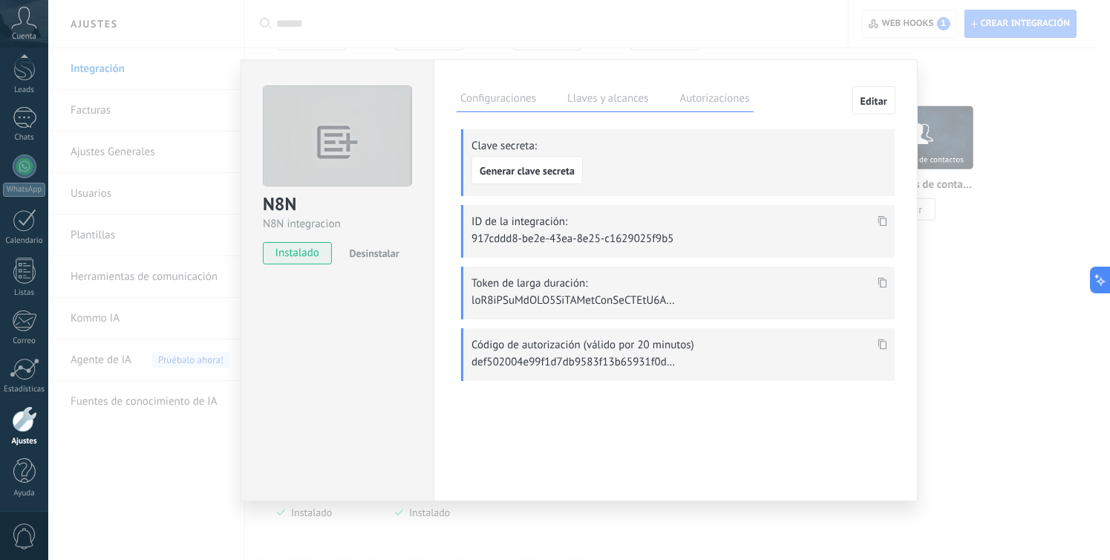
click at [180, 77] on div "N8N N8N integracion instalado Desinstalar Configuraciones Llaves y alcances Aut…" at bounding box center [579, 280] width 1062 height 560
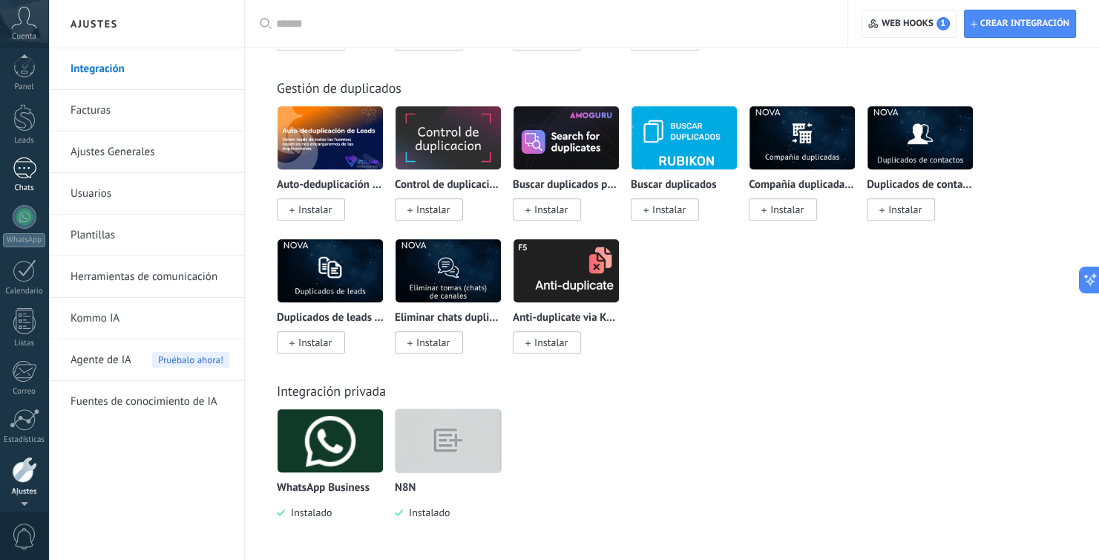
scroll to position [0, 0]
click at [26, 133] on div at bounding box center [24, 123] width 22 height 27
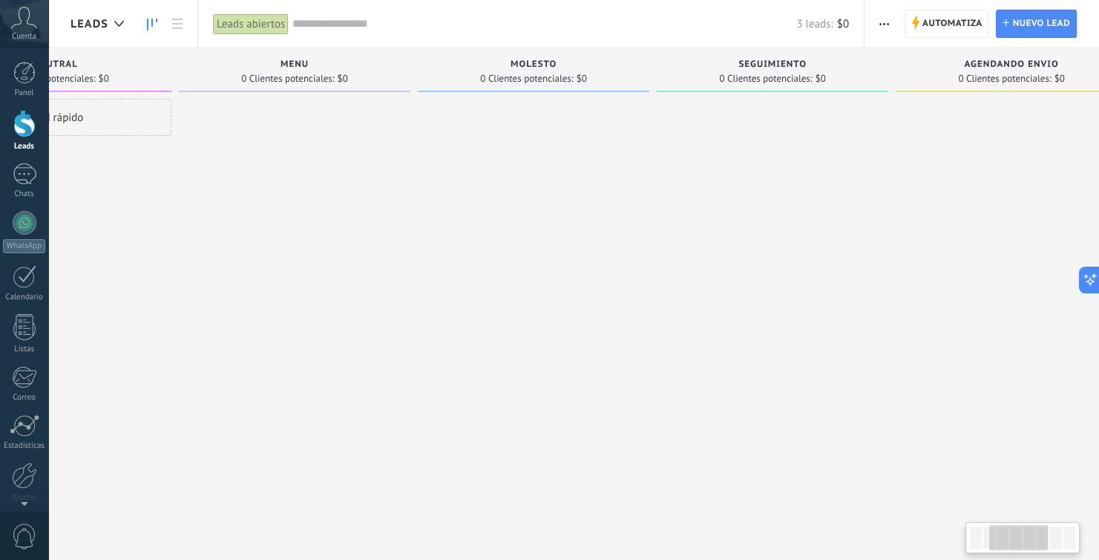
scroll to position [0, 379]
click at [943, 25] on span "Automatiza" at bounding box center [953, 23] width 60 height 27
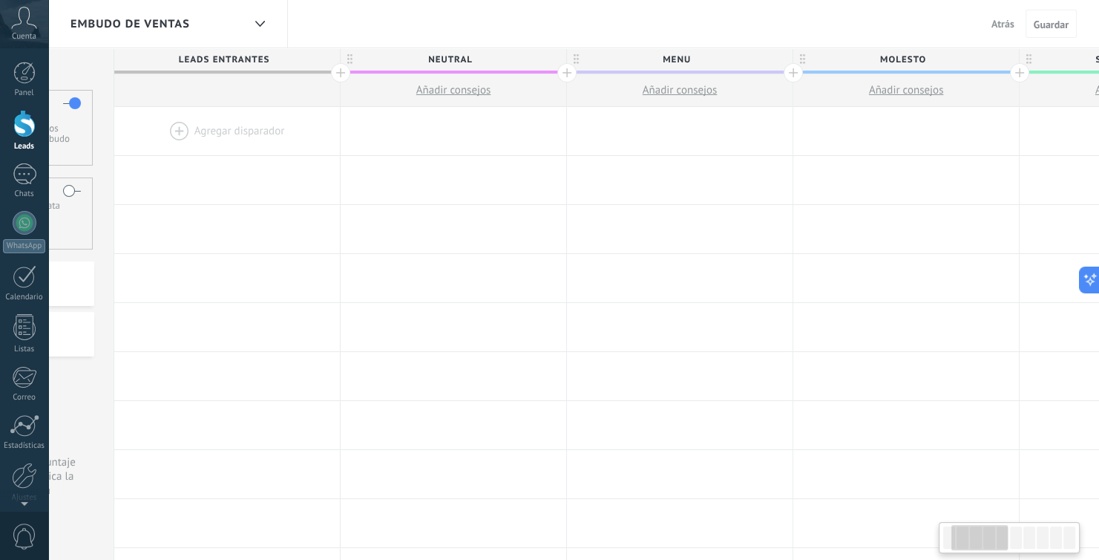
scroll to position [0, 181]
click at [915, 56] on span "MOLESTO" at bounding box center [895, 59] width 218 height 23
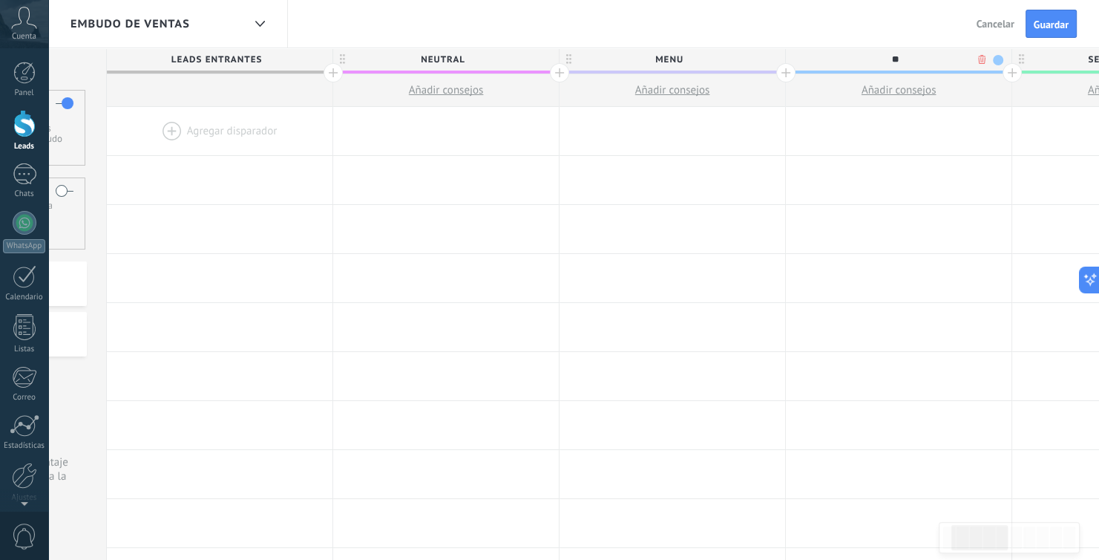
type input "*"
type input "**********"
click at [1051, 26] on span "Guardar" at bounding box center [1051, 24] width 35 height 10
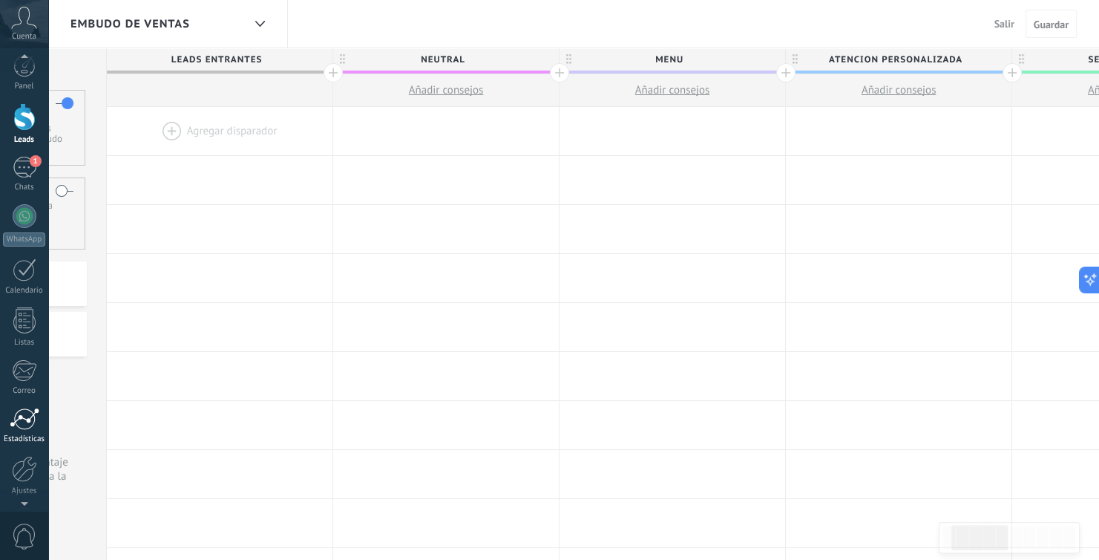
scroll to position [14, 0]
click at [26, 463] on div at bounding box center [24, 461] width 25 height 26
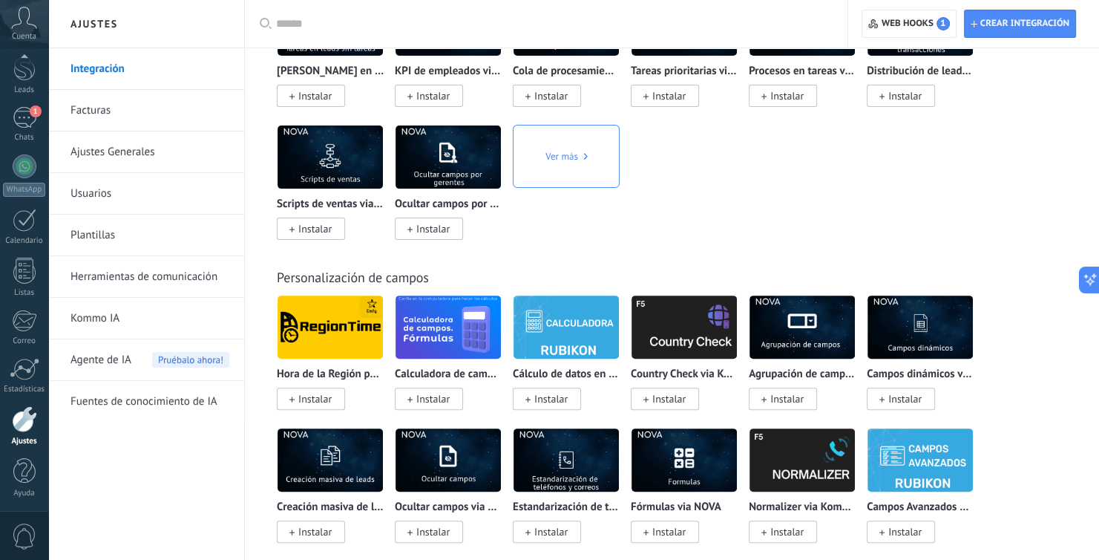
scroll to position [6546, 0]
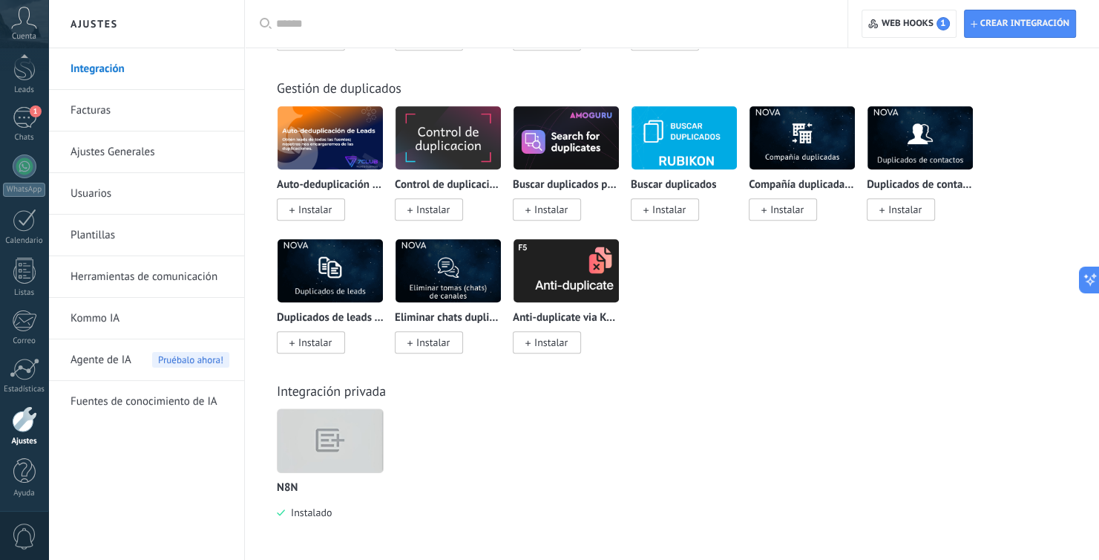
click at [327, 428] on img at bounding box center [330, 440] width 105 height 81
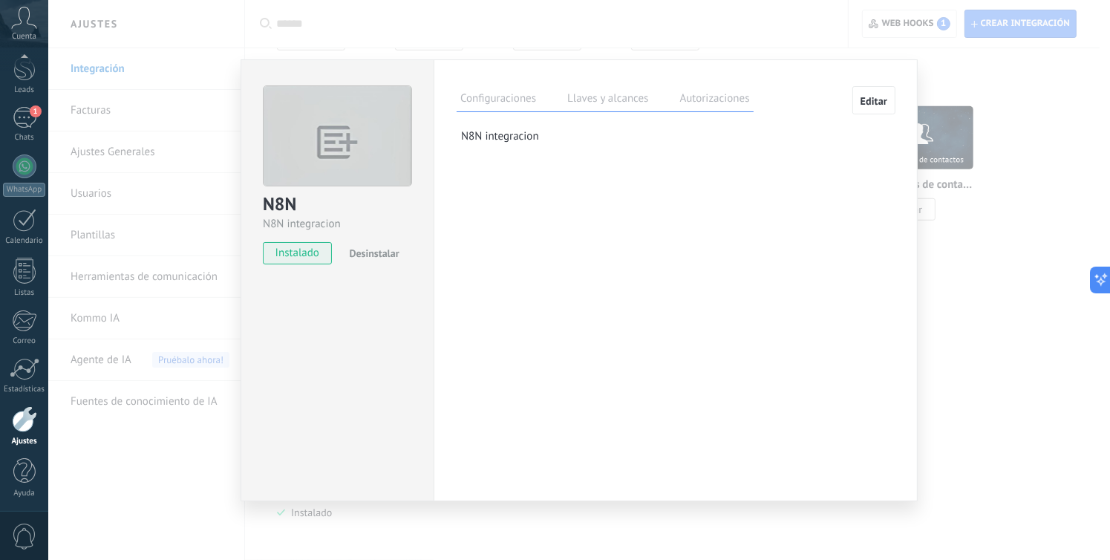
click at [606, 99] on label "Llaves y alcances" at bounding box center [607, 101] width 88 height 22
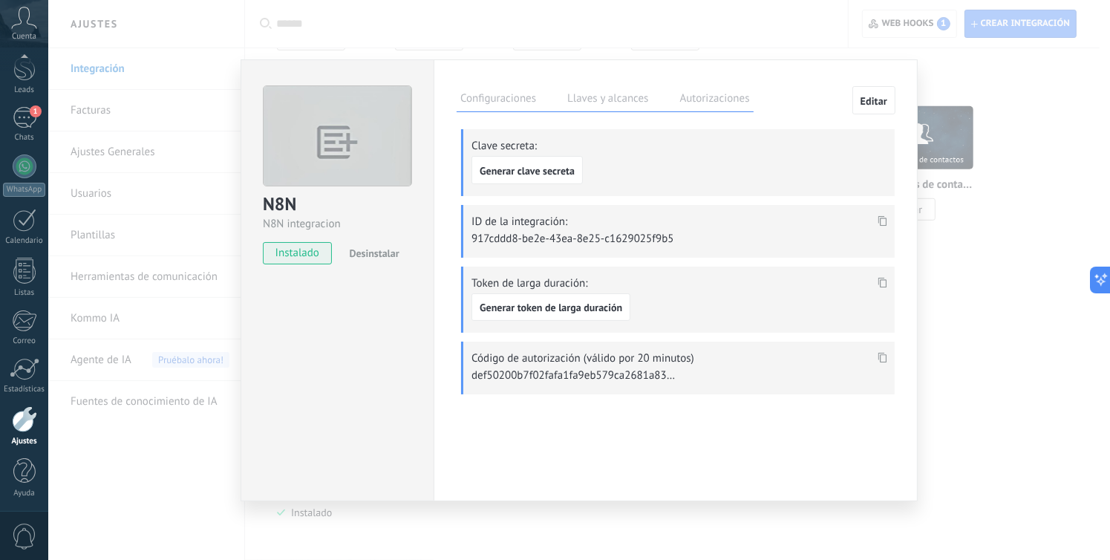
click at [697, 105] on label "Autorizaciones" at bounding box center [714, 101] width 77 height 22
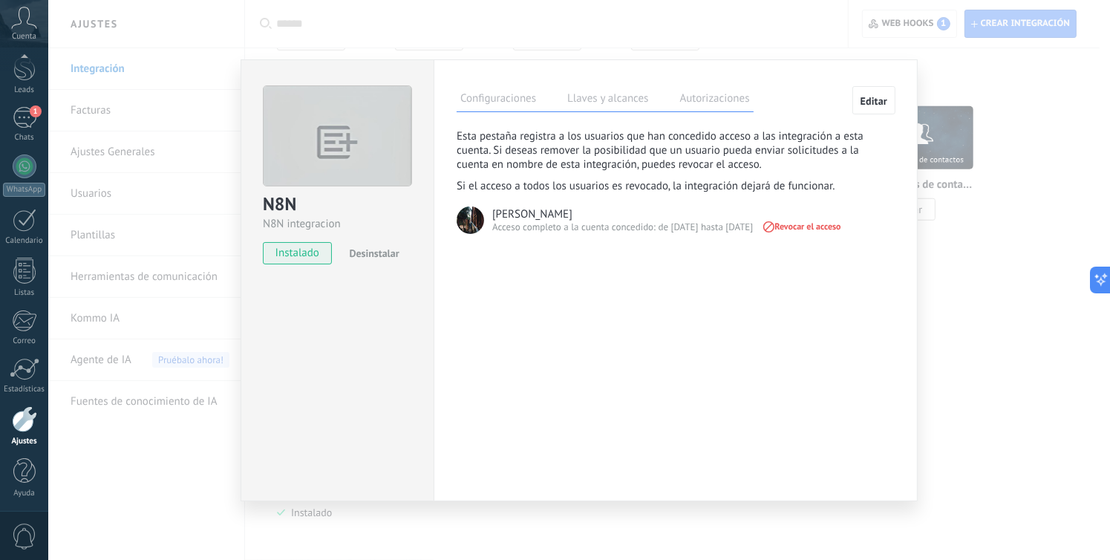
click at [487, 94] on label "Configuraciones" at bounding box center [498, 101] width 83 height 22
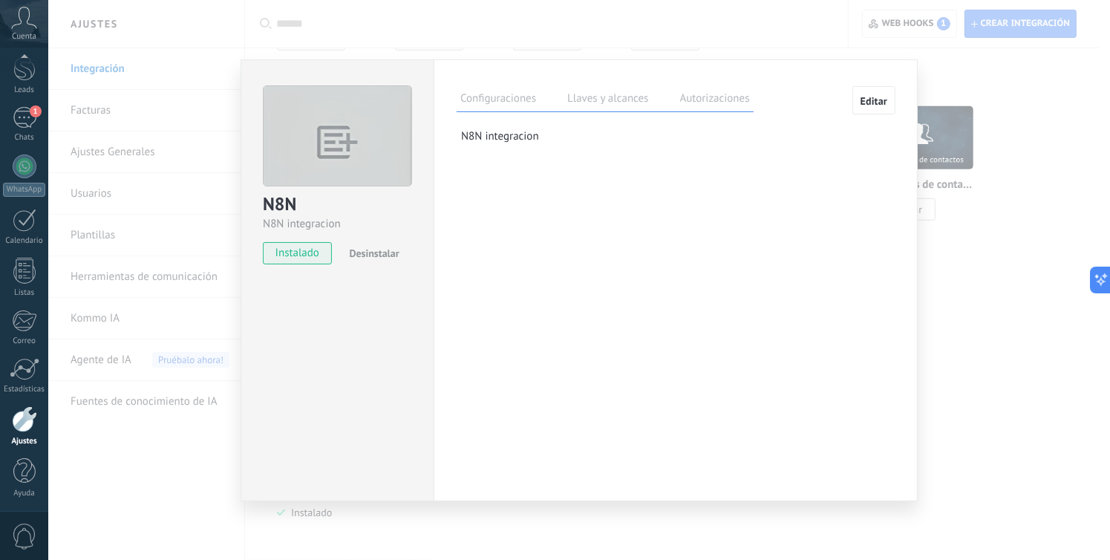
click at [558, 45] on div "N8N N8N integracion instalado Desinstalar Configuraciones Llaves y alcances Aut…" at bounding box center [579, 280] width 1062 height 560
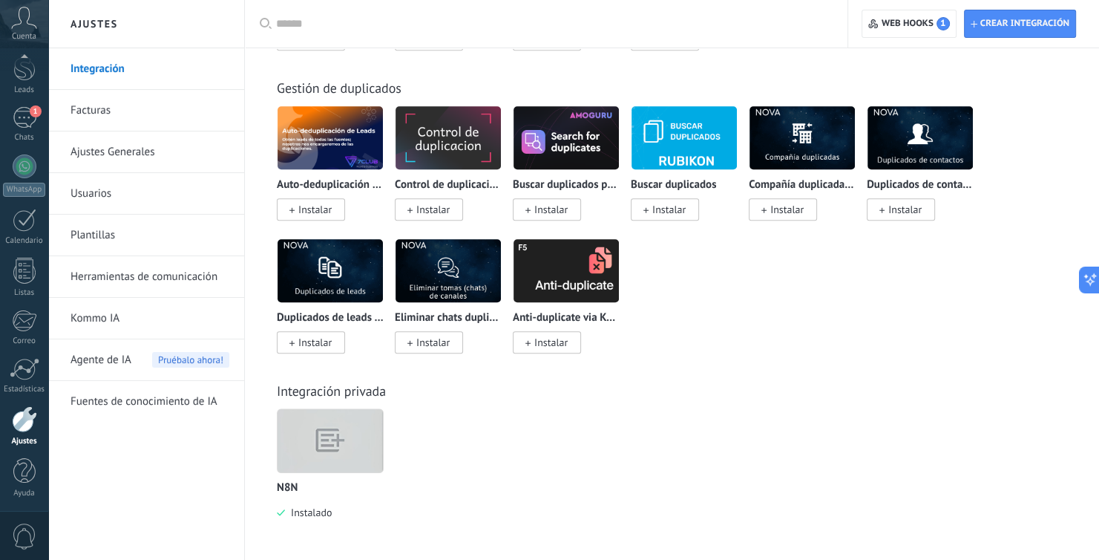
click at [311, 431] on img at bounding box center [330, 440] width 105 height 81
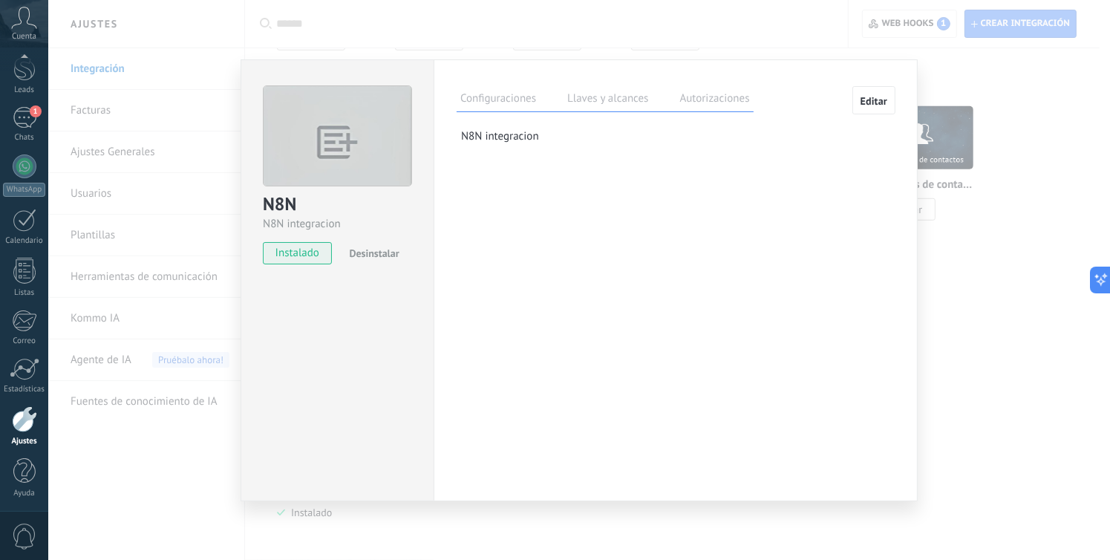
click at [365, 252] on span "Desinstalar" at bounding box center [374, 252] width 50 height 13
click at [1014, 350] on div "N8N N8N integracion install Instalar Acepto las políticas de privacidad de N8N …" at bounding box center [579, 280] width 1062 height 560
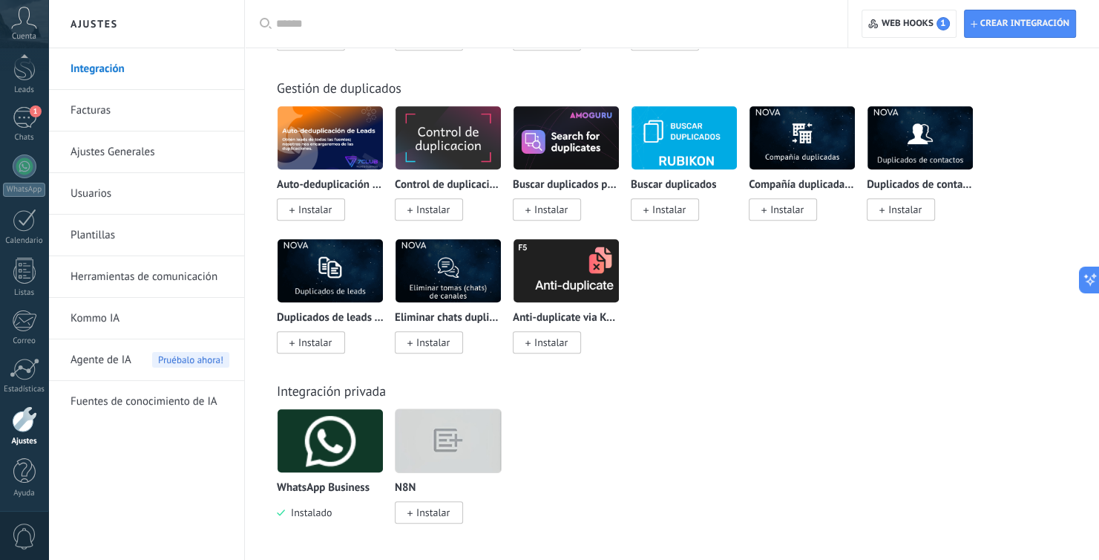
click at [323, 439] on img at bounding box center [330, 440] width 105 height 105
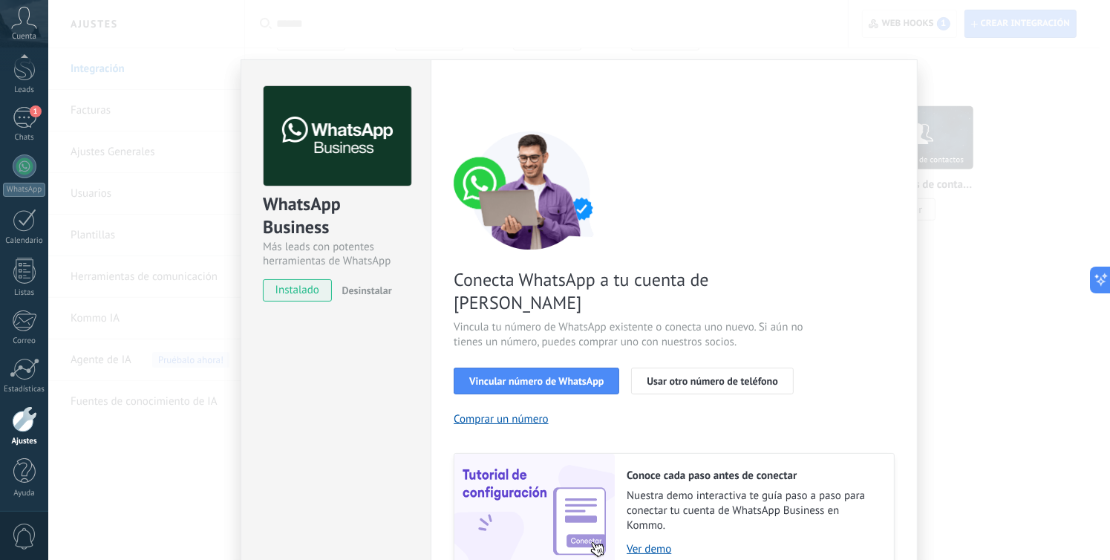
click at [365, 290] on span "Desinstalar" at bounding box center [366, 290] width 50 height 13
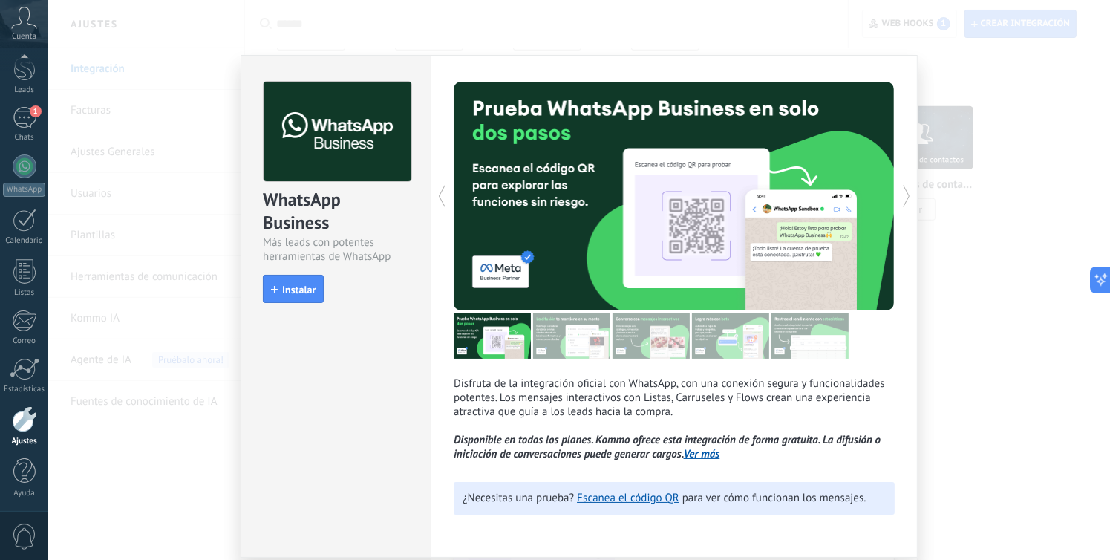
click at [982, 264] on div "WhatsApp Business Más leads con potentes herramientas de WhatsApp install Insta…" at bounding box center [579, 280] width 1062 height 560
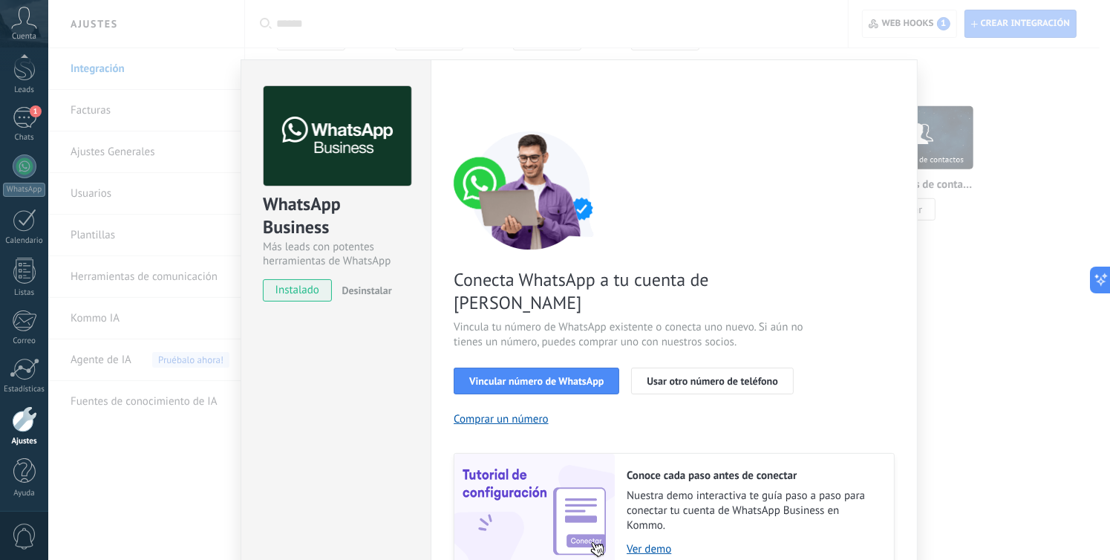
click at [996, 302] on div "WhatsApp Business Más leads con potentes herramientas de WhatsApp instalado Des…" at bounding box center [579, 280] width 1062 height 560
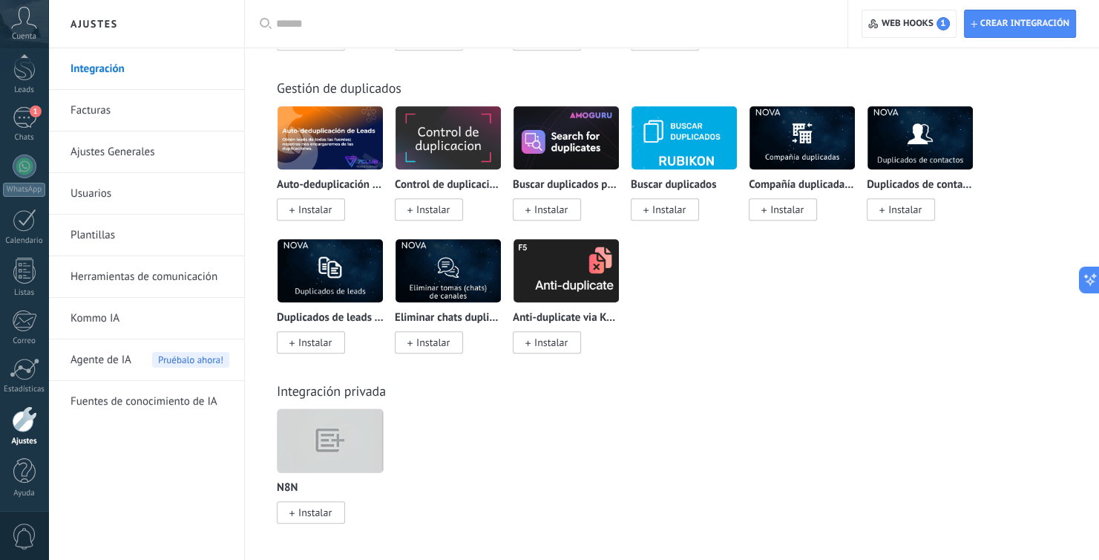
click at [338, 436] on img at bounding box center [330, 440] width 105 height 81
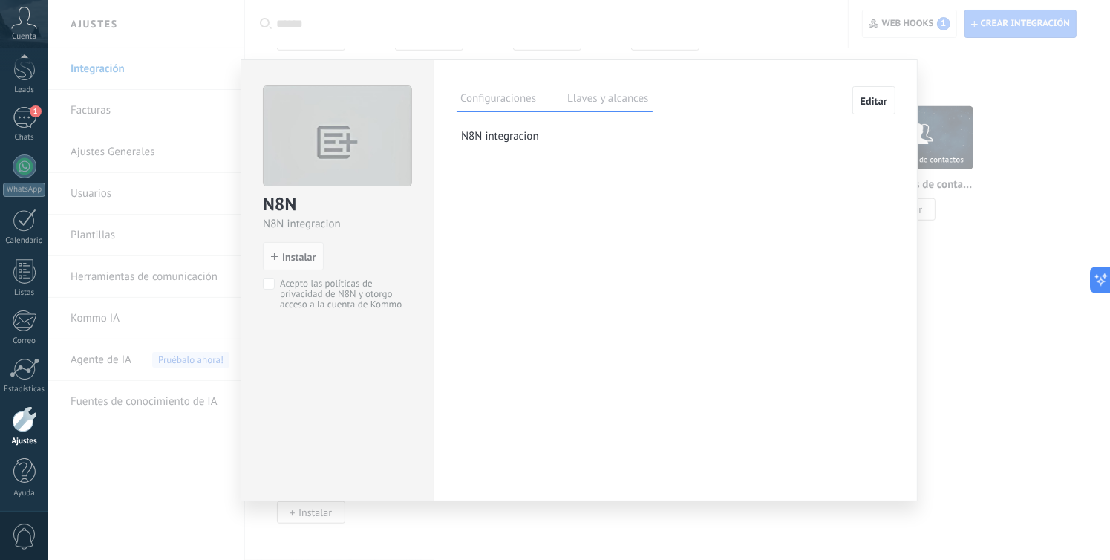
click at [619, 97] on label "Llaves y alcances" at bounding box center [607, 101] width 88 height 22
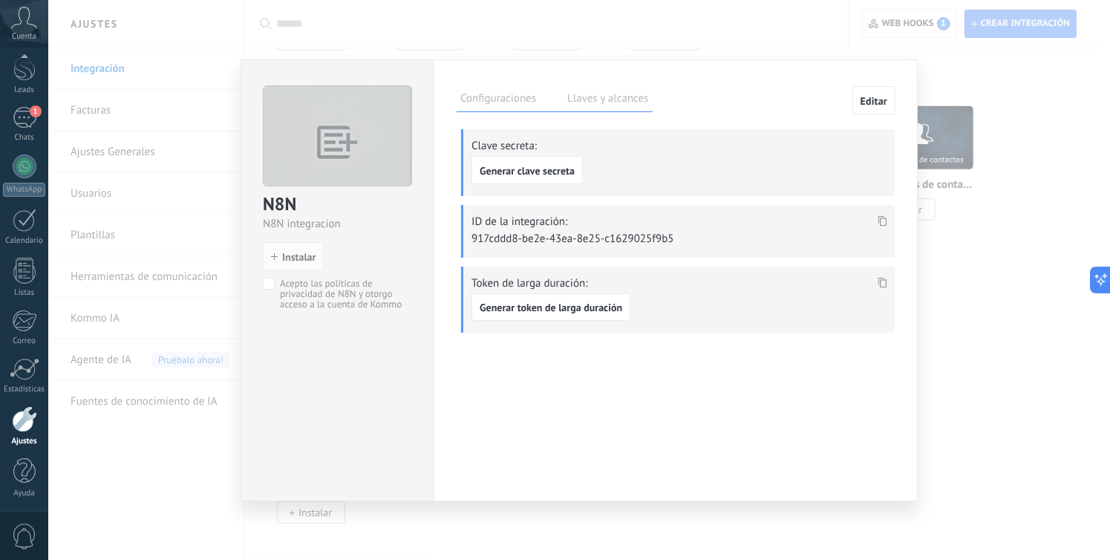
click at [501, 56] on div "N8N N8N integracion install Instalar Acepto las políticas de privacidad de N8N …" at bounding box center [579, 280] width 1062 height 560
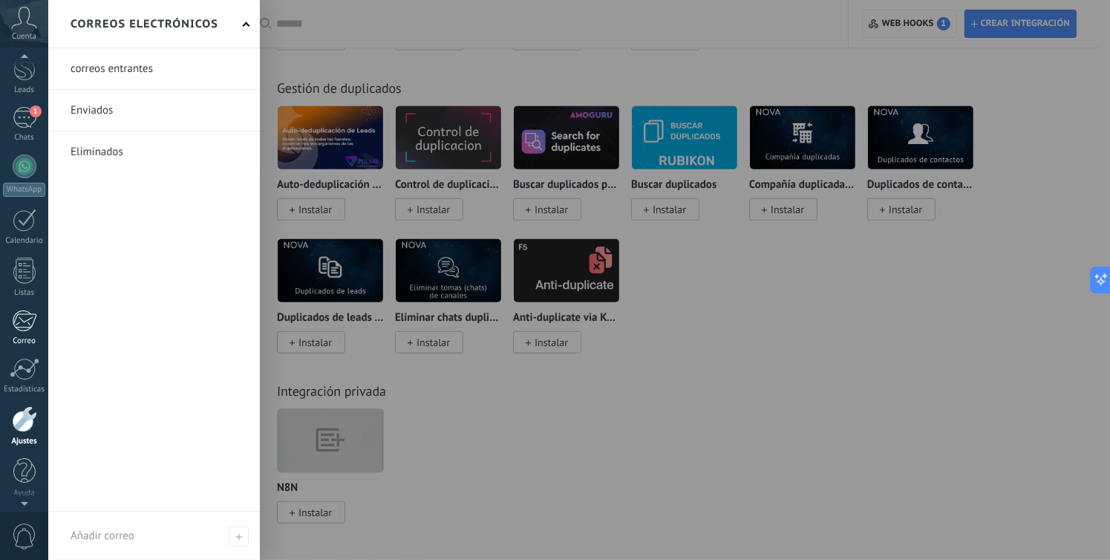
scroll to position [56, 0]
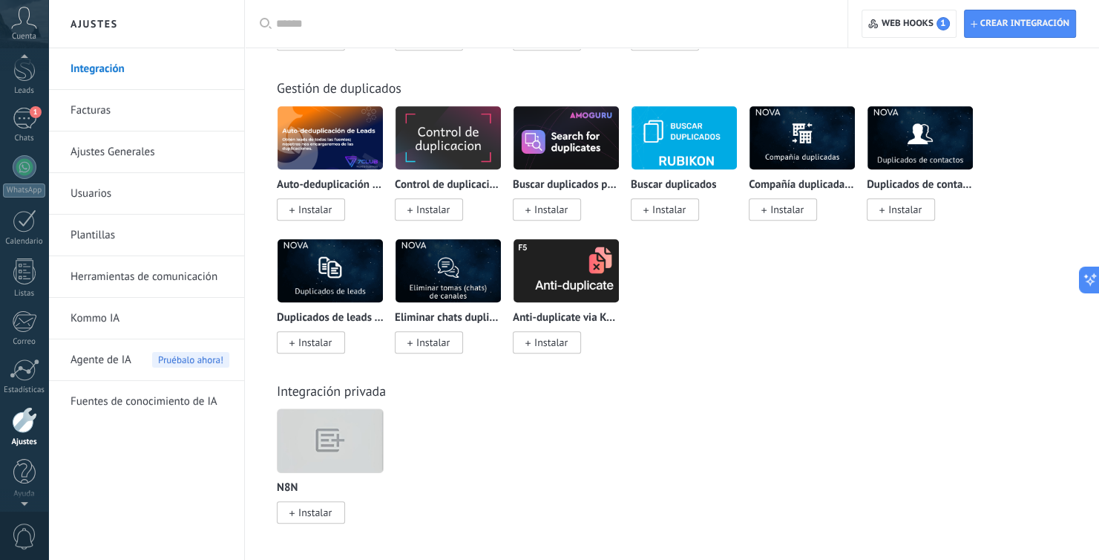
click at [28, 25] on icon at bounding box center [24, 18] width 26 height 22
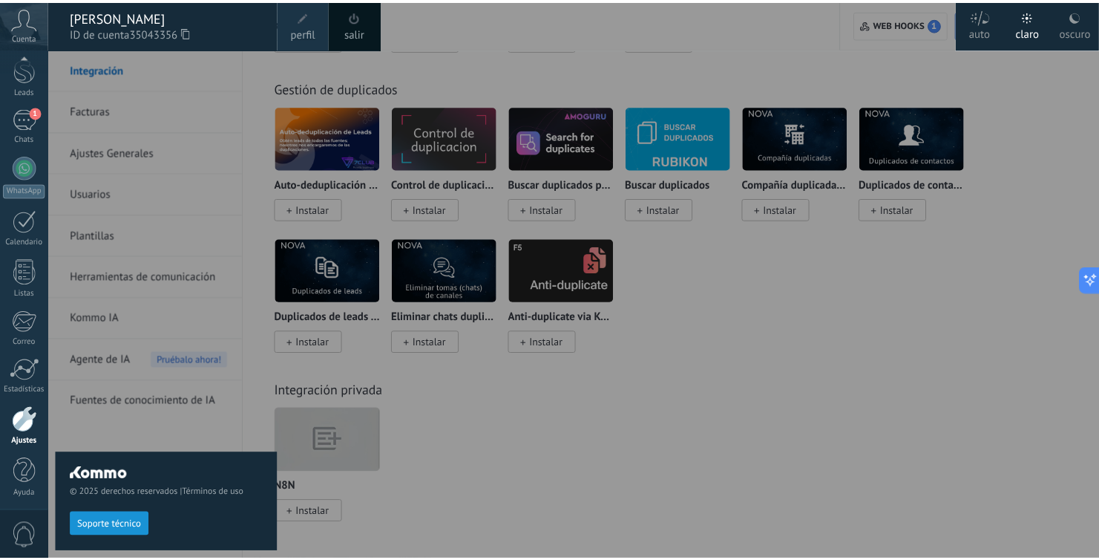
scroll to position [56, 0]
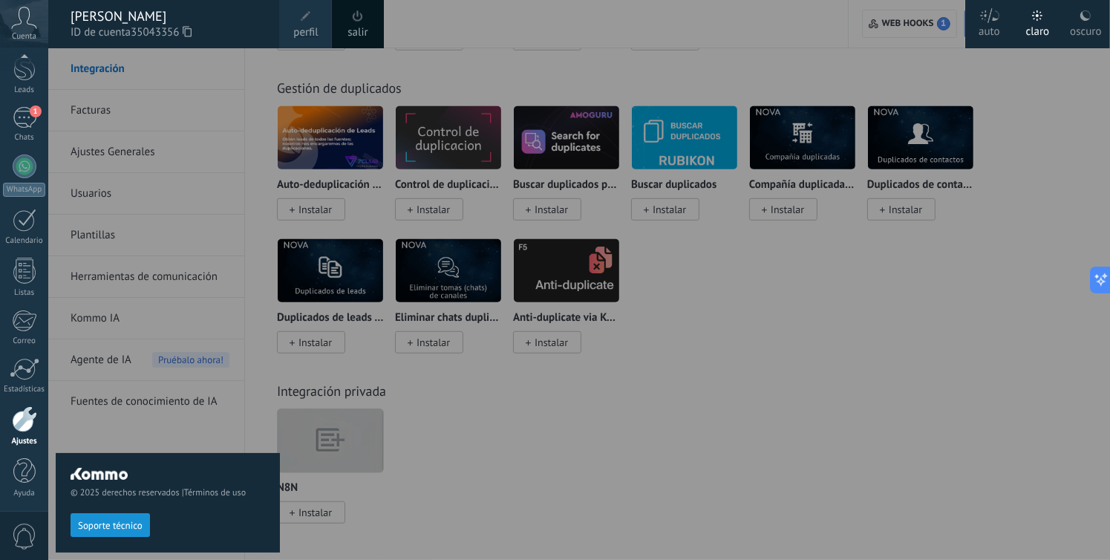
click at [205, 111] on div "© 2025 derechos reservados | Términos de uso Soporte técnico" at bounding box center [168, 304] width 224 height 512
click at [24, 74] on div at bounding box center [24, 66] width 22 height 27
